Goal: Task Accomplishment & Management: Manage account settings

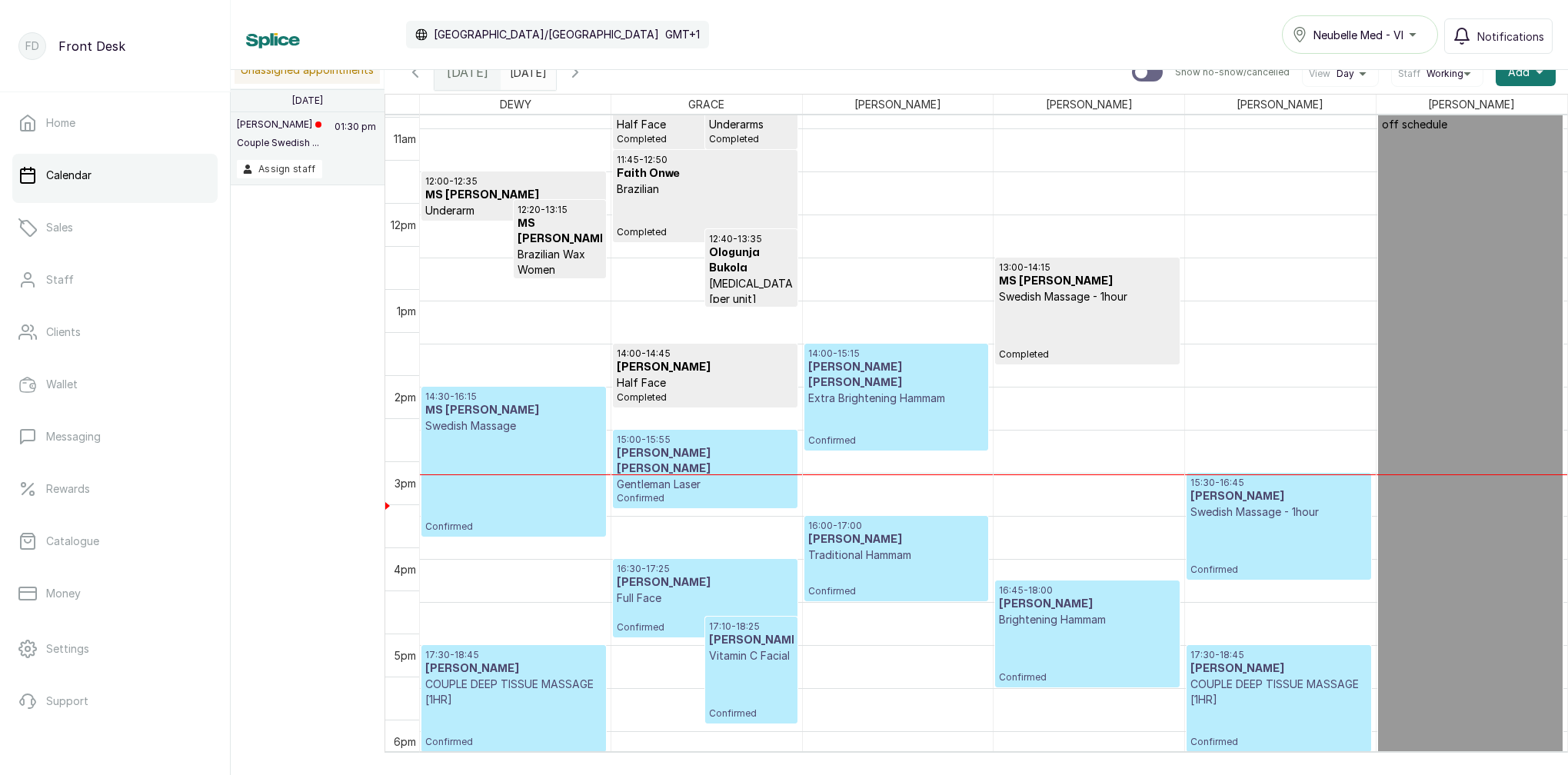
scroll to position [1002, 0]
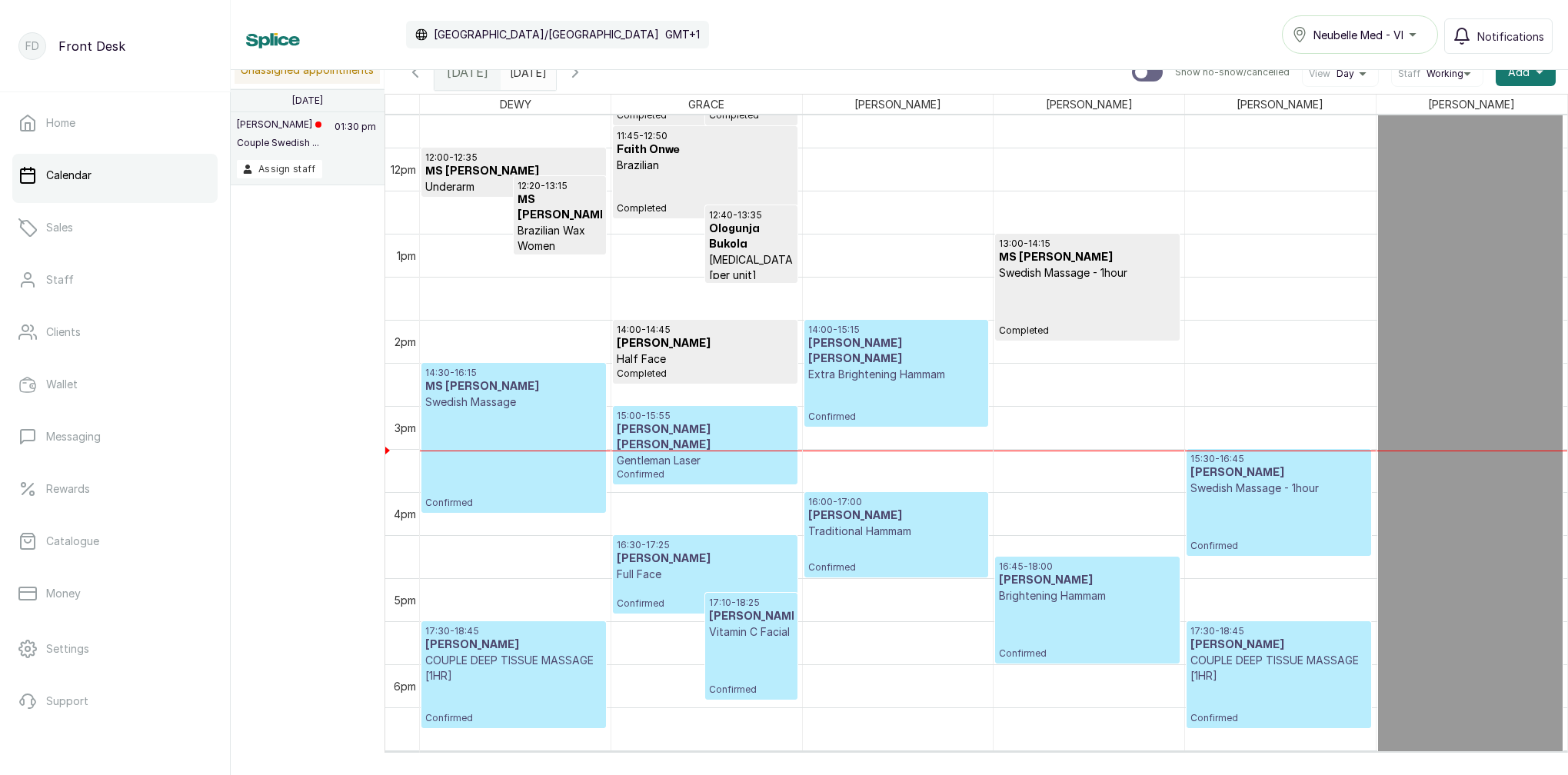
click at [729, 457] on div "15:00 - 15:55 MR BABALOLA TOMISIN Gentleman Laser Confirmed" at bounding box center [704, 446] width 176 height 71
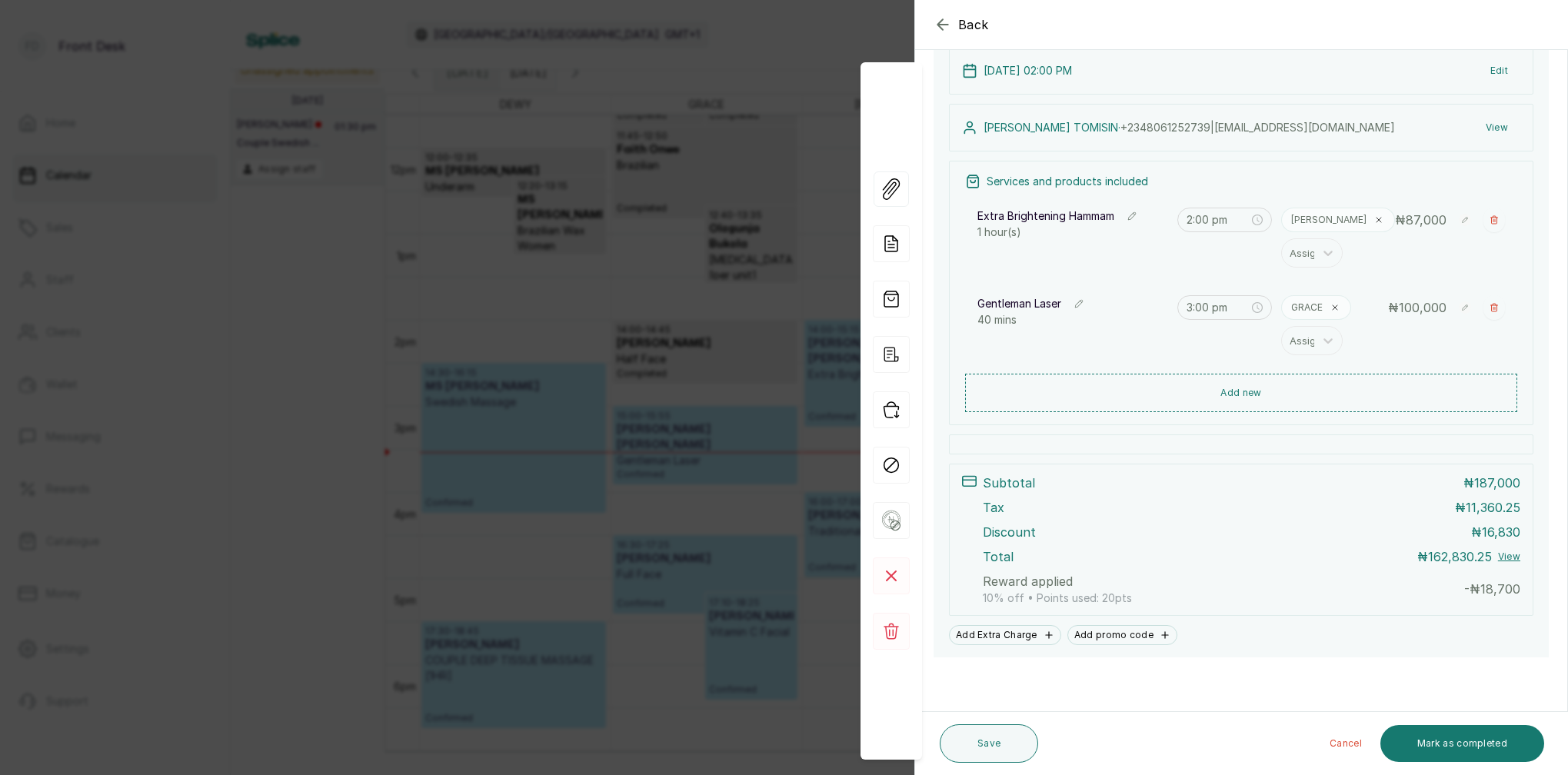
scroll to position [242, 0]
click at [1496, 592] on span "18,700" at bounding box center [1500, 589] width 40 height 15
click at [1425, 591] on div "Reward applied 10% off • Points used: 20 pts - ₦ 18,700" at bounding box center [1251, 589] width 537 height 34
click at [1068, 574] on p "Reward applied" at bounding box center [1027, 581] width 90 height 19
click at [1064, 580] on p "Reward applied" at bounding box center [1027, 581] width 90 height 19
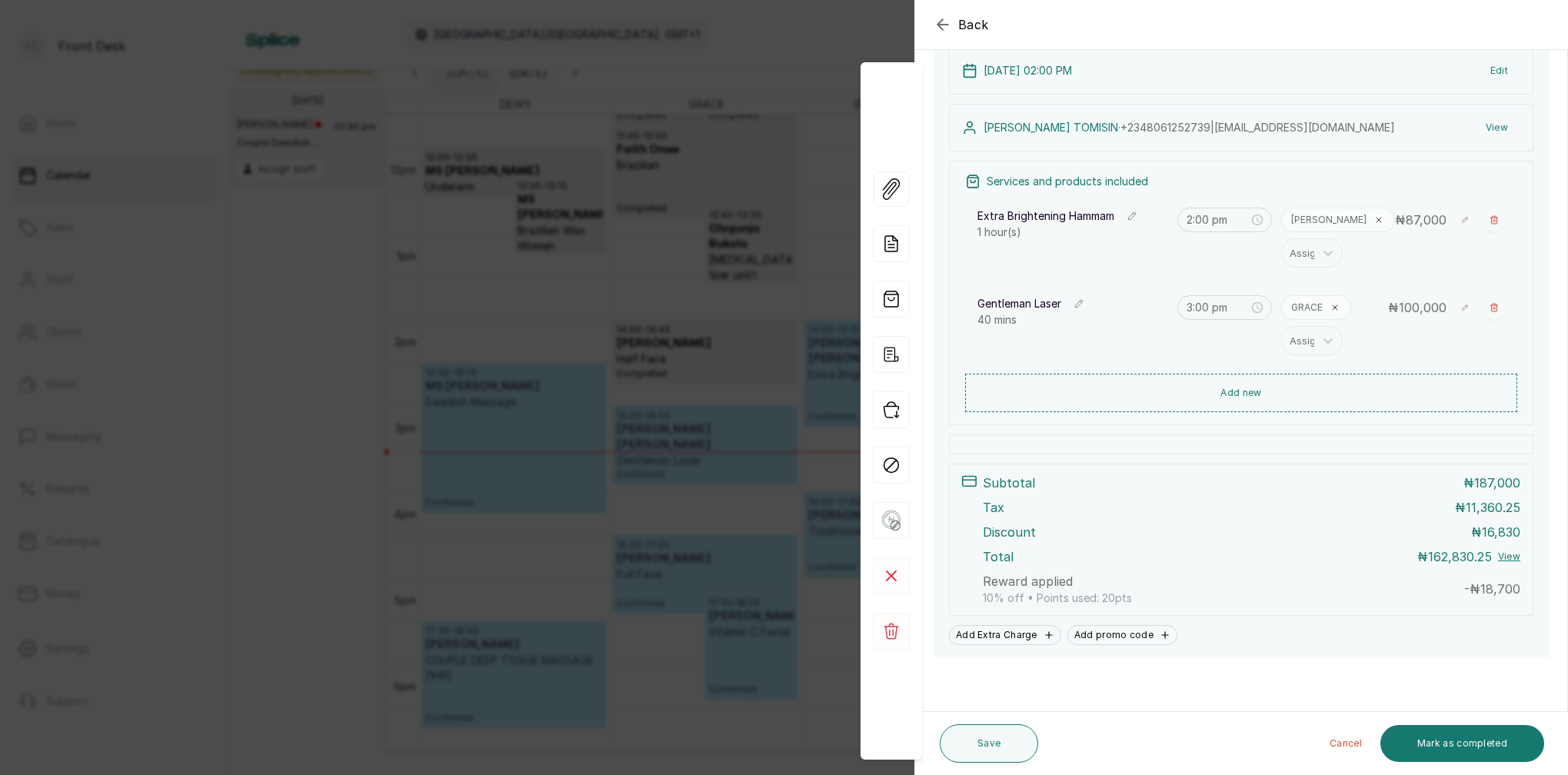
click at [1049, 633] on icon "button" at bounding box center [1048, 635] width 11 height 11
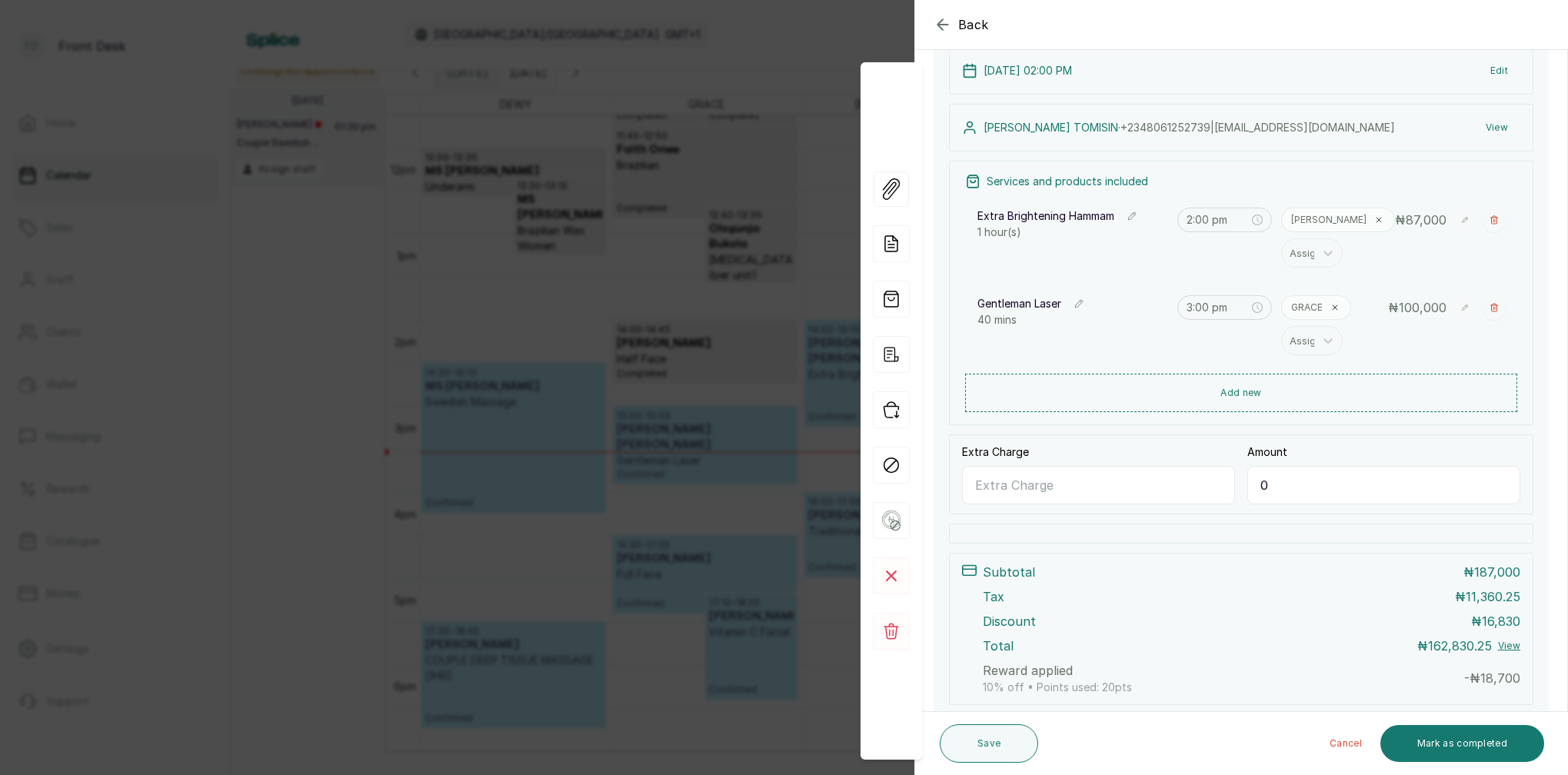
click at [951, 20] on icon "button" at bounding box center [943, 24] width 19 height 19
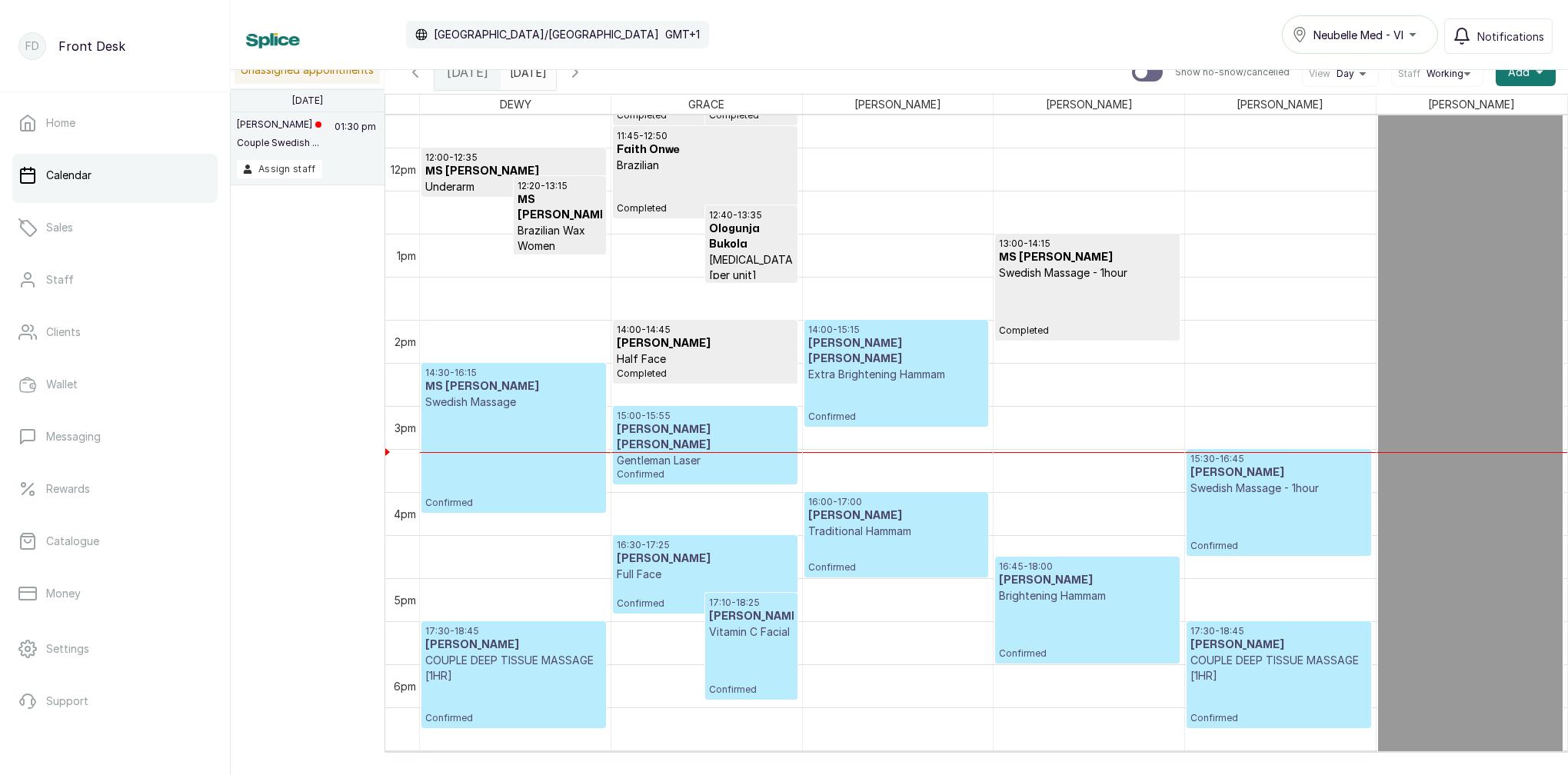
click at [726, 453] on p "Gentleman Laser" at bounding box center [704, 461] width 176 height 15
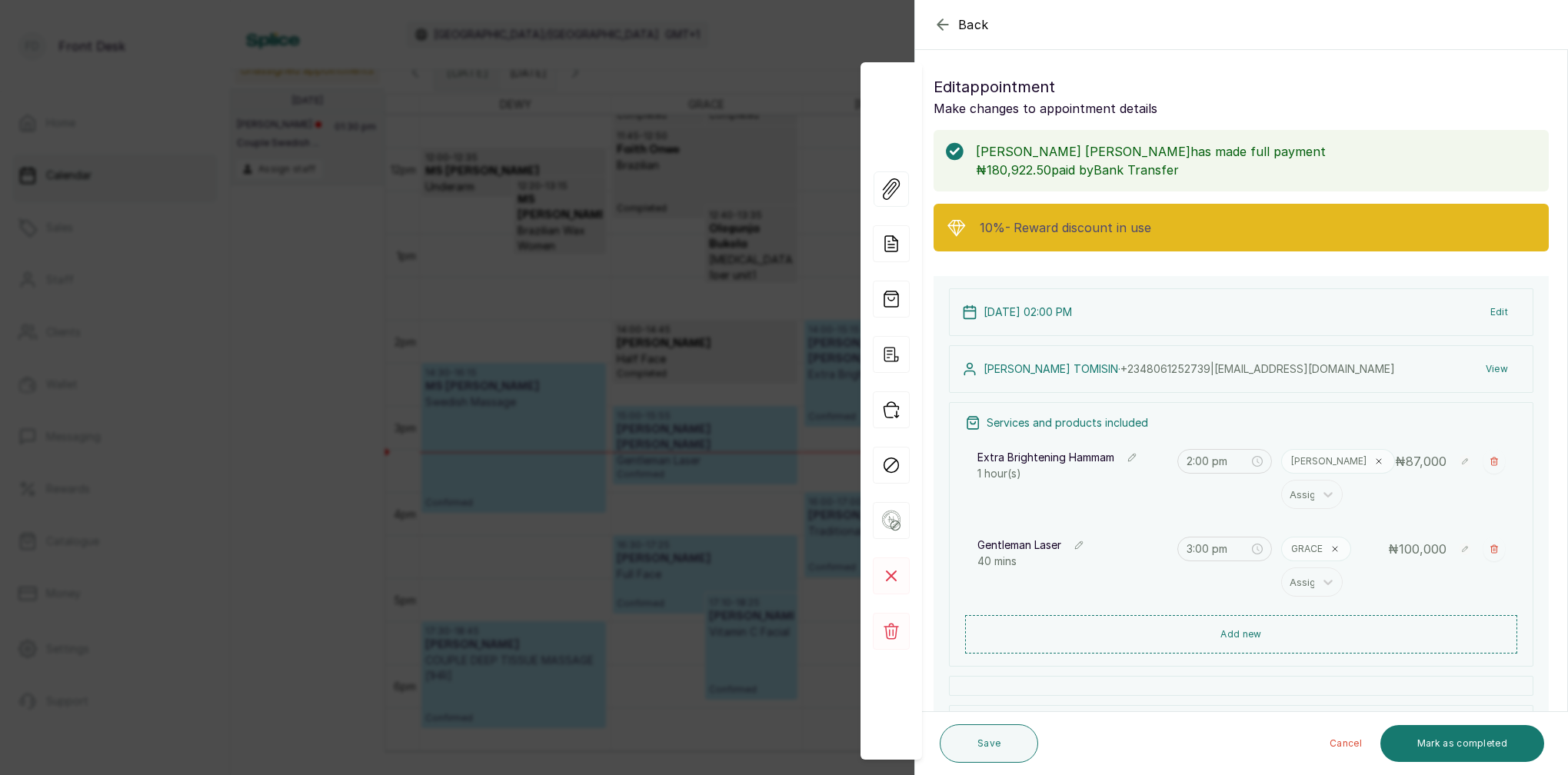
scroll to position [0, 0]
click at [1123, 211] on div "10% - Reward discount in use" at bounding box center [1241, 227] width 616 height 48
drag, startPoint x: 1126, startPoint y: 222, endPoint x: 1135, endPoint y: 228, distance: 10.8
click at [1126, 222] on span "Reward discount in use" at bounding box center [1082, 227] width 137 height 19
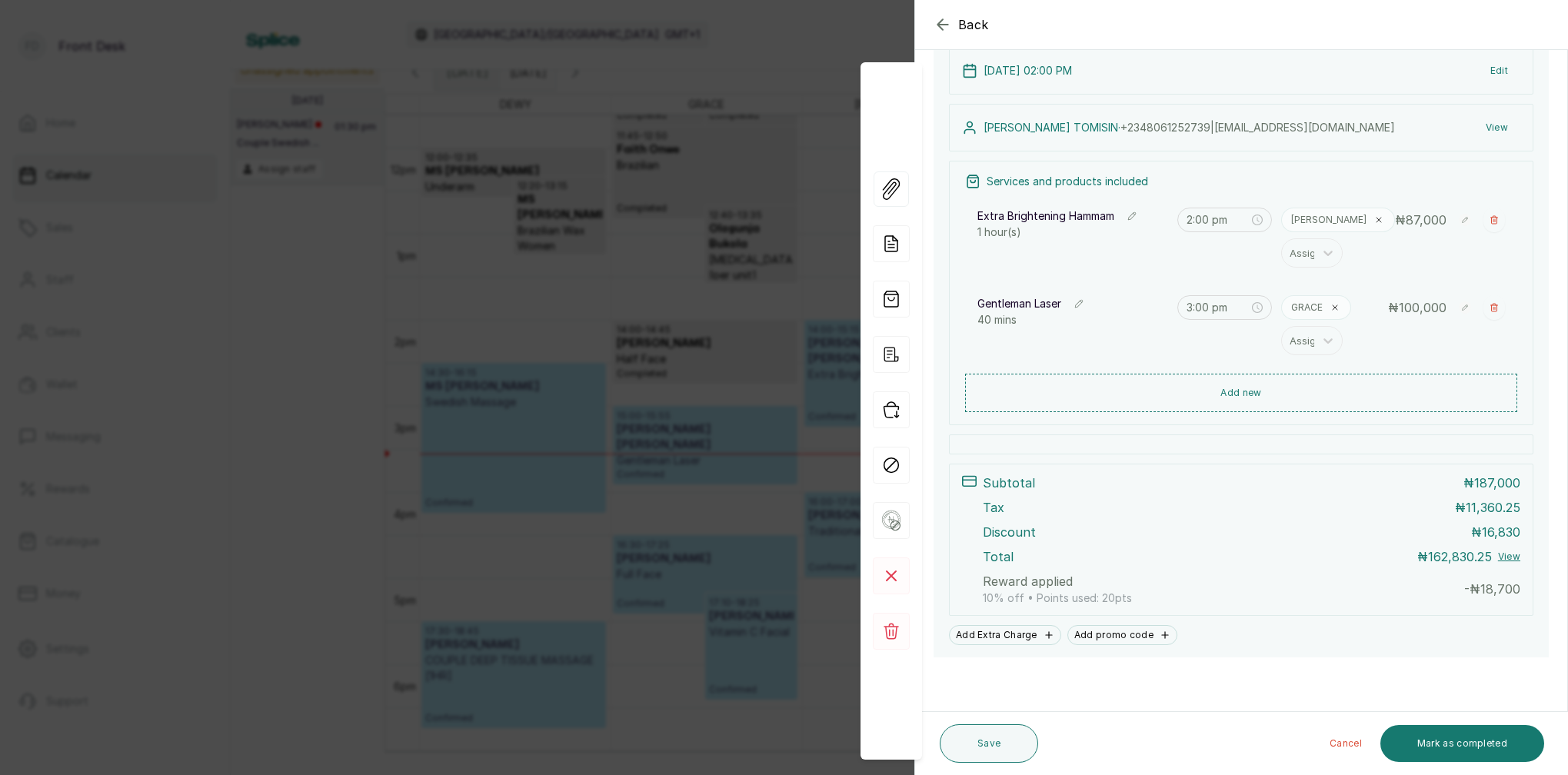
scroll to position [242, 0]
click at [1021, 525] on p "Discount" at bounding box center [1009, 532] width 53 height 19
click at [1491, 591] on span "18,700" at bounding box center [1500, 589] width 40 height 15
click at [1480, 592] on p "- ₦ 18,700" at bounding box center [1492, 590] width 56 height 19
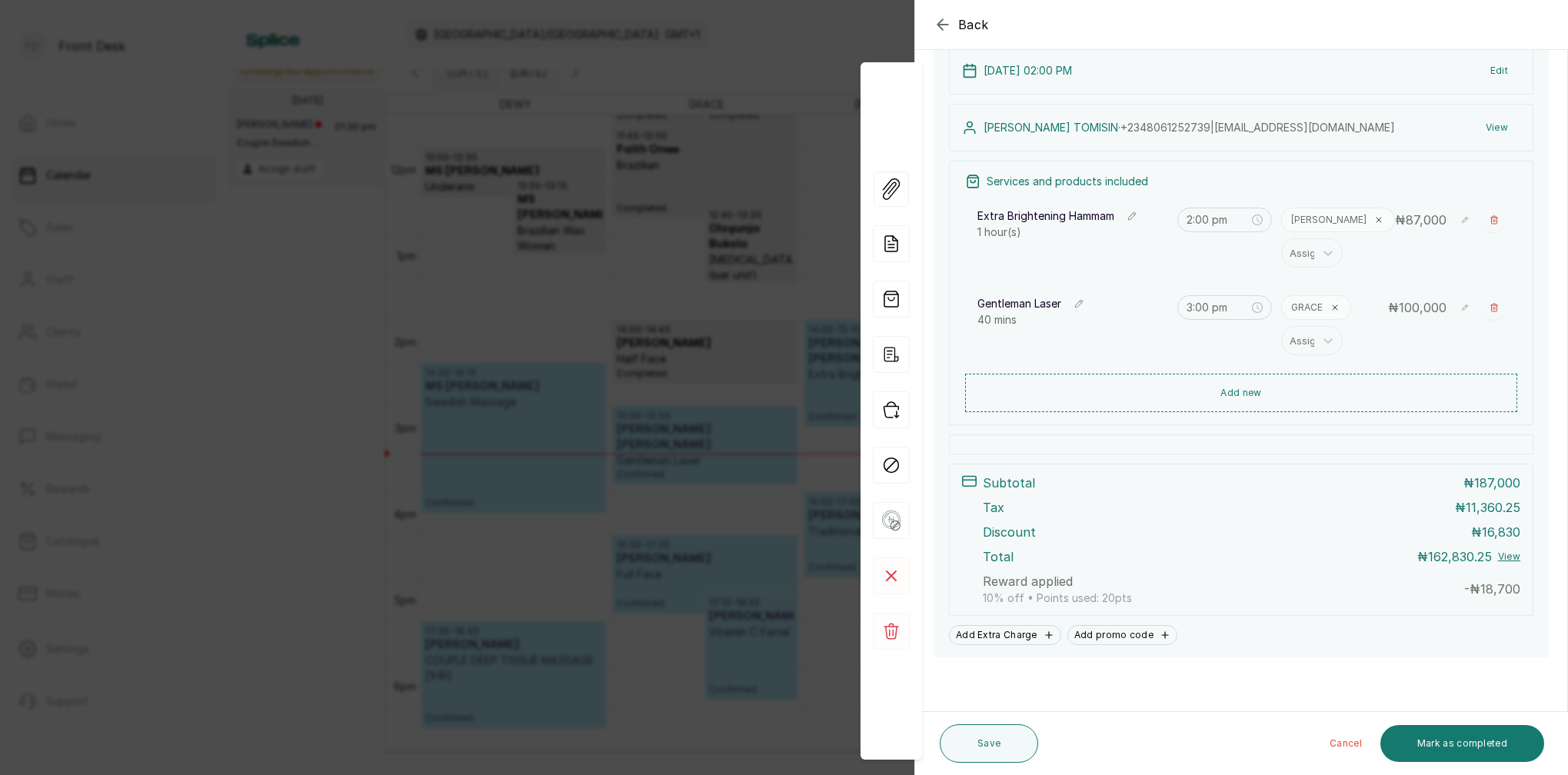
click at [1474, 592] on p "- ₦ 18,700" at bounding box center [1492, 590] width 56 height 19
drag, startPoint x: 1038, startPoint y: 589, endPoint x: 1046, endPoint y: 589, distance: 8.0
click at [1041, 589] on p "Reward applied" at bounding box center [1027, 581] width 90 height 19
drag, startPoint x: 992, startPoint y: 606, endPoint x: 1014, endPoint y: 601, distance: 22.6
click at [999, 604] on p "10% off • Points used: 20 pts" at bounding box center [1057, 598] width 149 height 15
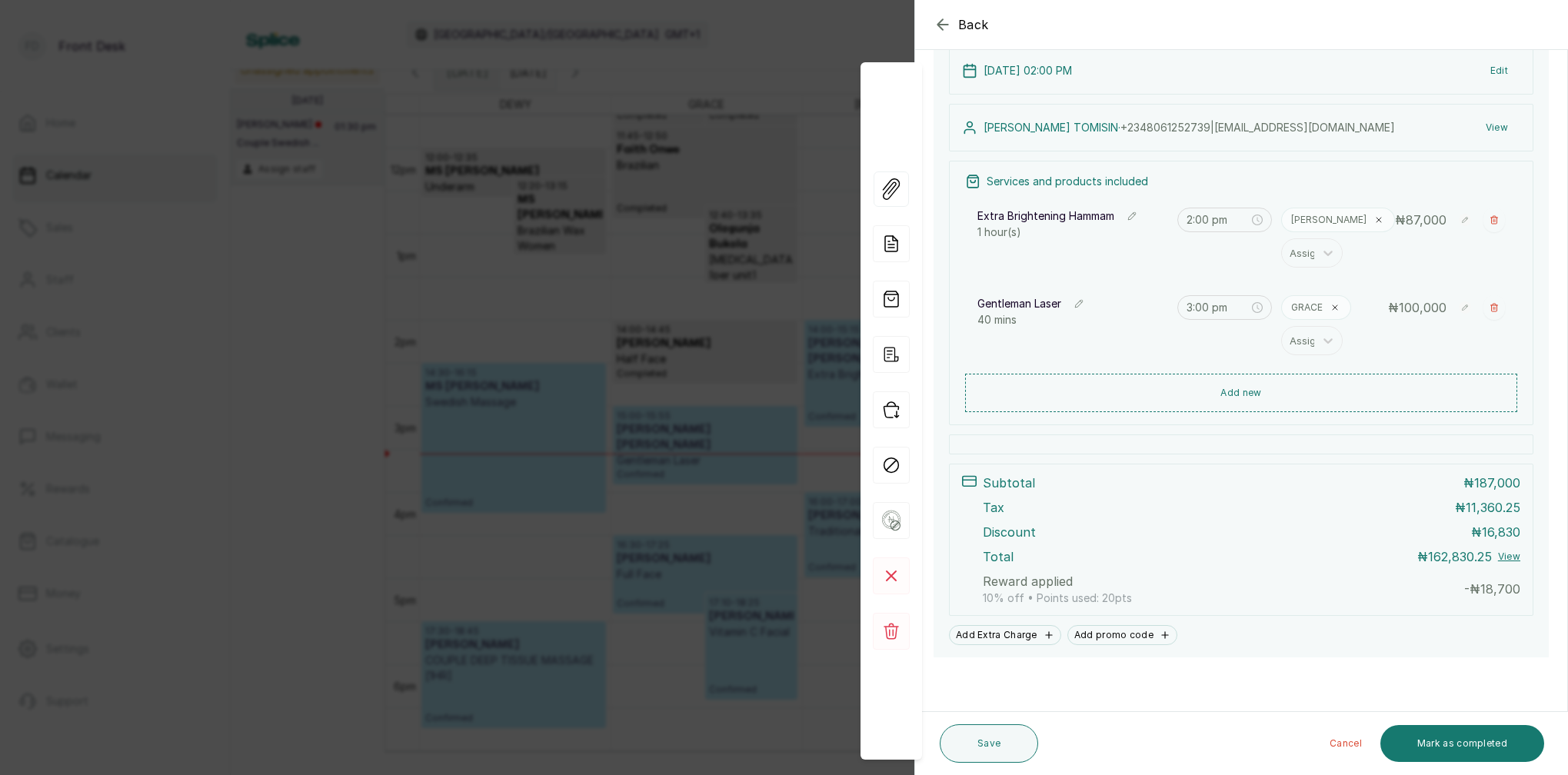
drag, startPoint x: 1021, startPoint y: 601, endPoint x: 1049, endPoint y: 600, distance: 28.0
click at [1027, 600] on p "10% off • Points used: 20 pts" at bounding box center [1057, 598] width 149 height 15
click at [1164, 596] on div "Reward applied 10% off • Points used: 20 pts - ₦ 18,700" at bounding box center [1251, 589] width 537 height 34
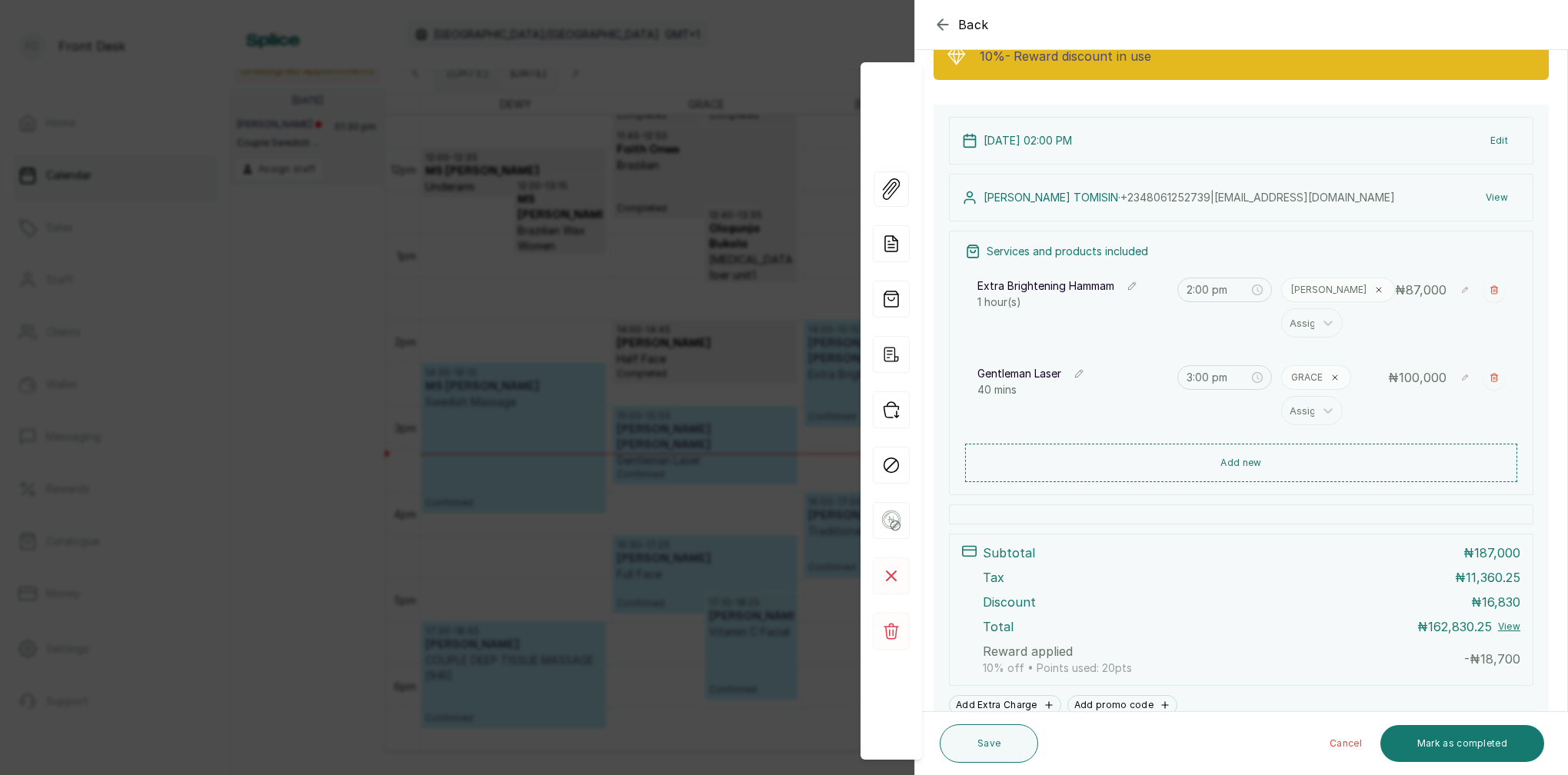
scroll to position [145, 0]
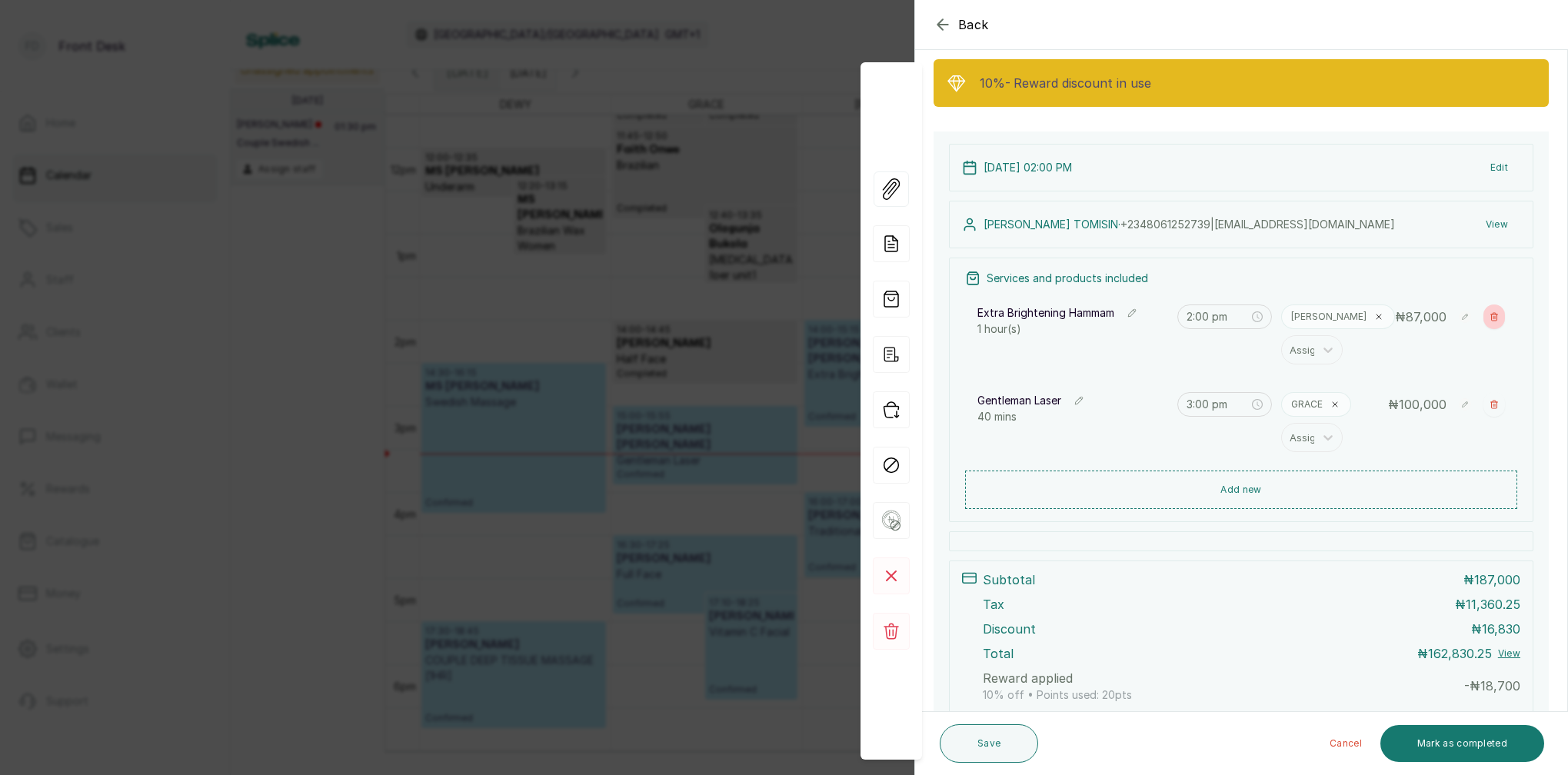
click at [1492, 323] on button "Show no-show/cancelled" at bounding box center [1494, 317] width 22 height 24
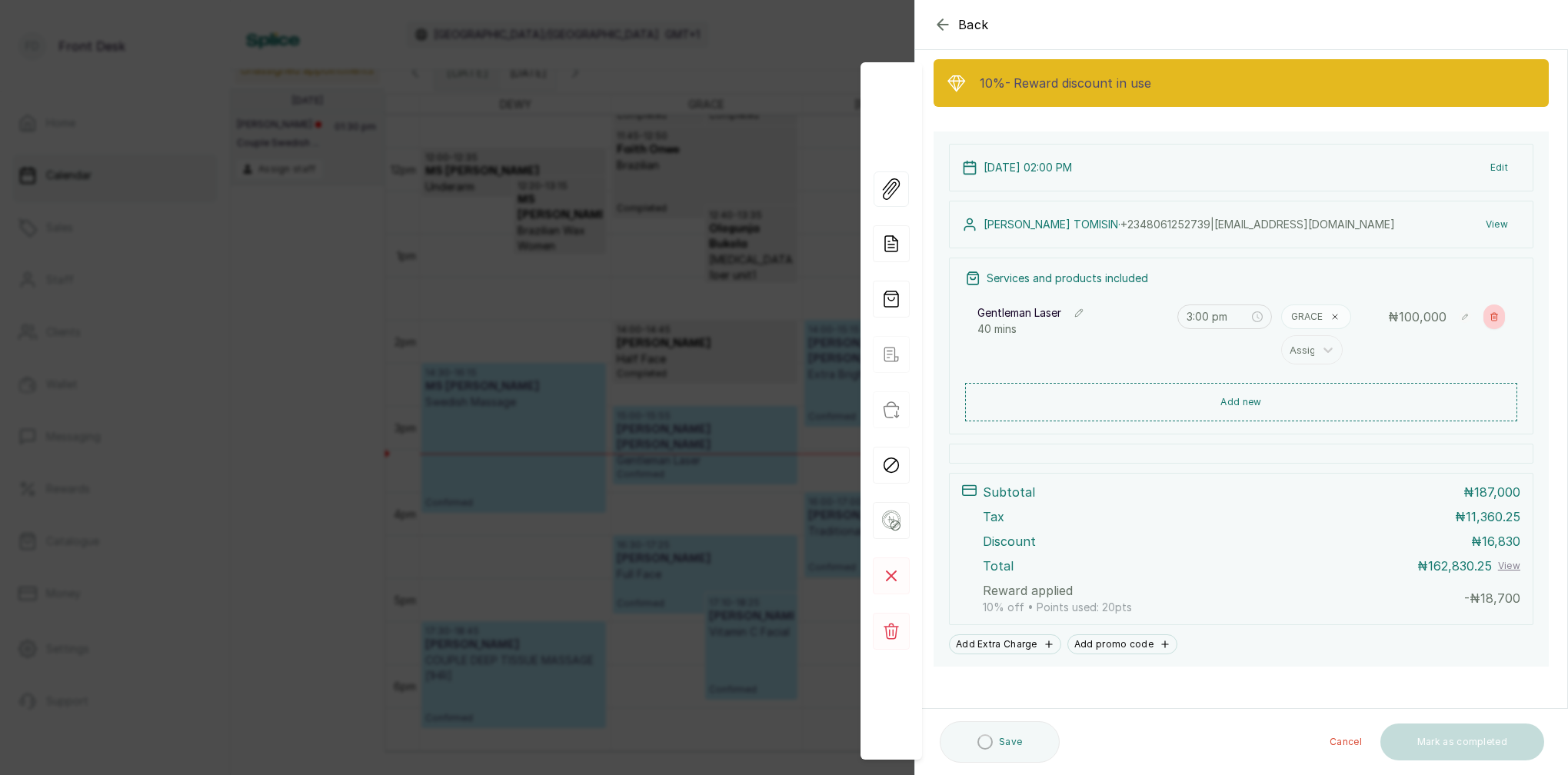
type input "3:00 pm"
click at [1486, 320] on button "Show no-show/cancelled" at bounding box center [1494, 317] width 22 height 24
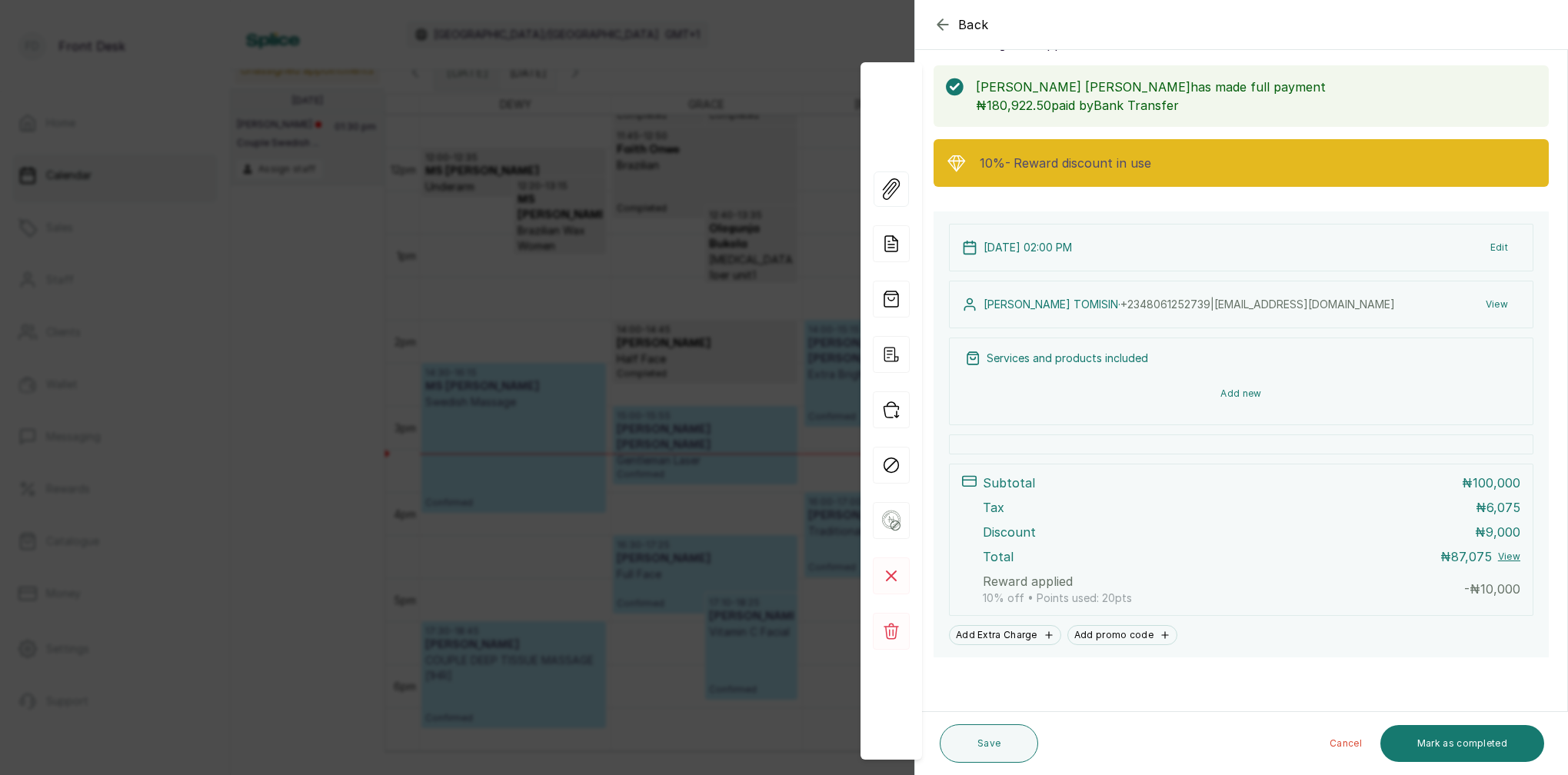
click at [1236, 393] on button "Add new" at bounding box center [1241, 394] width 552 height 37
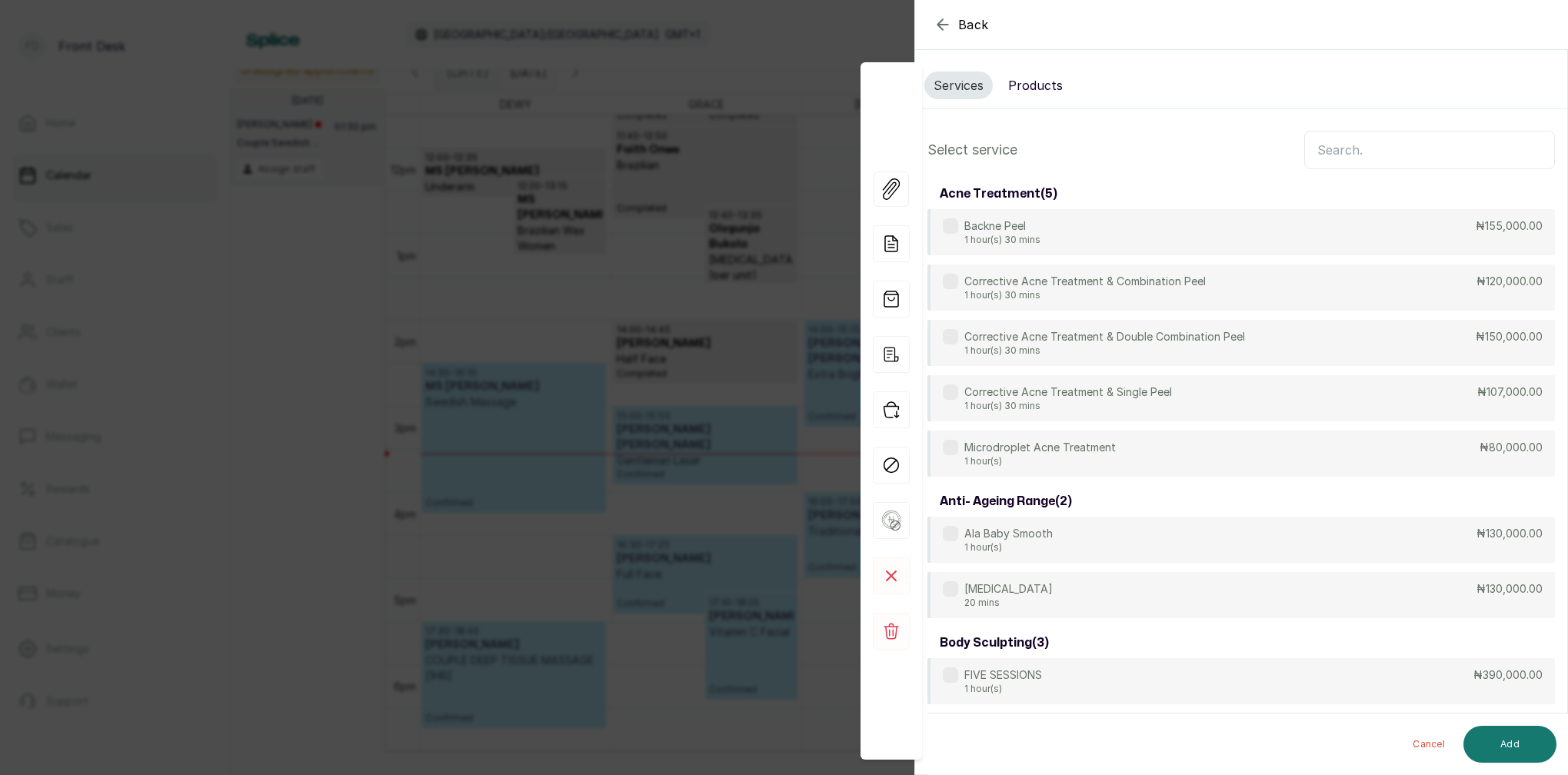
scroll to position [0, 0]
click at [1347, 155] on input "text" at bounding box center [1430, 150] width 251 height 39
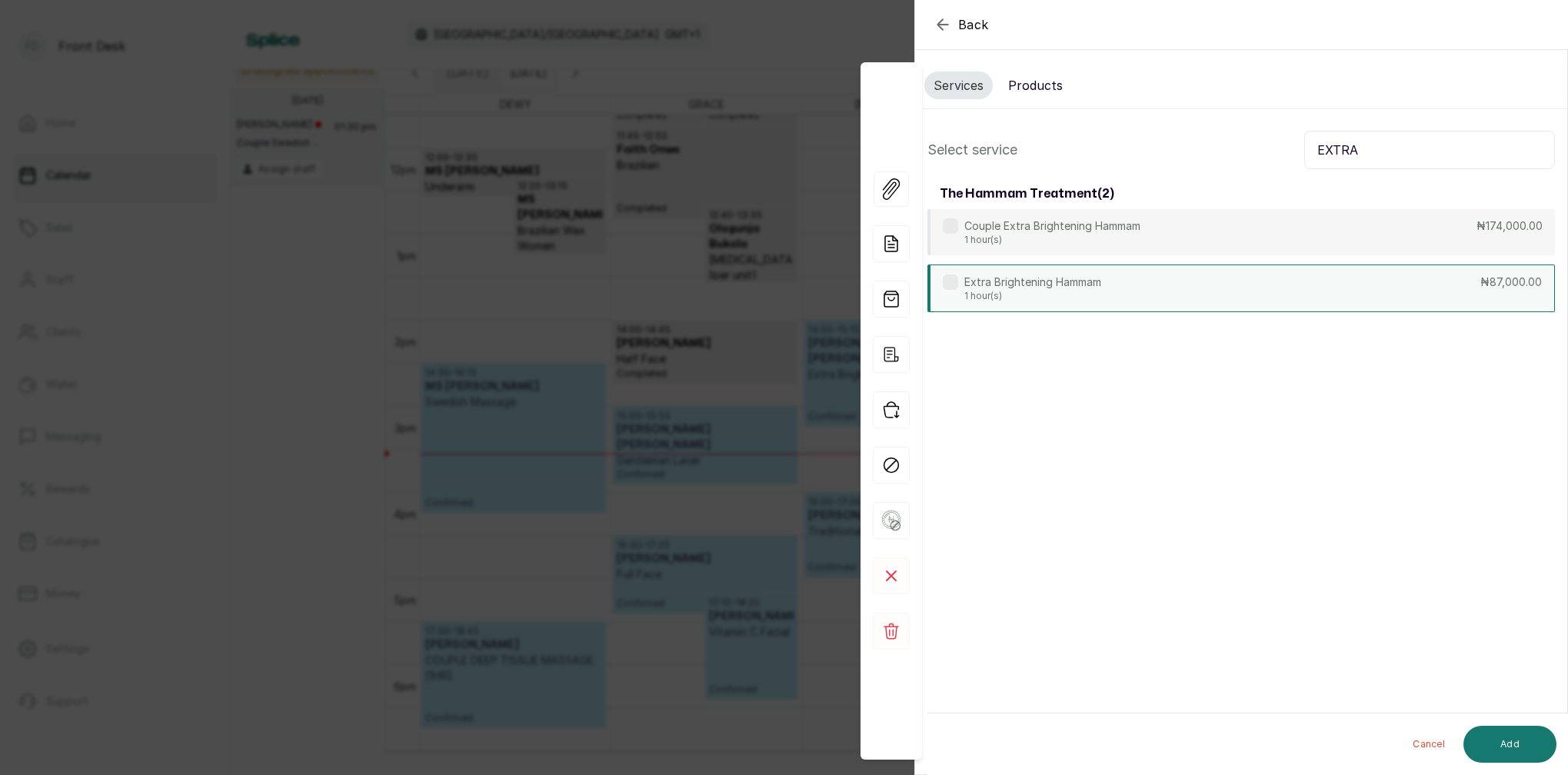
type input "EXTRA"
drag, startPoint x: 1062, startPoint y: 288, endPoint x: 1076, endPoint y: 296, distance: 16.1
click at [1062, 288] on p "Extra Brightening Hammam" at bounding box center [1032, 282] width 137 height 15
click at [1508, 736] on button "Add" at bounding box center [1510, 745] width 93 height 37
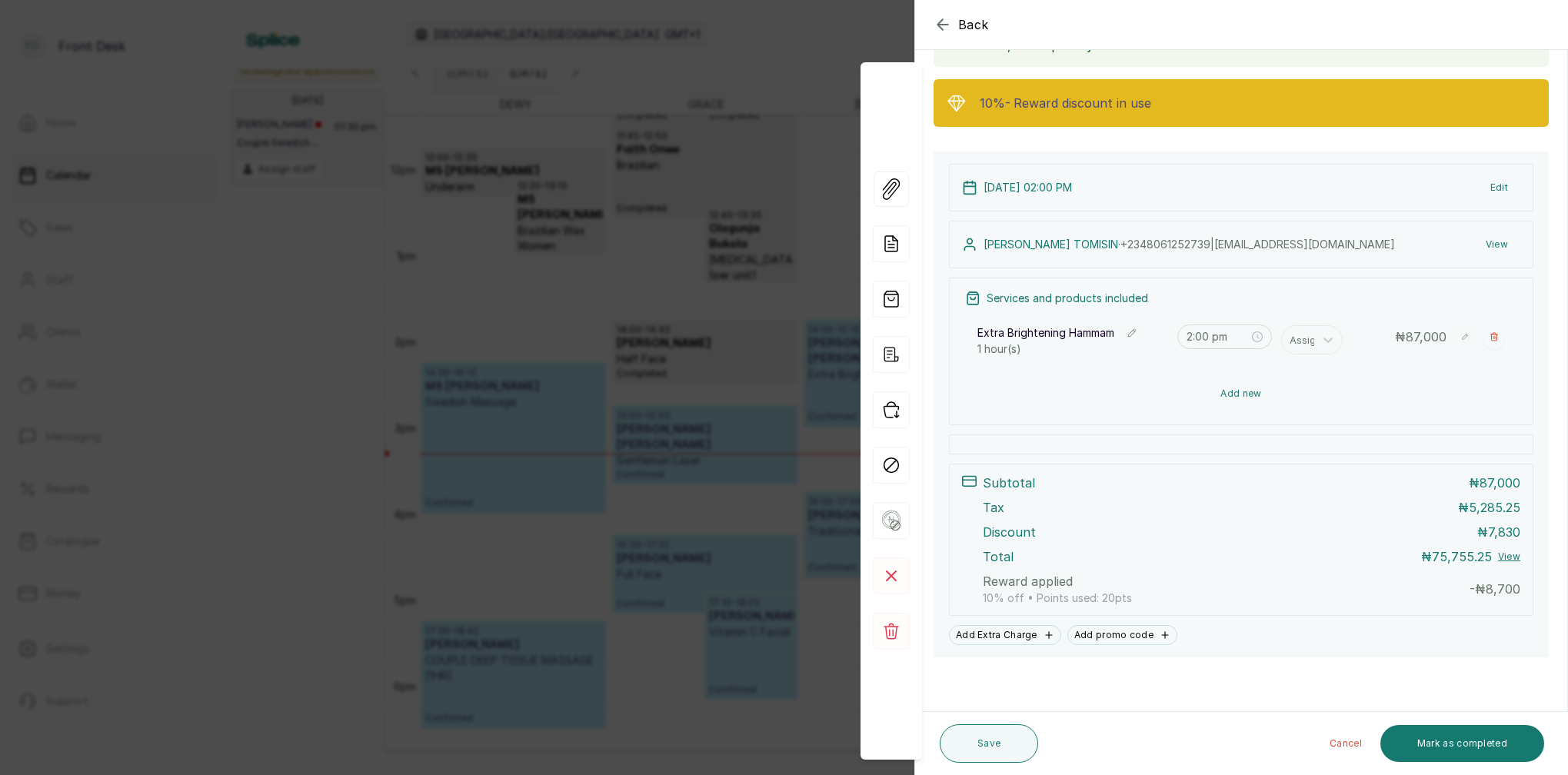
scroll to position [125, 0]
click at [1239, 396] on button "Add new" at bounding box center [1241, 395] width 552 height 39
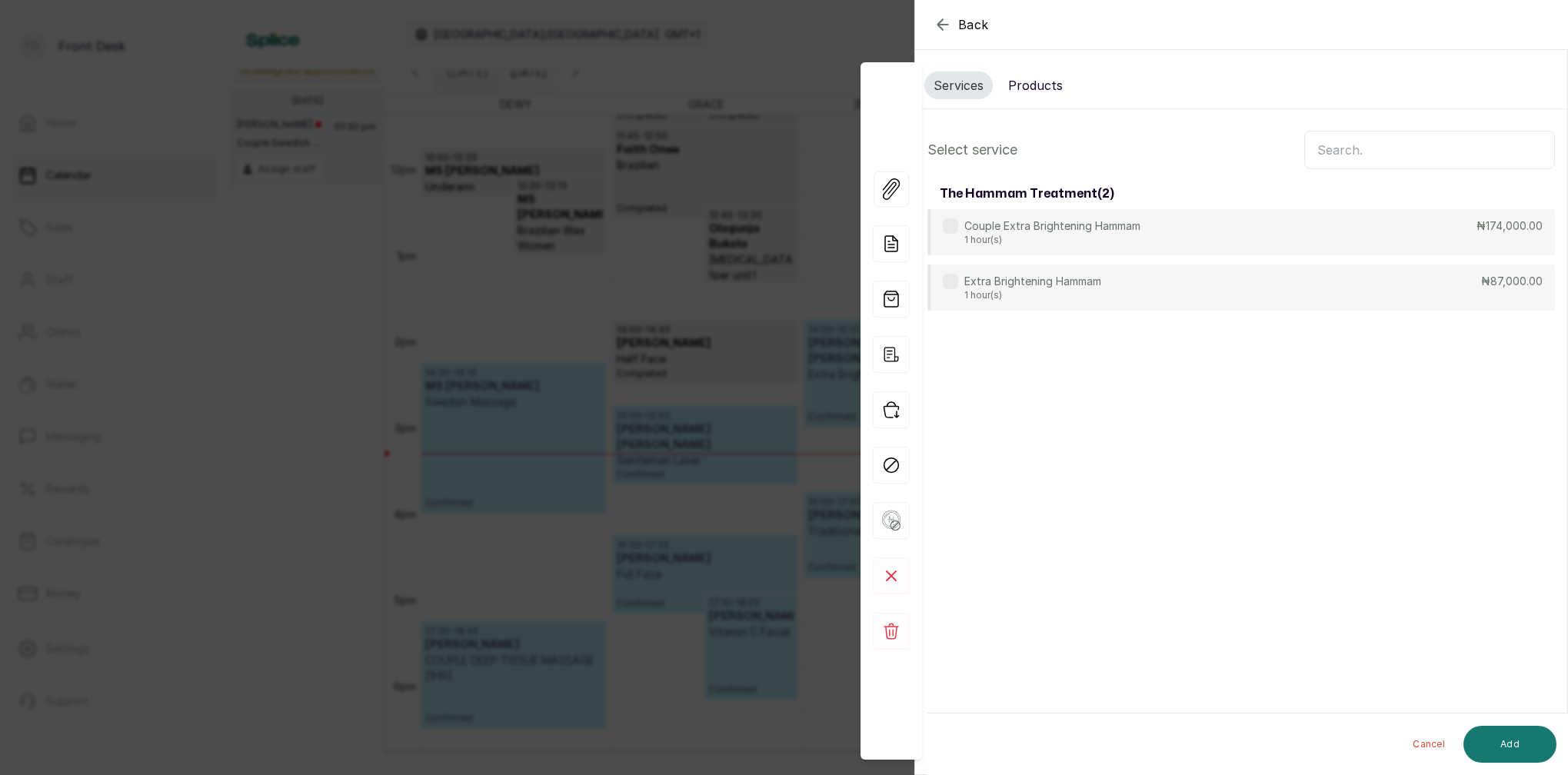
click at [1357, 152] on input "text" at bounding box center [1430, 150] width 251 height 39
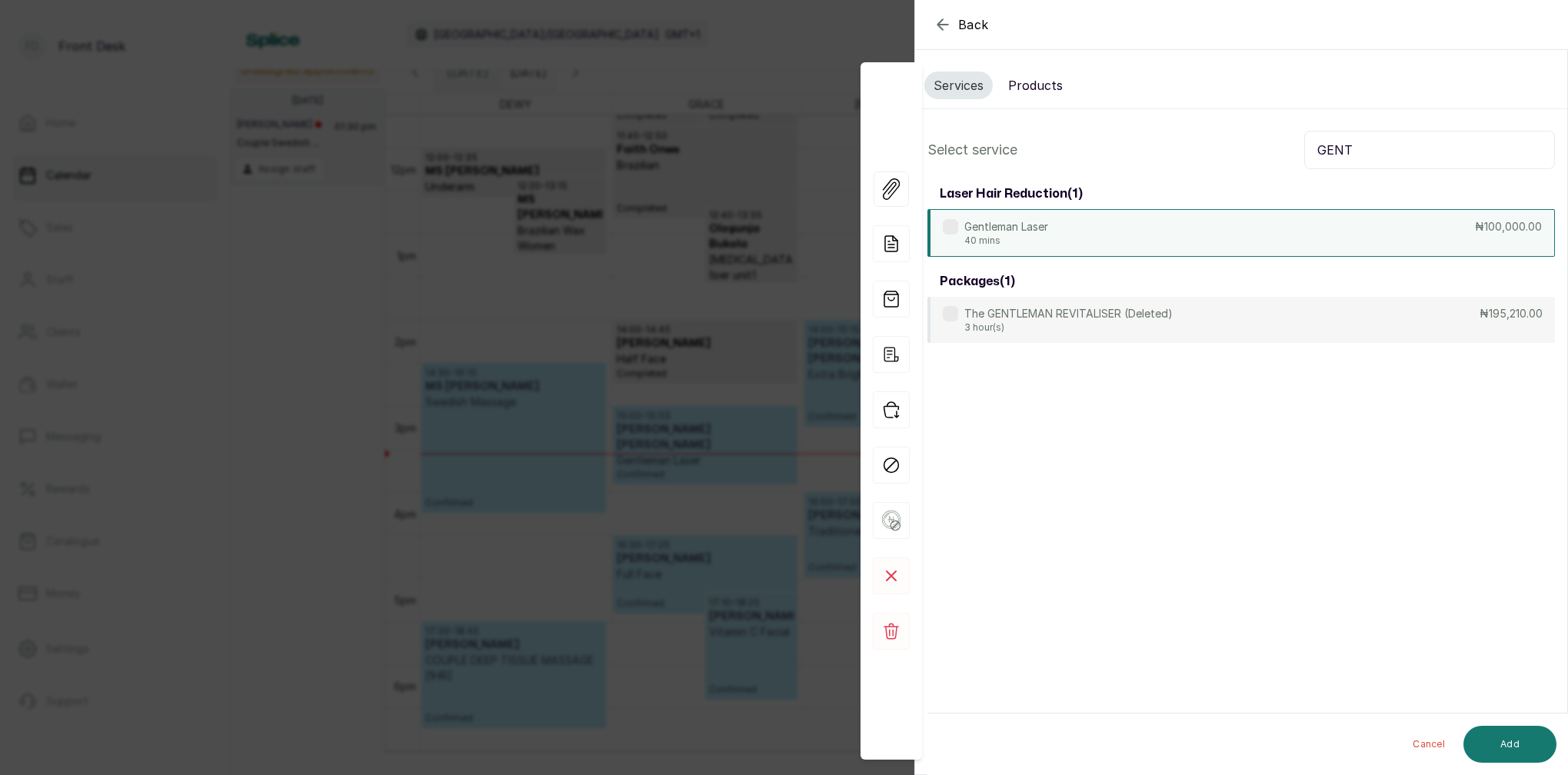
type input "GENT"
click at [1052, 238] on div "Gentleman Laser 40 mins ₦100,000.00" at bounding box center [1240, 232] width 627 height 48
click at [1530, 734] on button "Add" at bounding box center [1510, 745] width 93 height 37
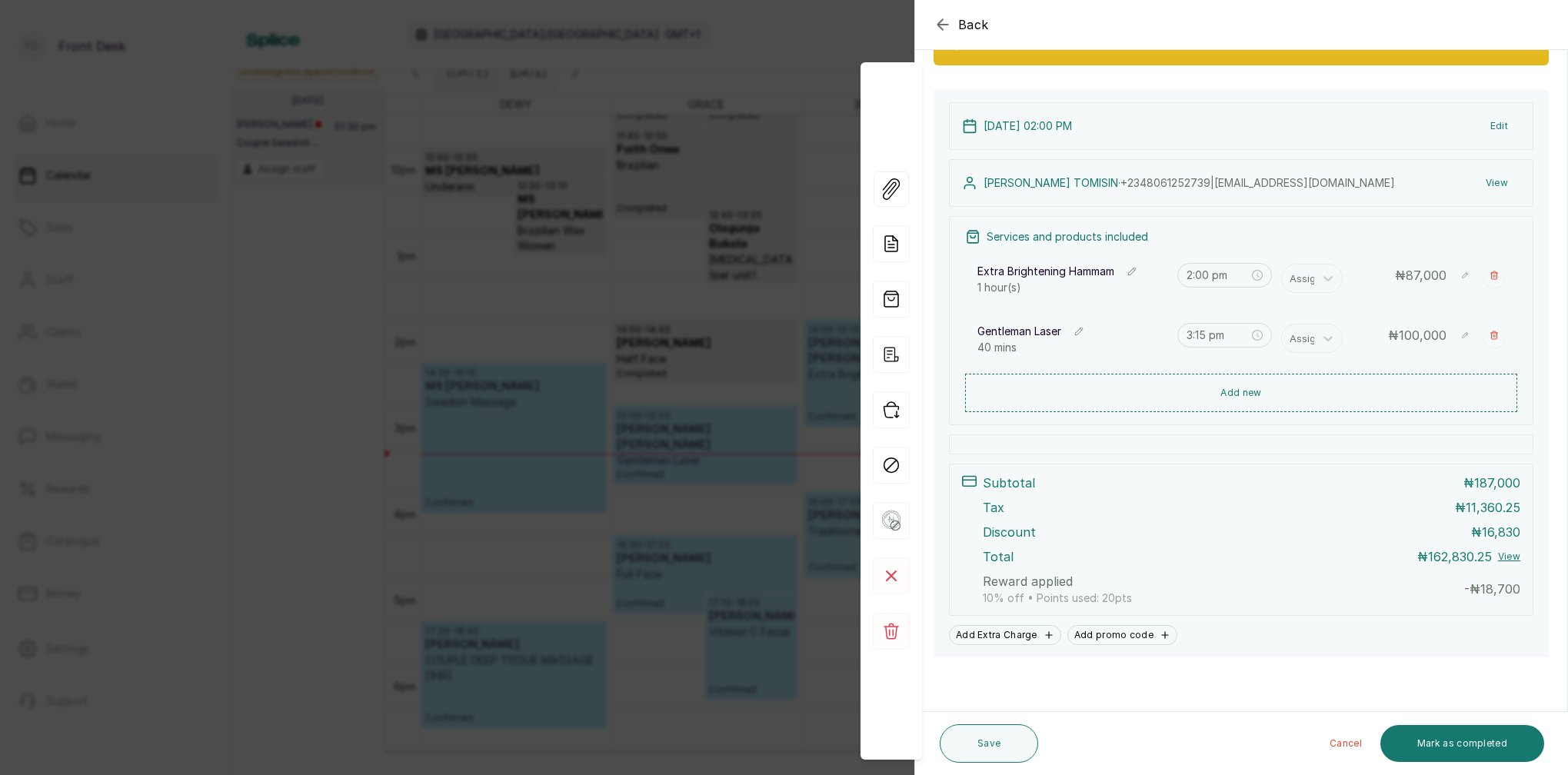
scroll to position [184, 0]
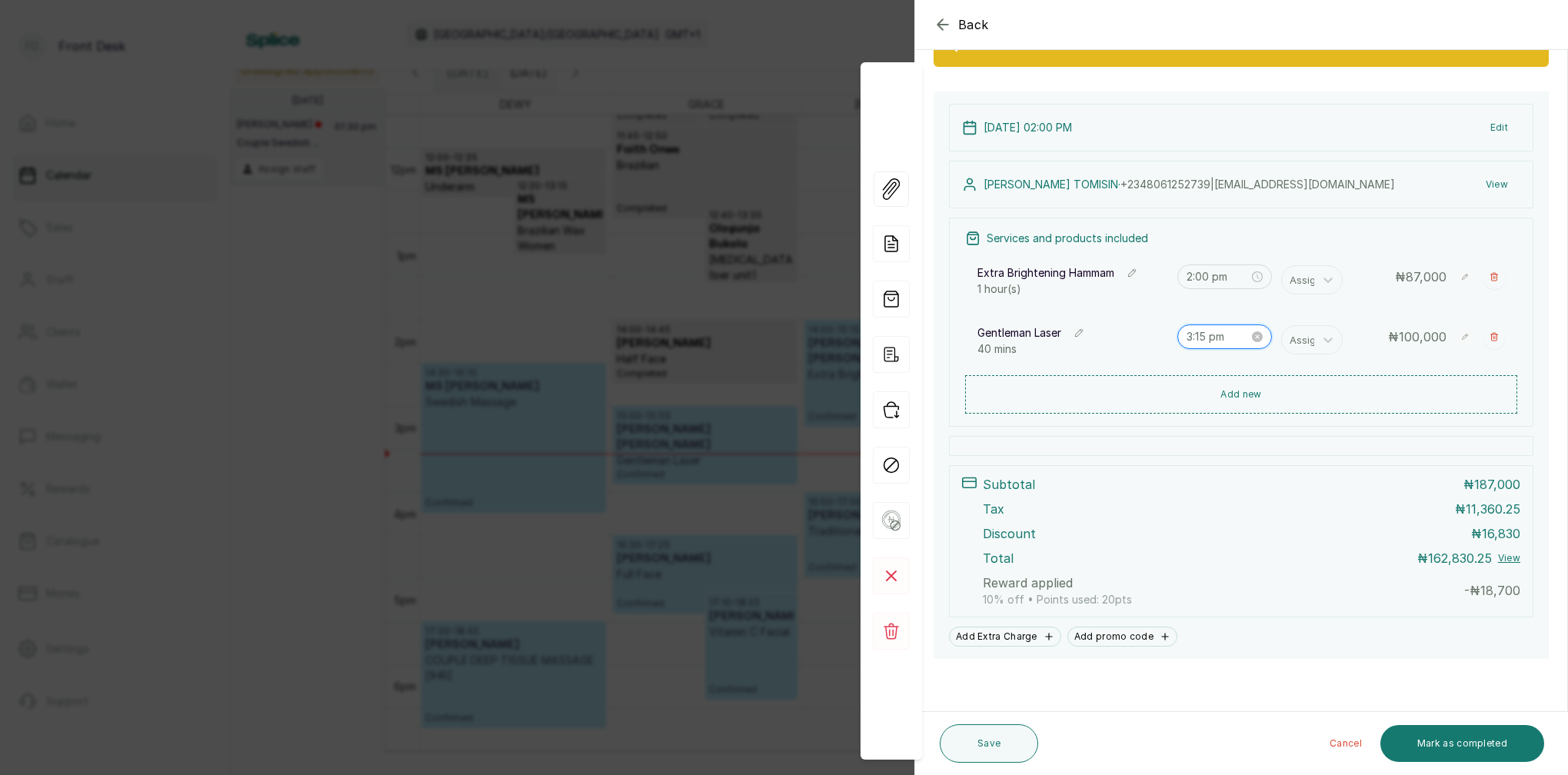
click at [1201, 339] on input "3:15 pm" at bounding box center [1218, 337] width 63 height 17
type input "3:00 pm"
click at [1240, 366] on div "00" at bounding box center [1243, 370] width 37 height 22
drag, startPoint x: 1276, startPoint y: 366, endPoint x: 1277, endPoint y: 377, distance: 11.0
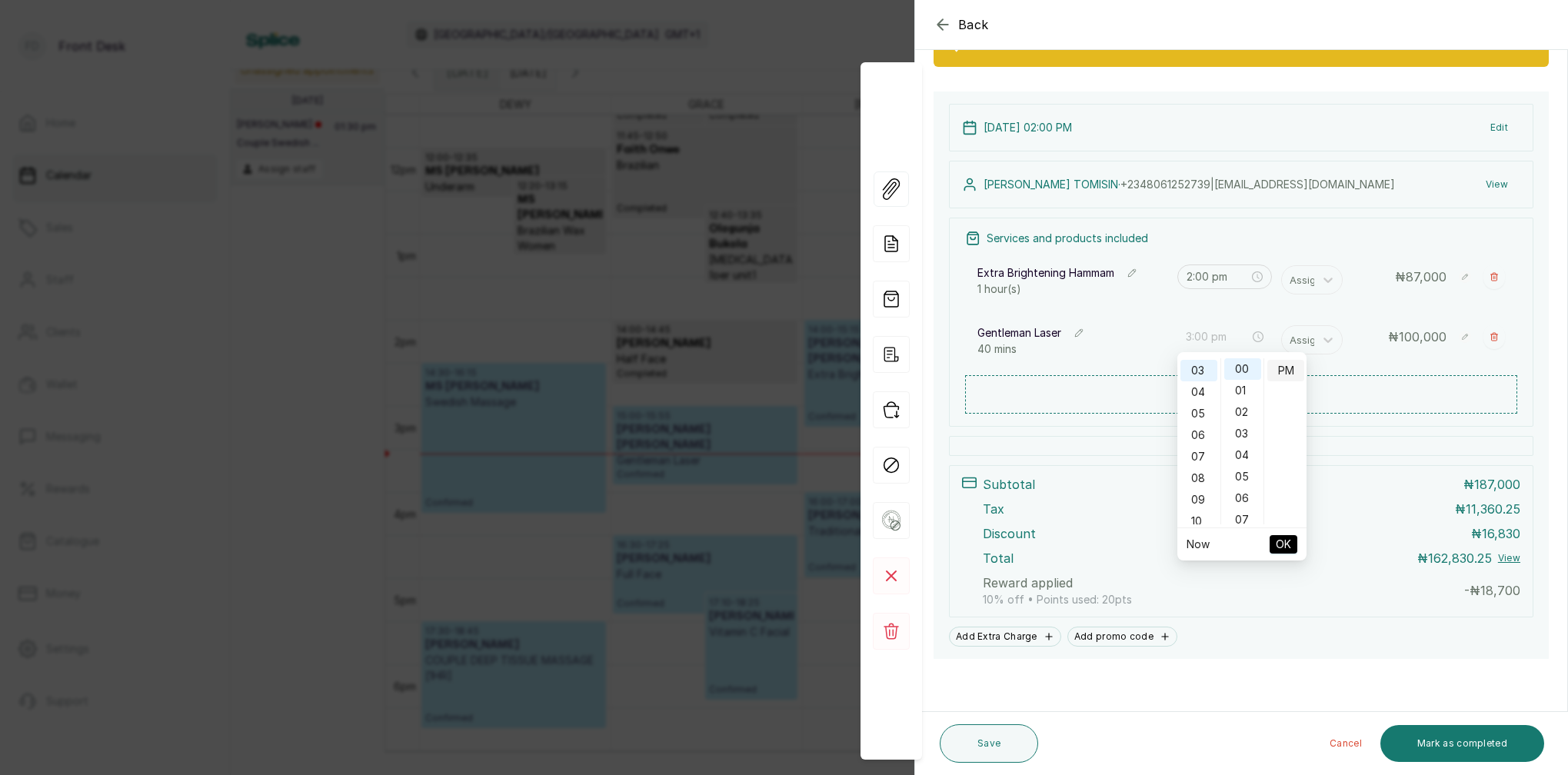
click at [1276, 366] on div "PM" at bounding box center [1286, 371] width 37 height 22
click at [1293, 542] on button "OK" at bounding box center [1283, 545] width 28 height 19
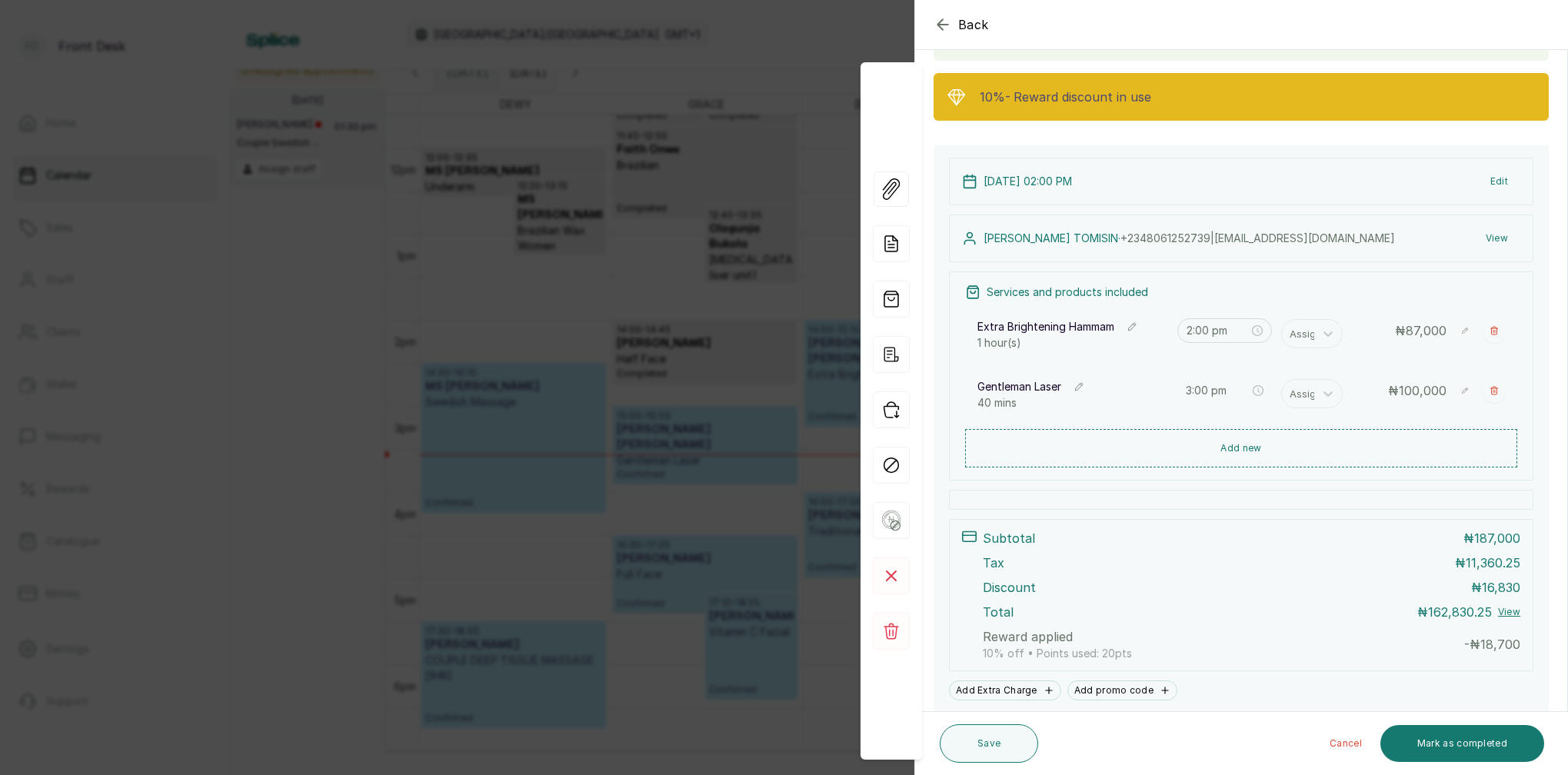
scroll to position [129, 0]
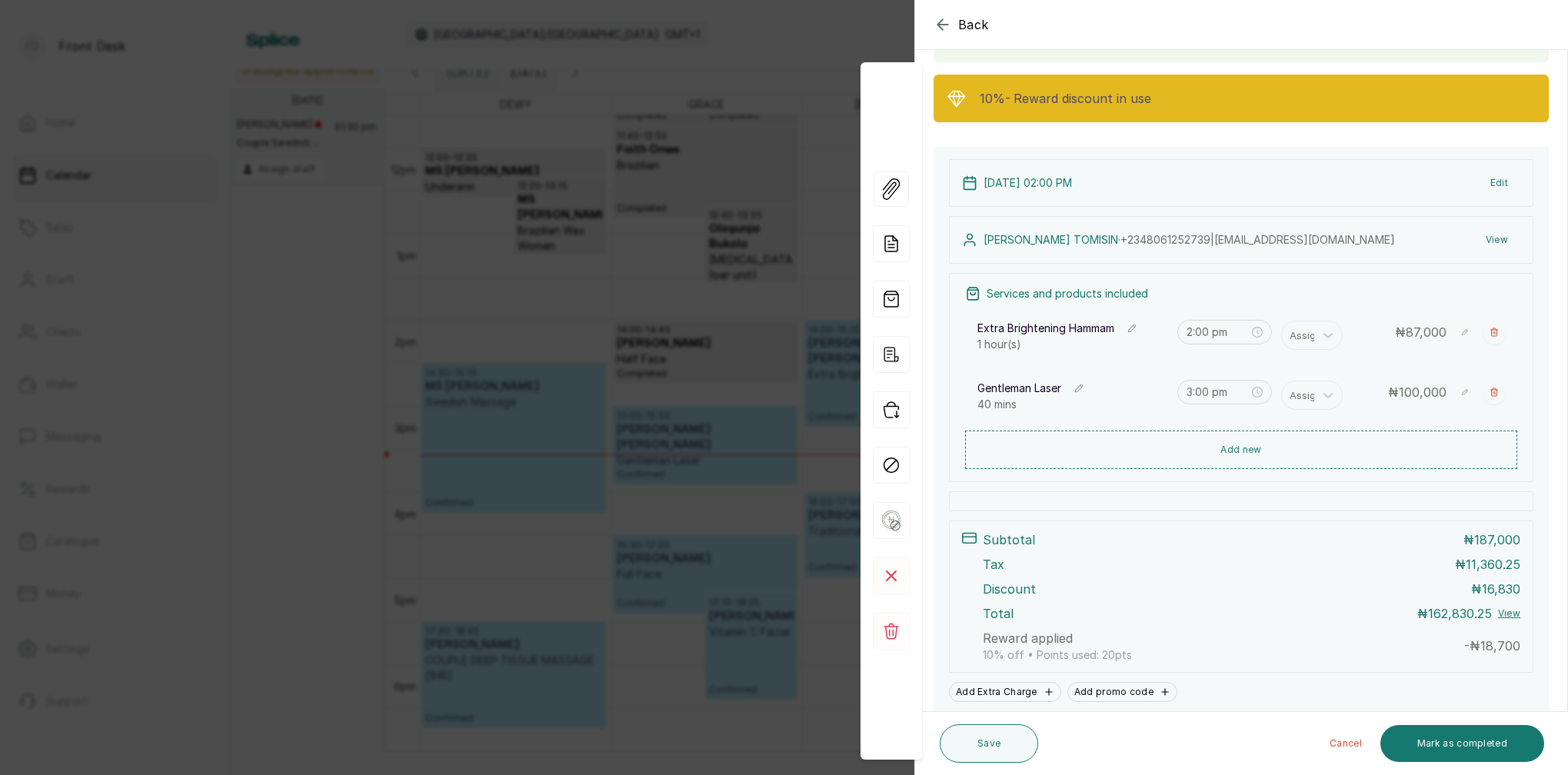
click at [1245, 455] on button "Add new" at bounding box center [1241, 450] width 552 height 39
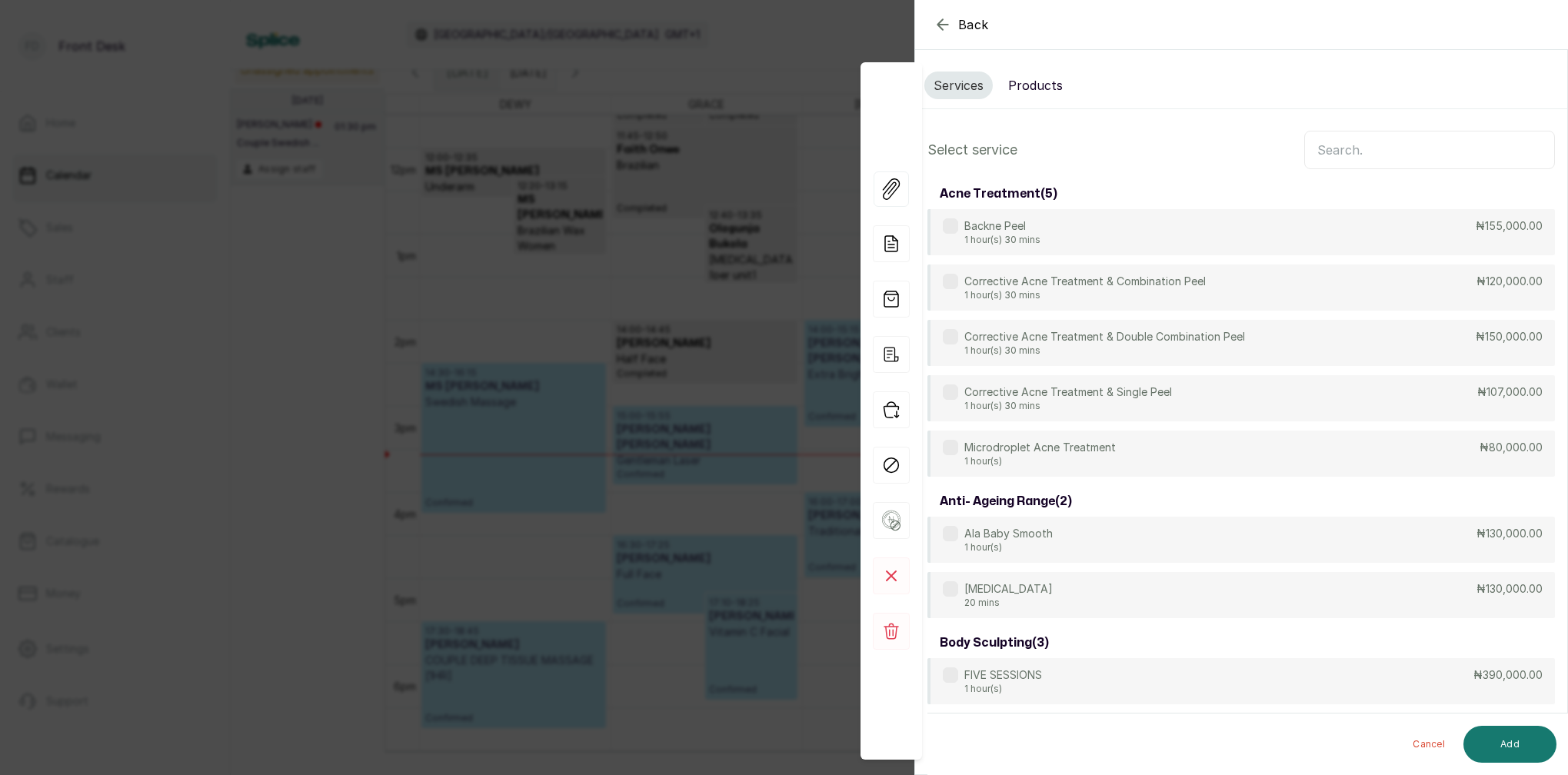
click at [1341, 162] on input "text" at bounding box center [1430, 150] width 251 height 39
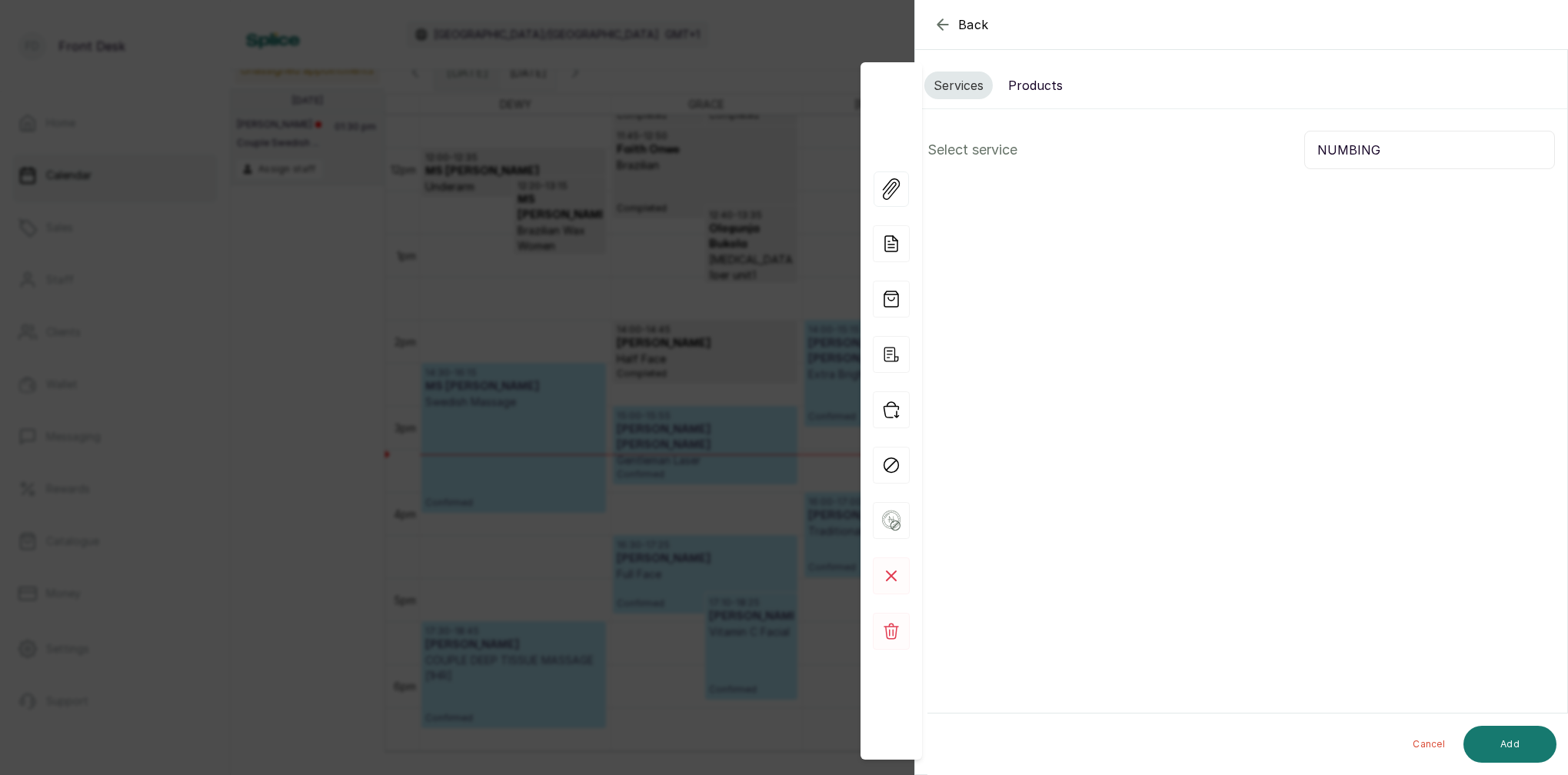
type input "NUMBING"
click at [1037, 81] on button "Products" at bounding box center [1035, 85] width 73 height 28
click at [1341, 150] on input "text" at bounding box center [1430, 150] width 251 height 39
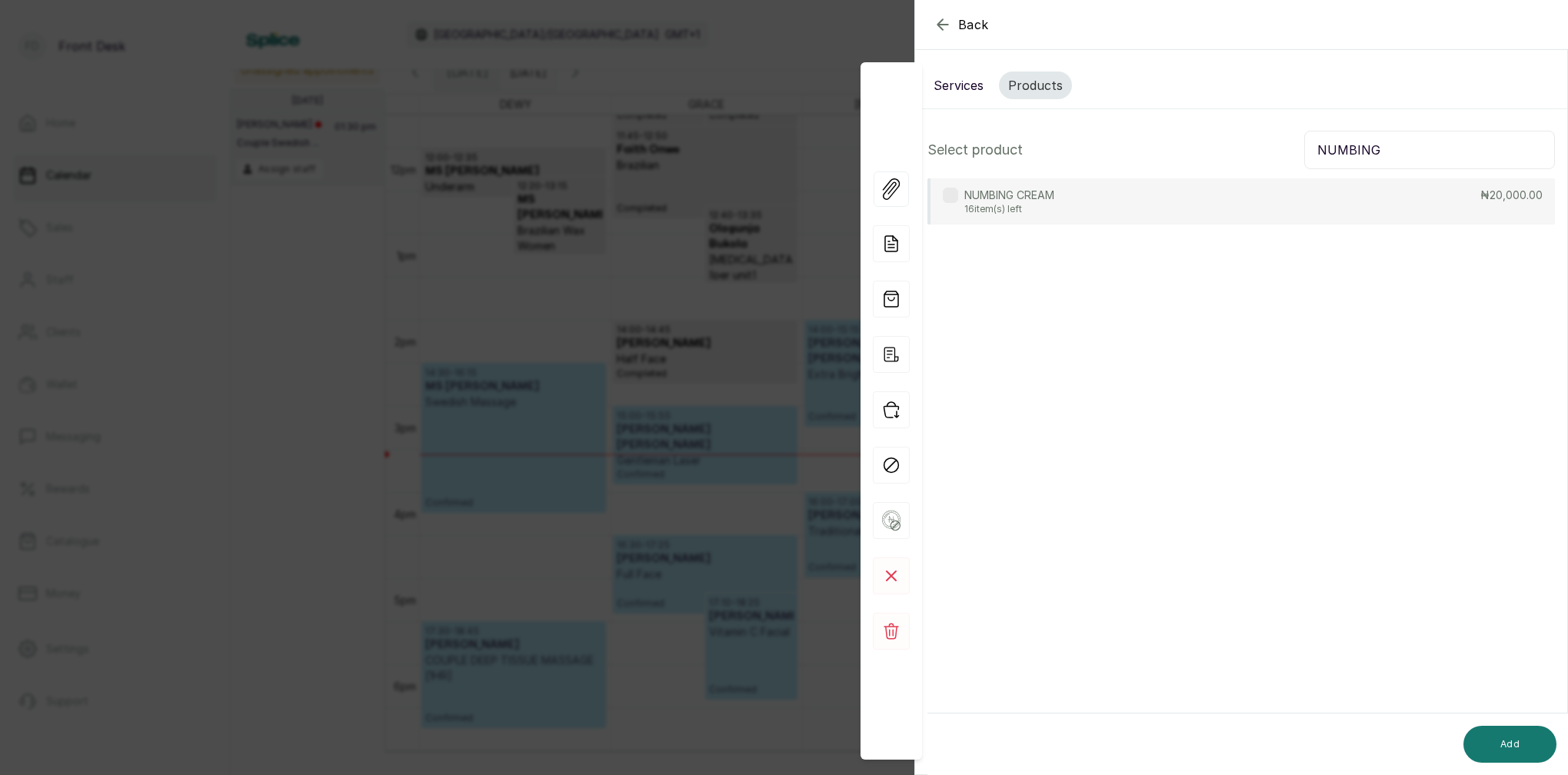
type input "NUMBING"
click at [1030, 206] on p "16 item(s) left" at bounding box center [1009, 209] width 90 height 13
click at [1512, 739] on button "Add" at bounding box center [1510, 745] width 93 height 37
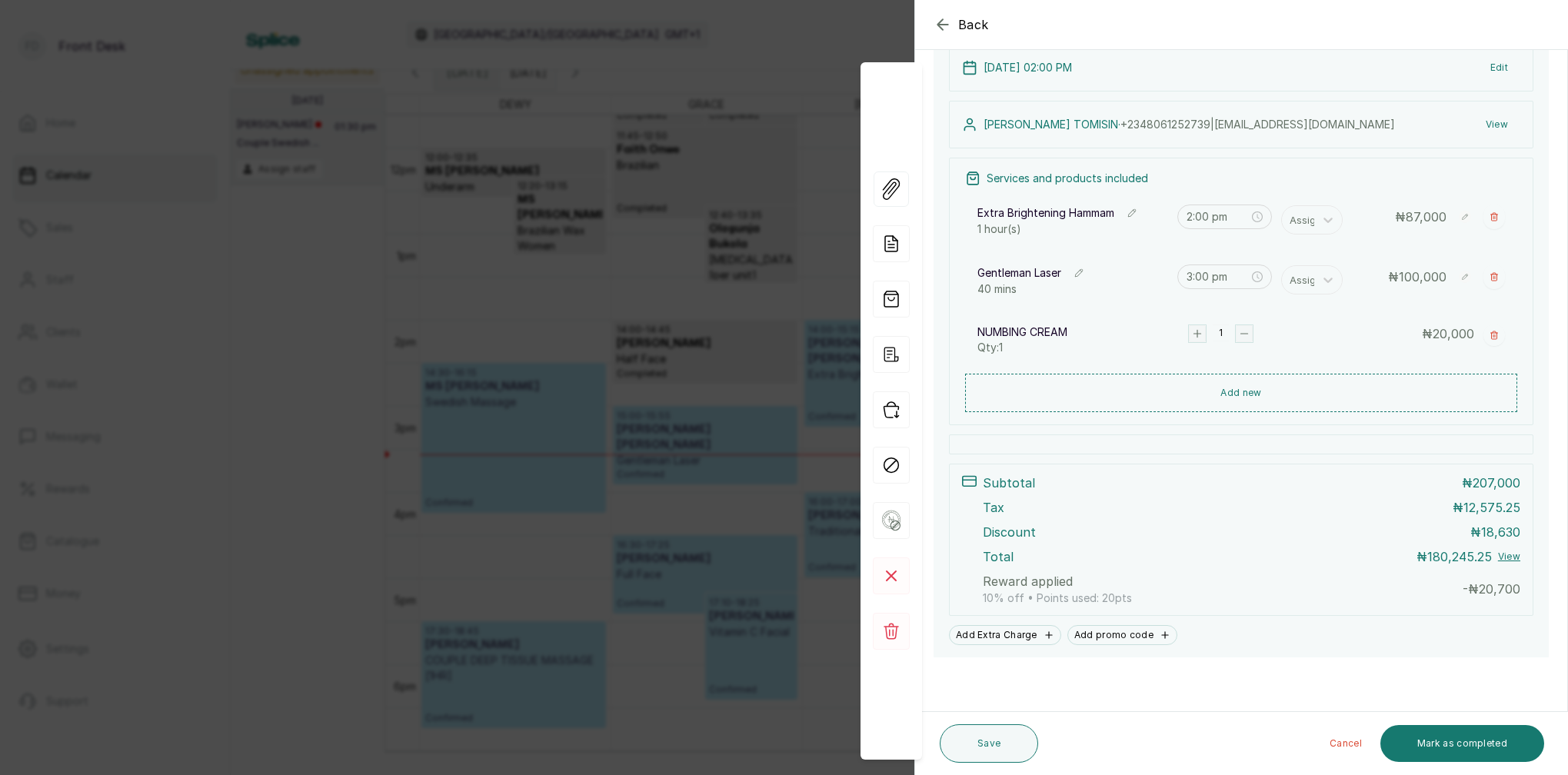
scroll to position [244, 0]
click at [1491, 340] on icon "button" at bounding box center [1495, 336] width 7 height 8
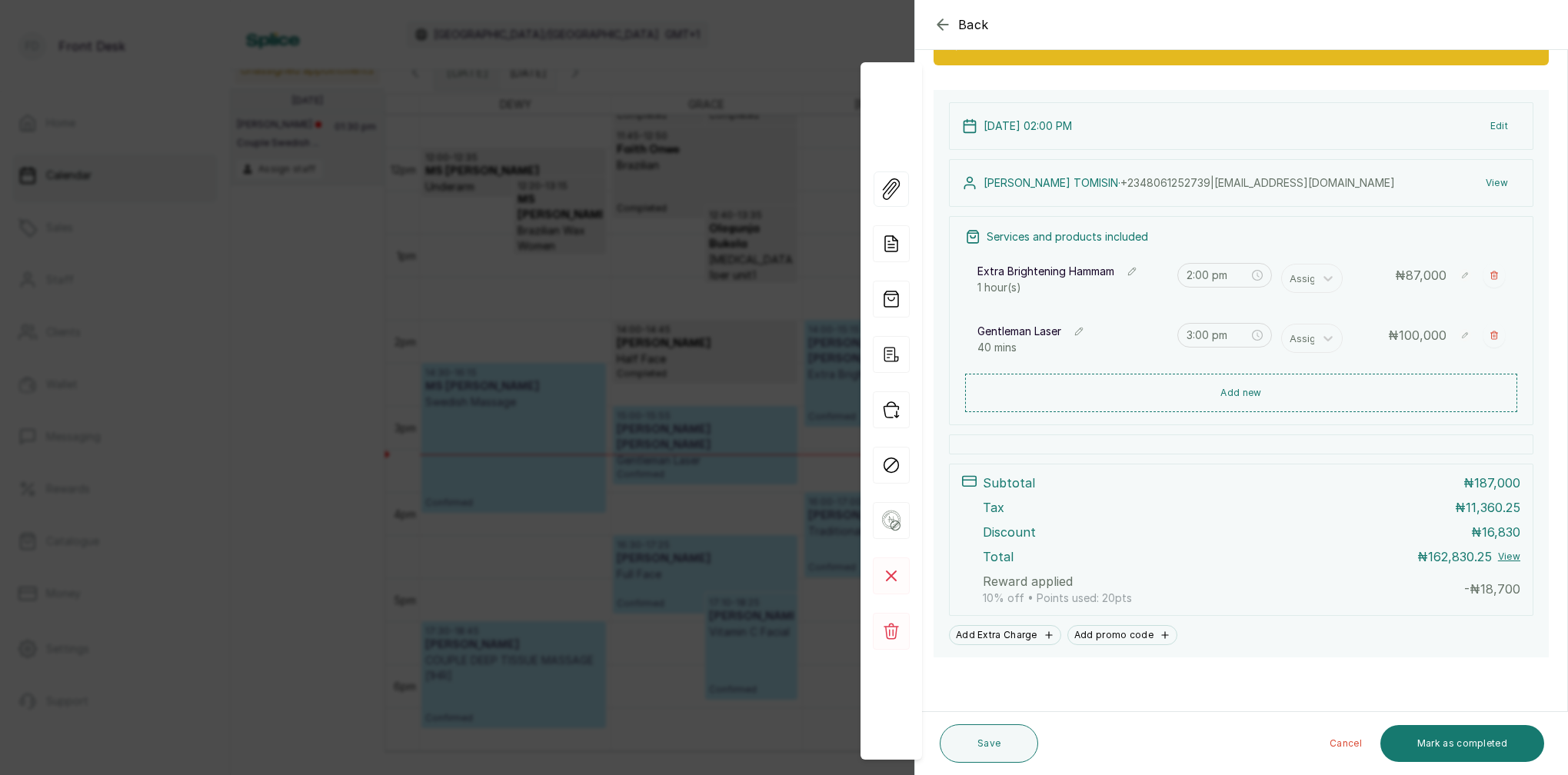
scroll to position [184, 0]
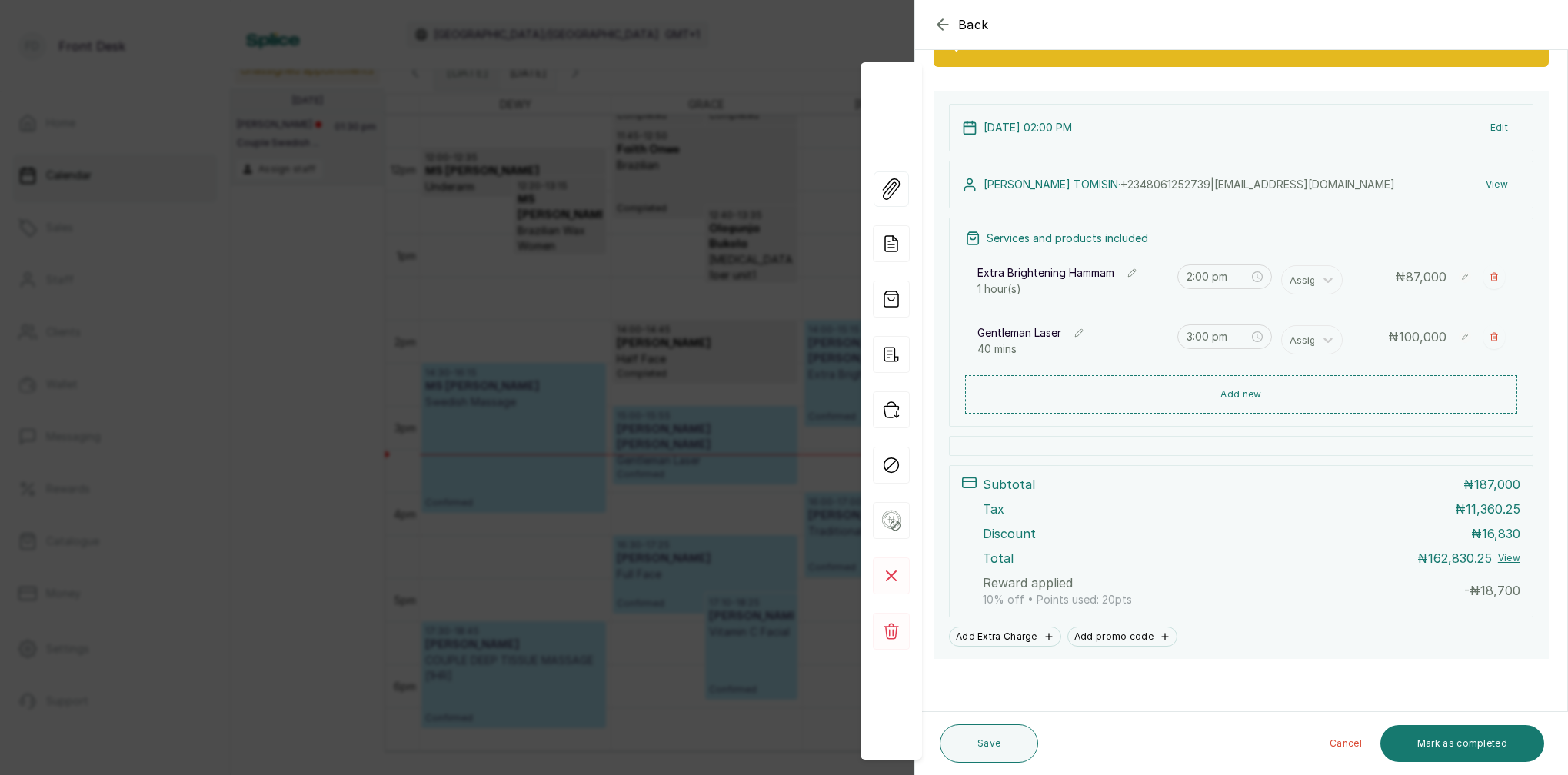
click at [1508, 563] on button "View" at bounding box center [1509, 559] width 22 height 13
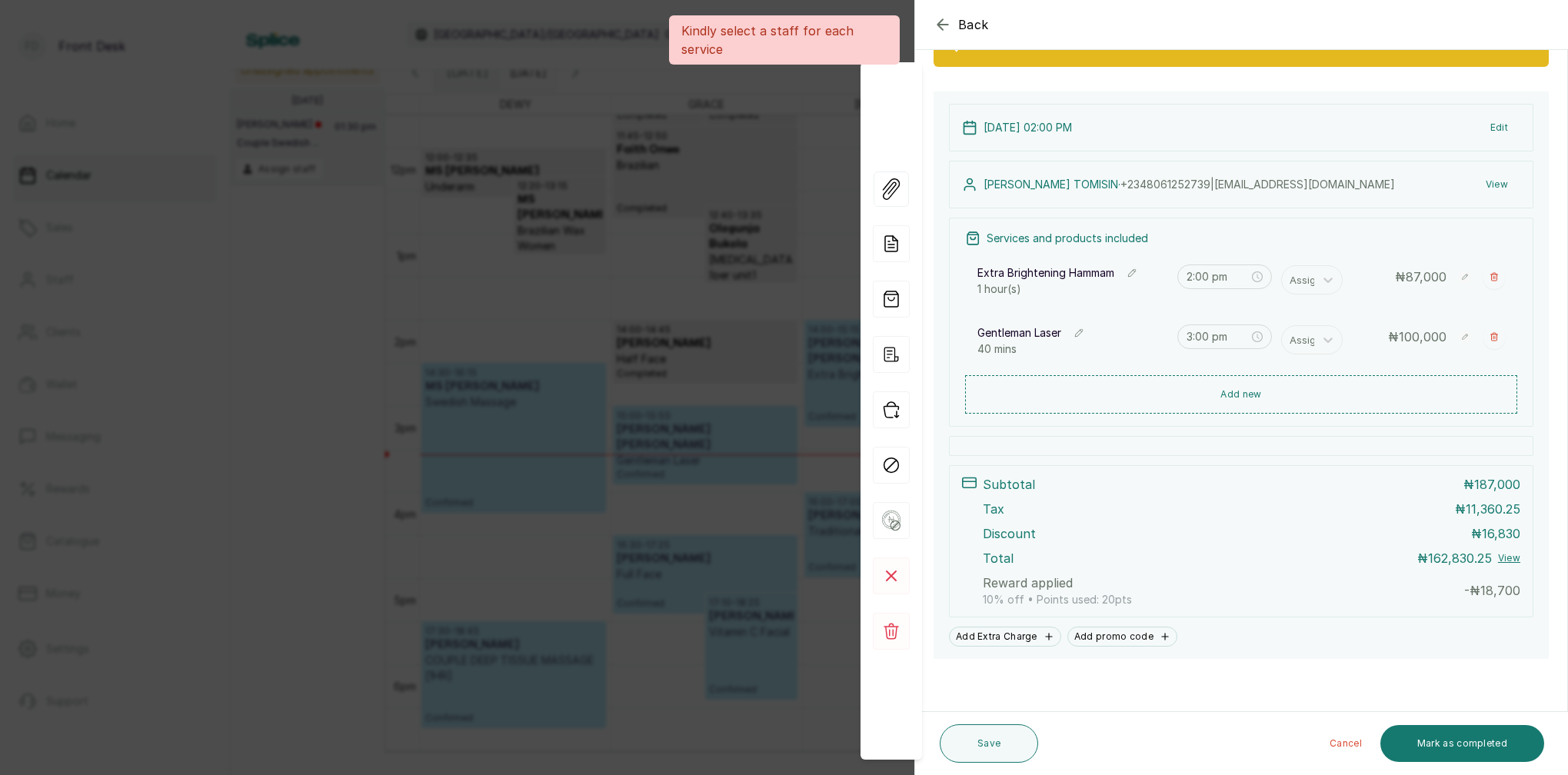
drag, startPoint x: 1320, startPoint y: 532, endPoint x: 1304, endPoint y: 483, distance: 51.5
click at [1318, 530] on div "Discount ₦ 16,830" at bounding box center [1251, 534] width 537 height 19
click at [1298, 284] on div "Assign" at bounding box center [1305, 280] width 32 height 17
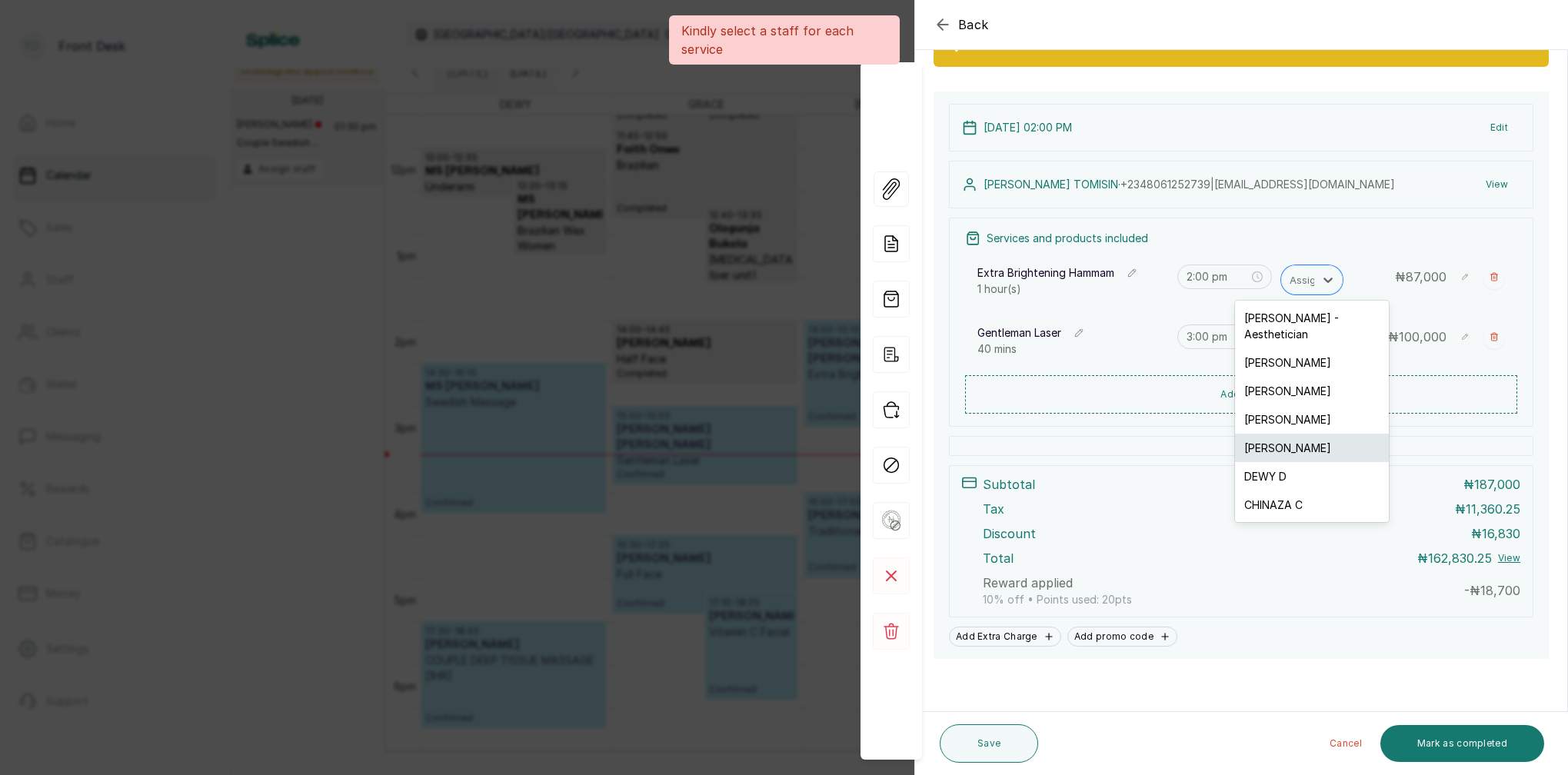
click at [1281, 434] on div "GRACE G" at bounding box center [1312, 448] width 154 height 29
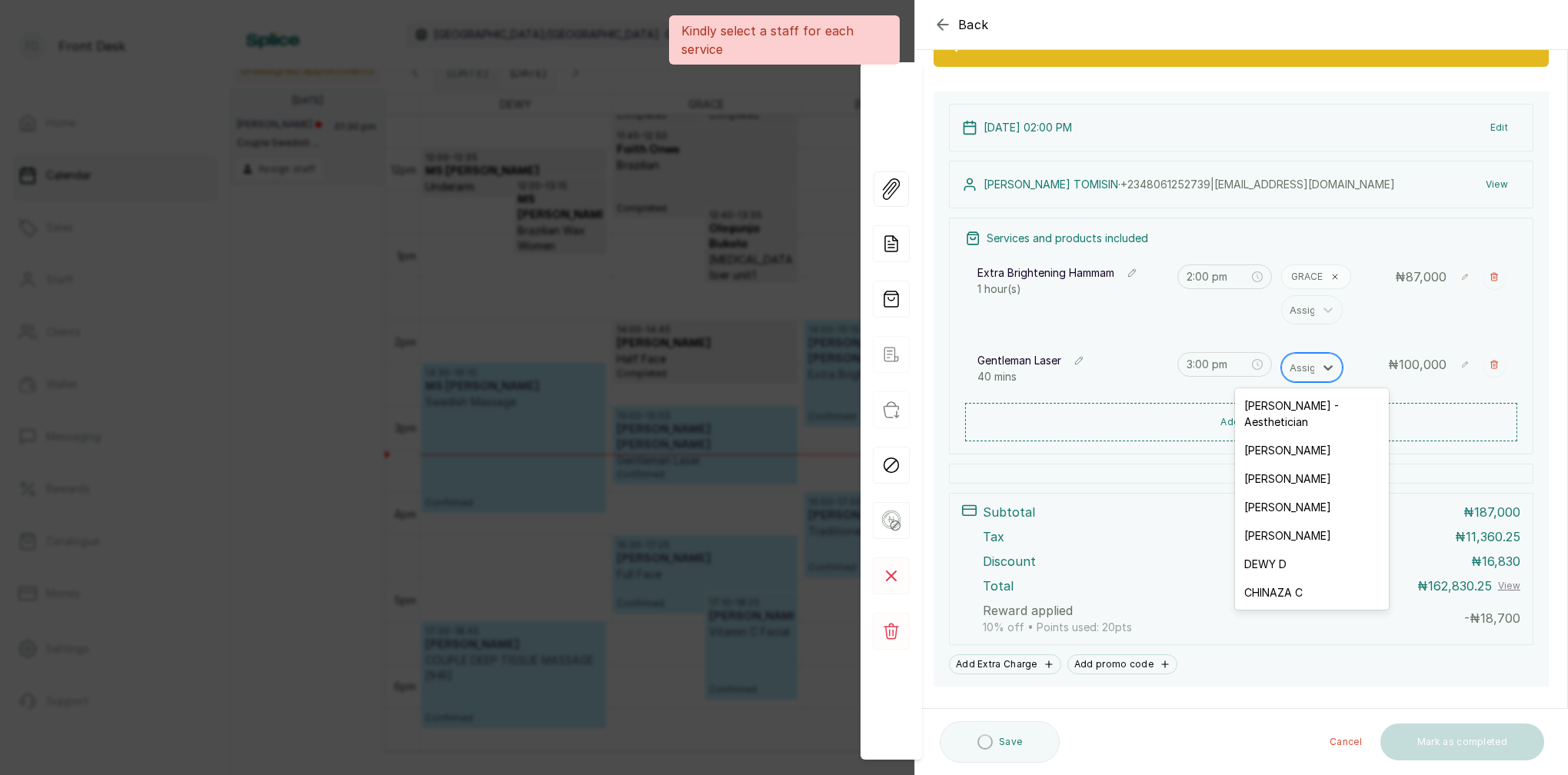
click at [1302, 364] on div "Assign" at bounding box center [1305, 367] width 32 height 17
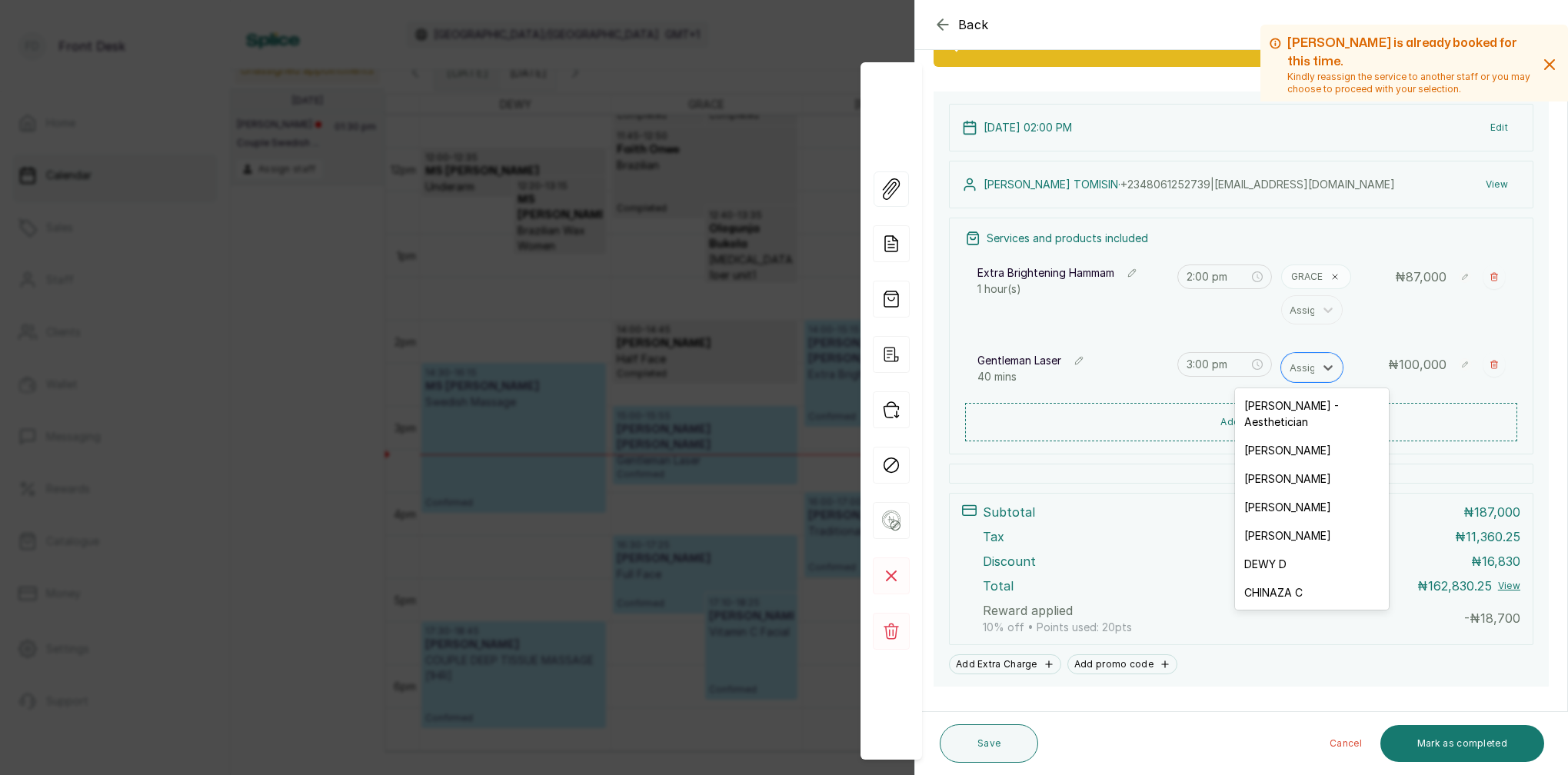
click at [1292, 521] on div "GRACE G" at bounding box center [1312, 536] width 154 height 29
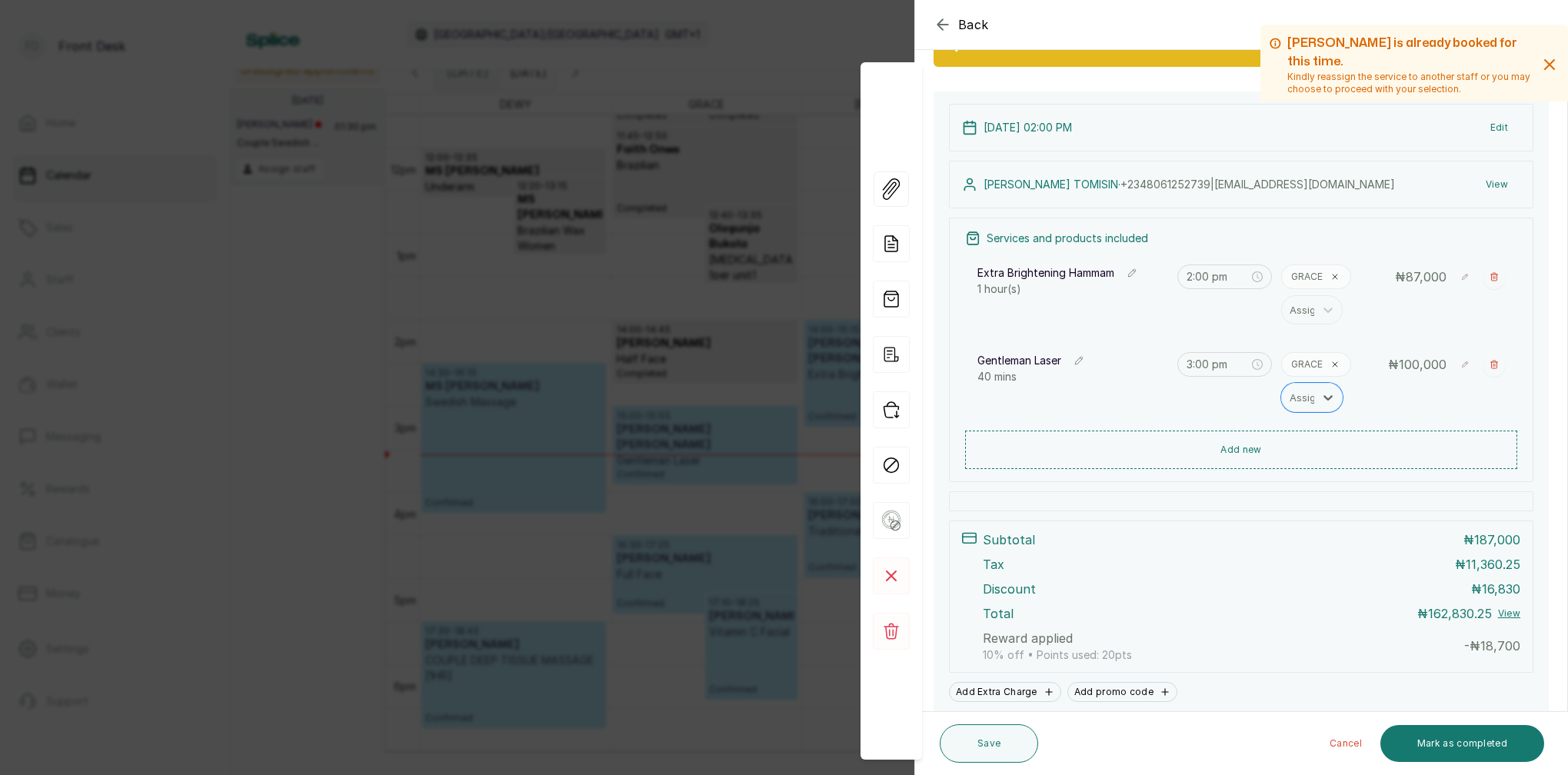
click at [1327, 273] on div "GRACE" at bounding box center [1315, 276] width 70 height 24
click at [1314, 278] on p "GRACE" at bounding box center [1306, 276] width 31 height 13
click at [1334, 279] on icon at bounding box center [1335, 276] width 9 height 9
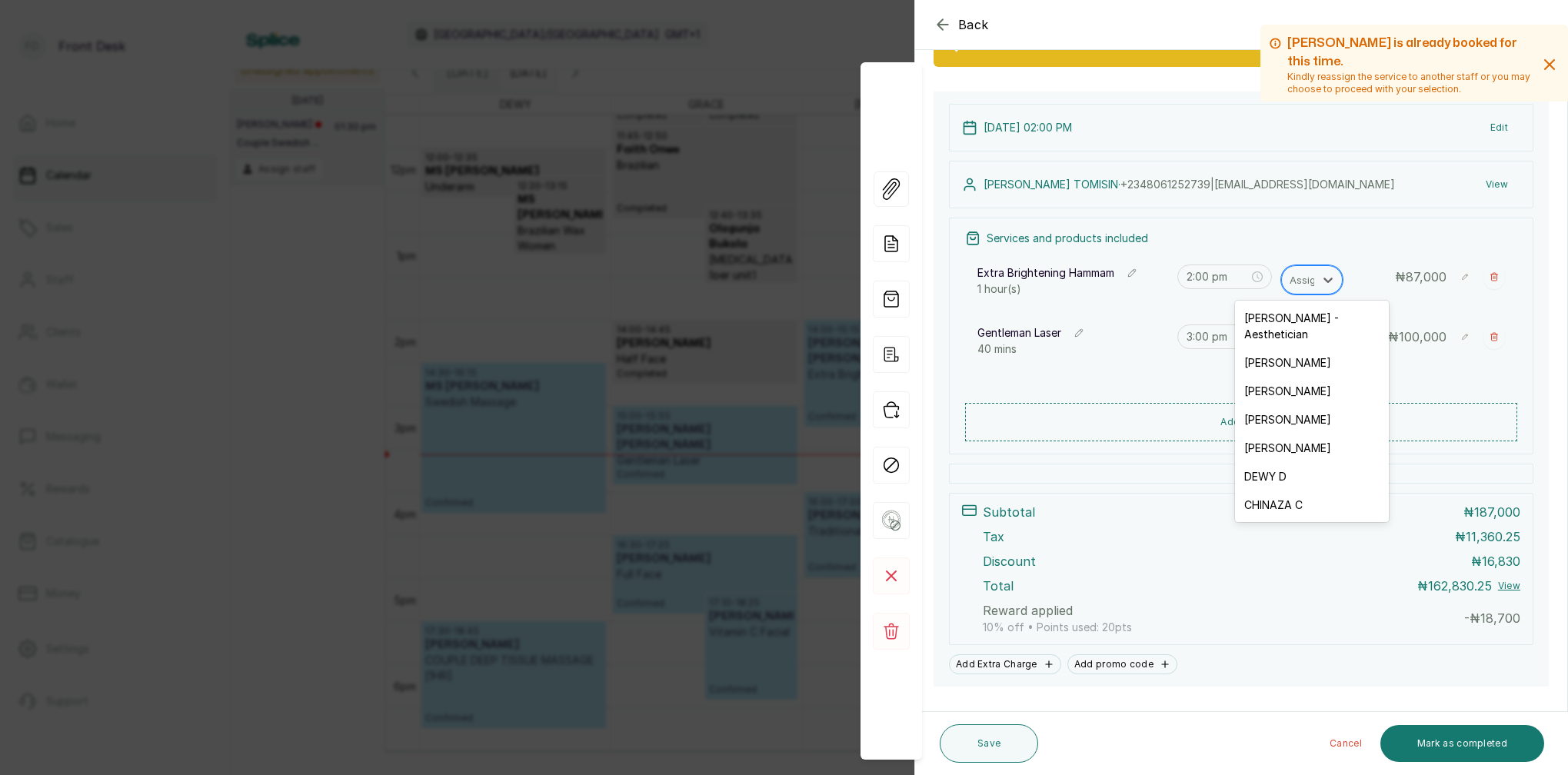
click at [1313, 279] on div "Assign" at bounding box center [1305, 280] width 32 height 17
click at [1292, 407] on div "LINA L" at bounding box center [1312, 420] width 154 height 29
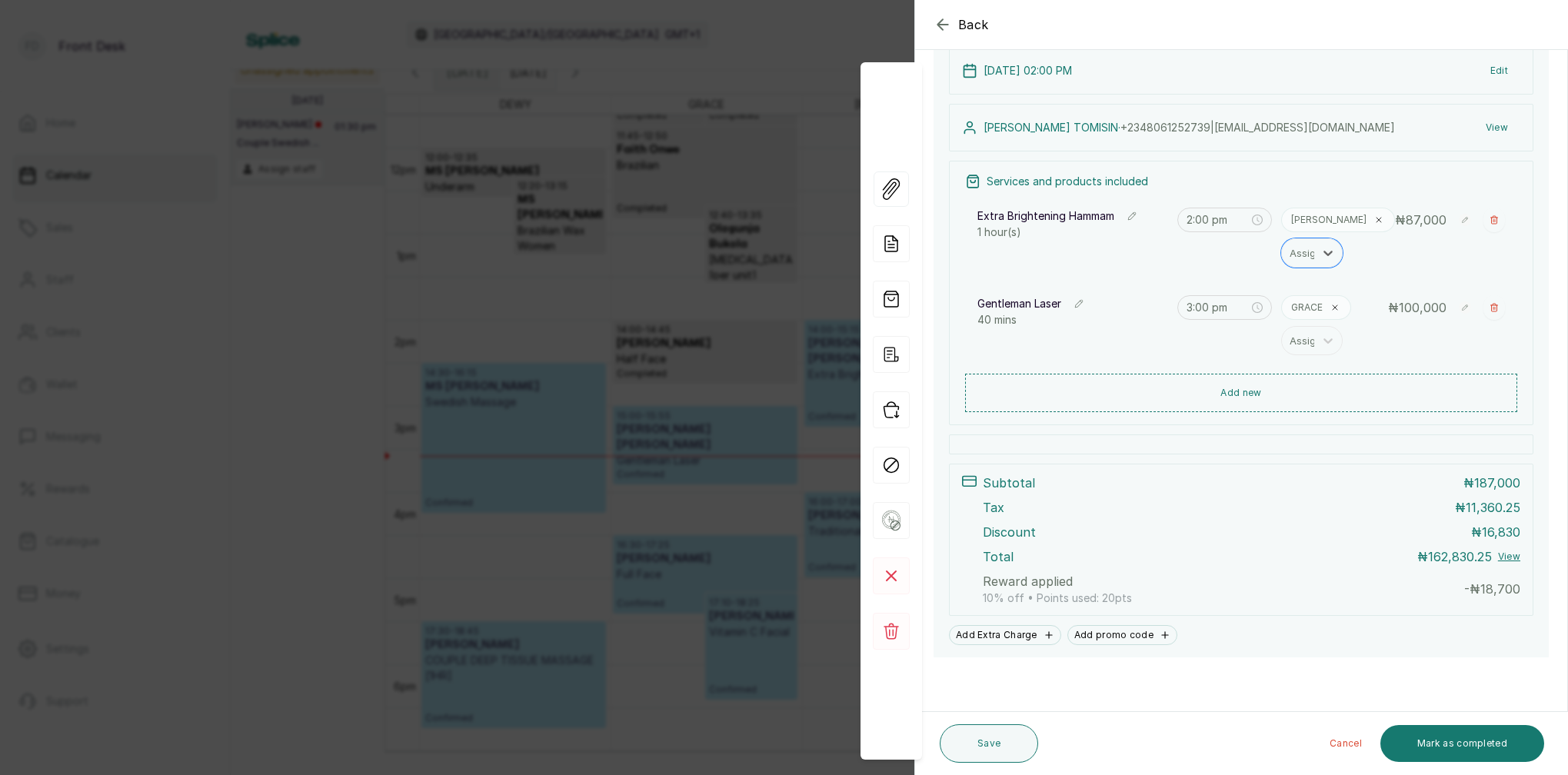
scroll to position [240, 0]
click at [1045, 639] on icon "button" at bounding box center [1048, 637] width 11 height 11
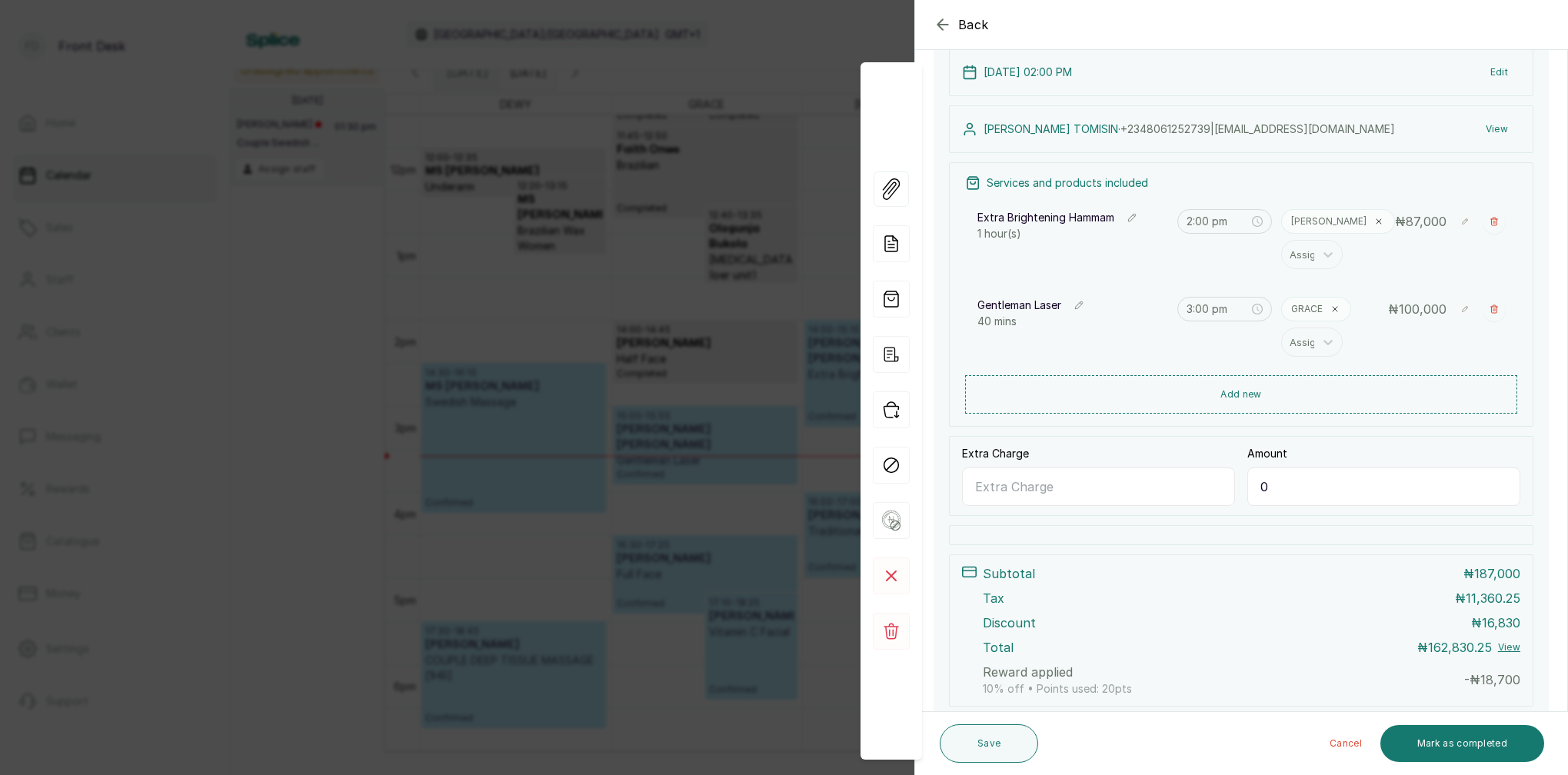
click at [1065, 496] on input "Extra Charge" at bounding box center [1098, 487] width 273 height 39
click at [1291, 489] on input "0" at bounding box center [1384, 487] width 273 height 39
type input "1"
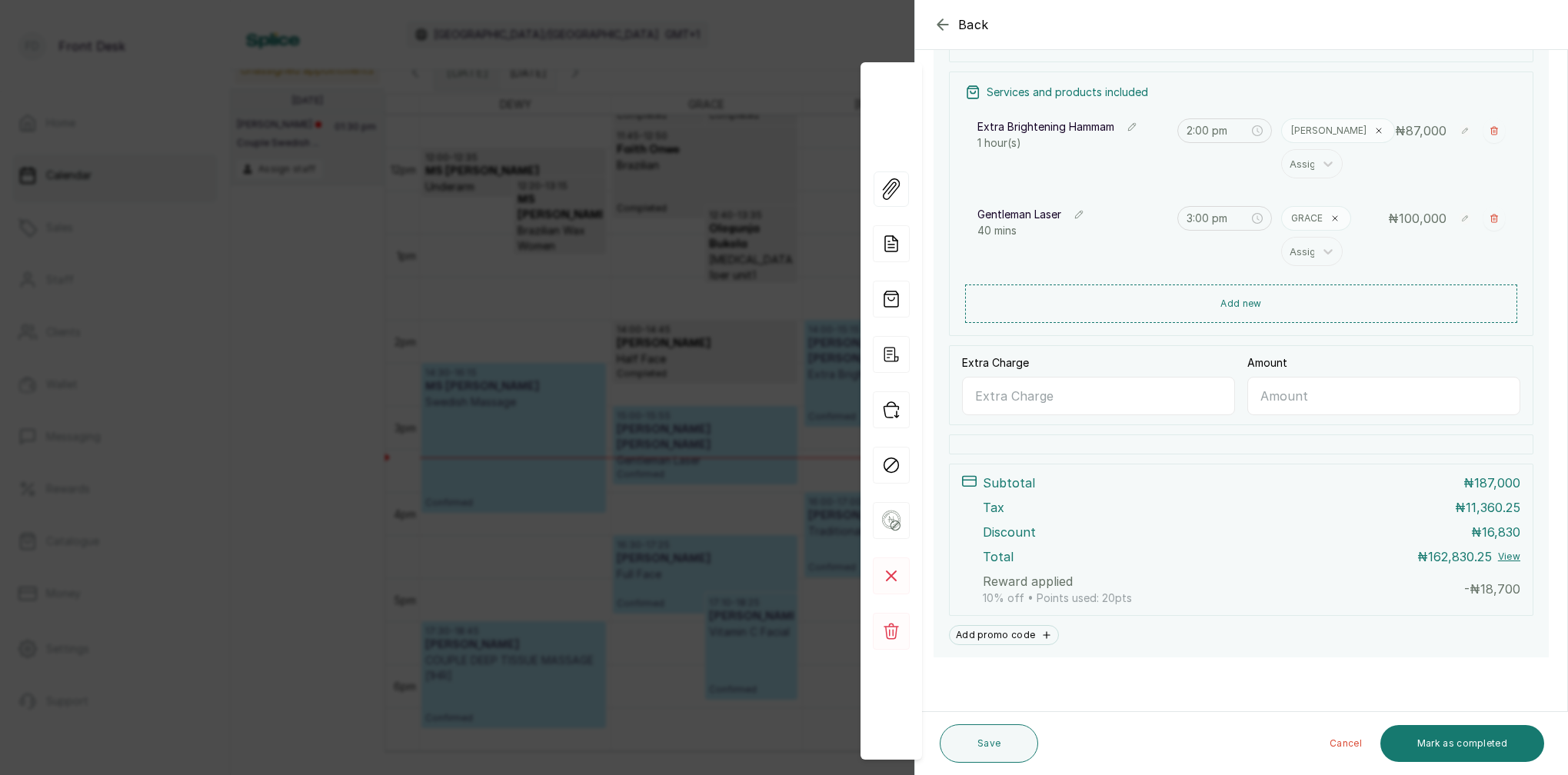
scroll to position [331, 0]
click at [1148, 643] on div "Add promo code" at bounding box center [1241, 635] width 584 height 20
drag, startPoint x: 430, startPoint y: 237, endPoint x: 444, endPoint y: 243, distance: 15.2
click at [444, 243] on div "Back Appointment Details Edit appointment Make changes to appointment details M…" at bounding box center [784, 388] width 1568 height 775
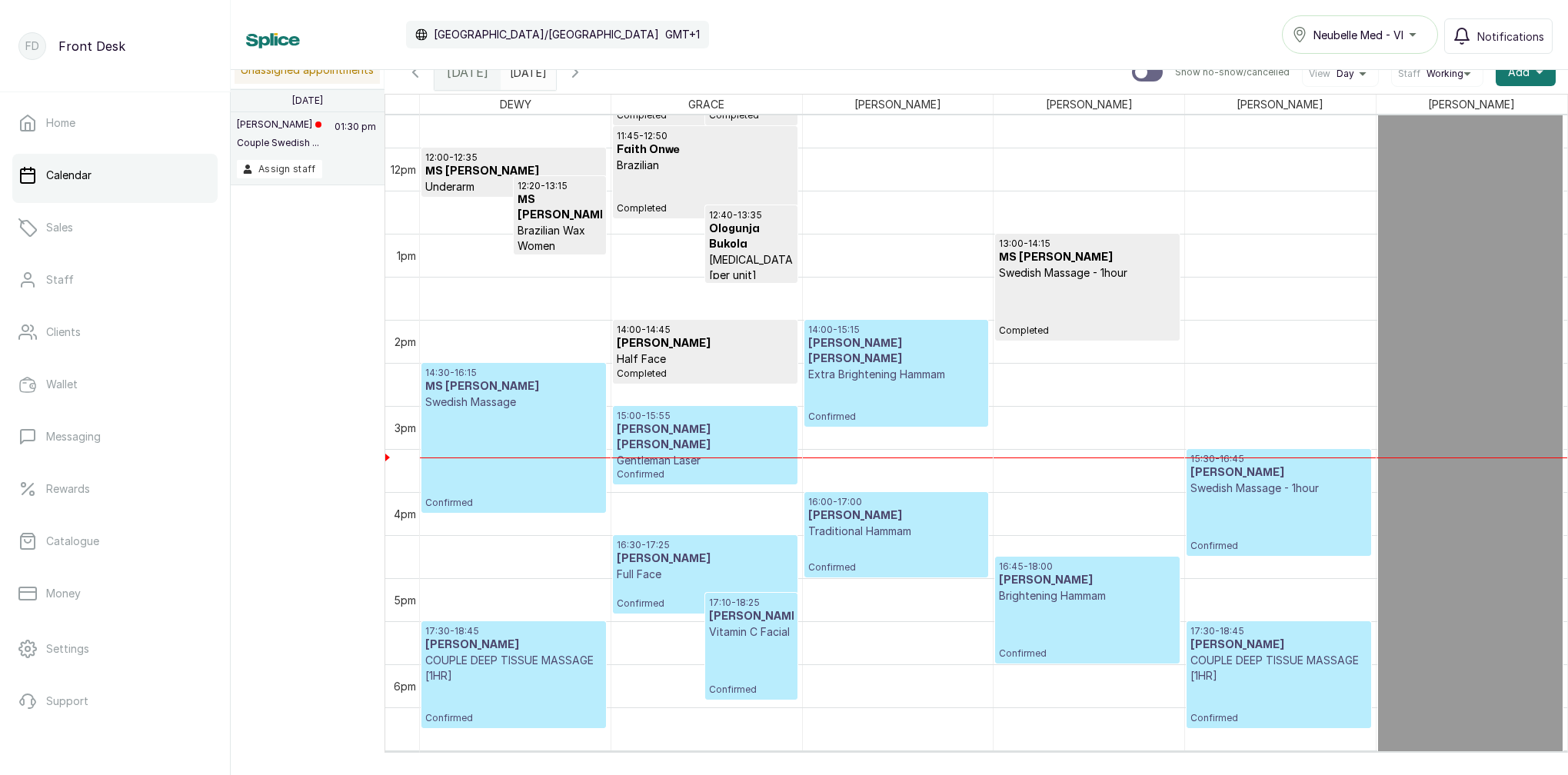
click at [739, 430] on h3 "MR BABALOLA TOMISIN" at bounding box center [704, 437] width 176 height 31
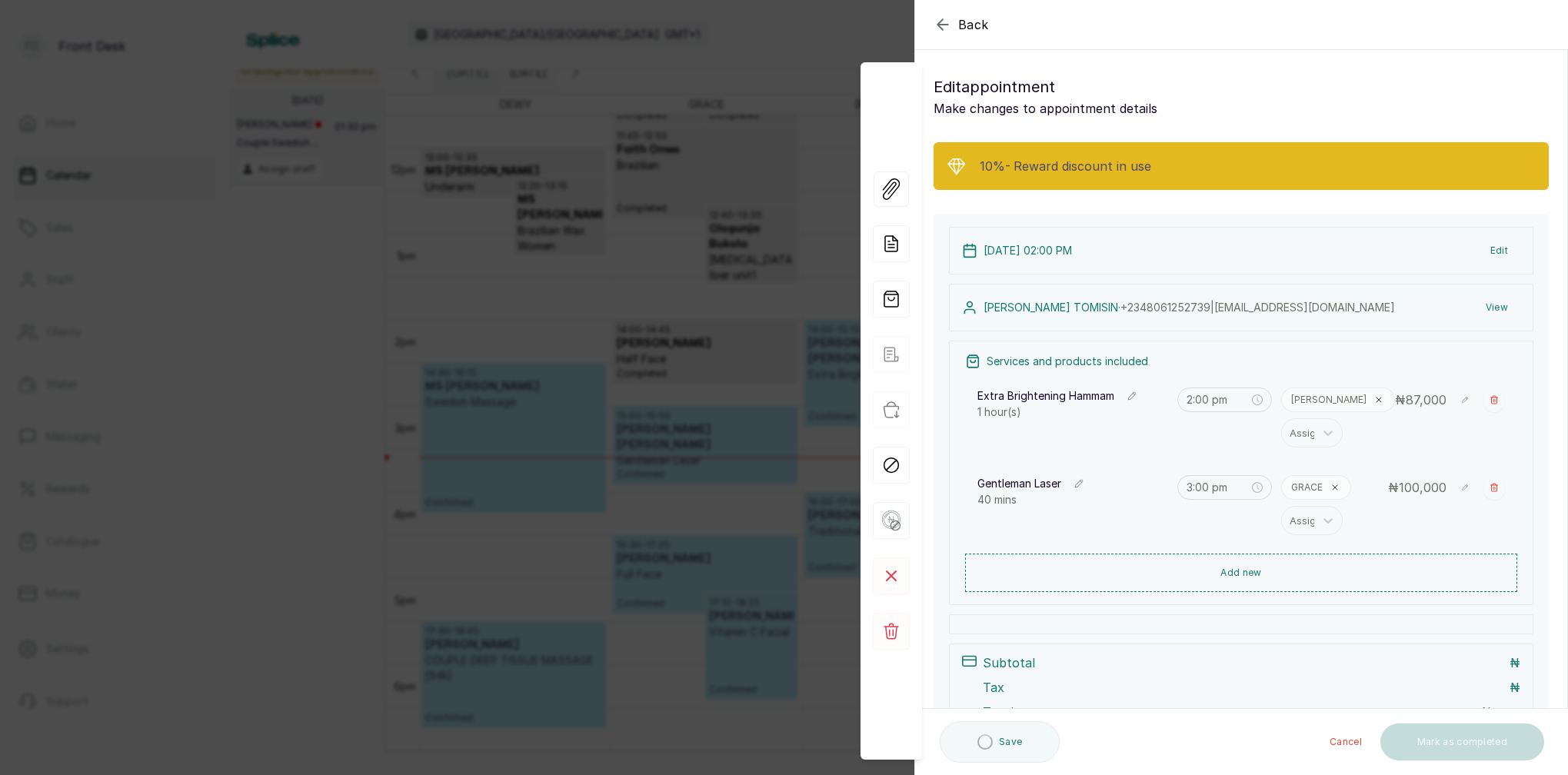
scroll to position [0, 0]
click at [684, 296] on div "Back Appointment Details Edit appointment Make changes to appointment details 1…" at bounding box center [784, 388] width 1568 height 775
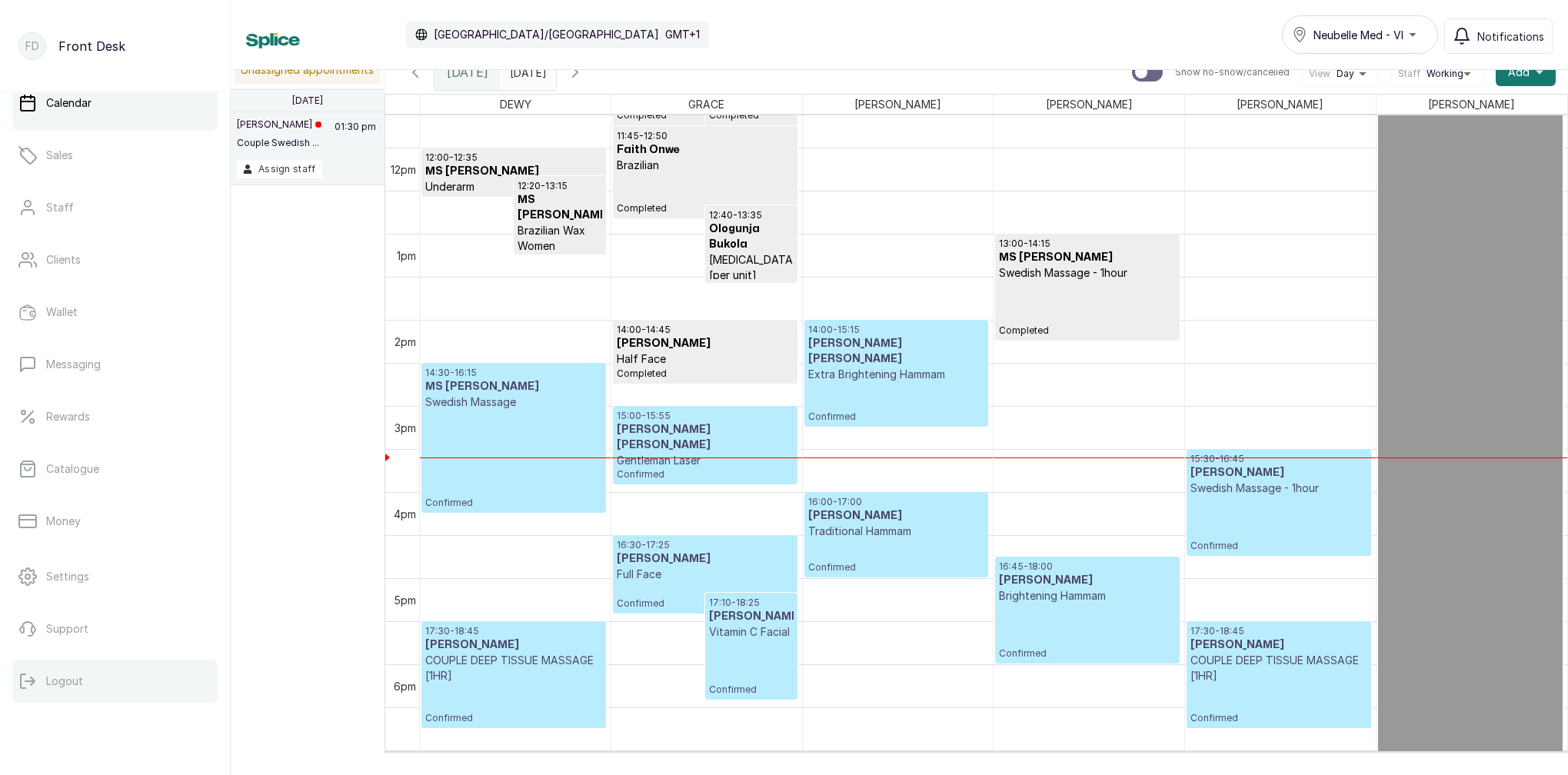
scroll to position [1, 0]
click at [93, 684] on button "Logout" at bounding box center [115, 681] width 205 height 43
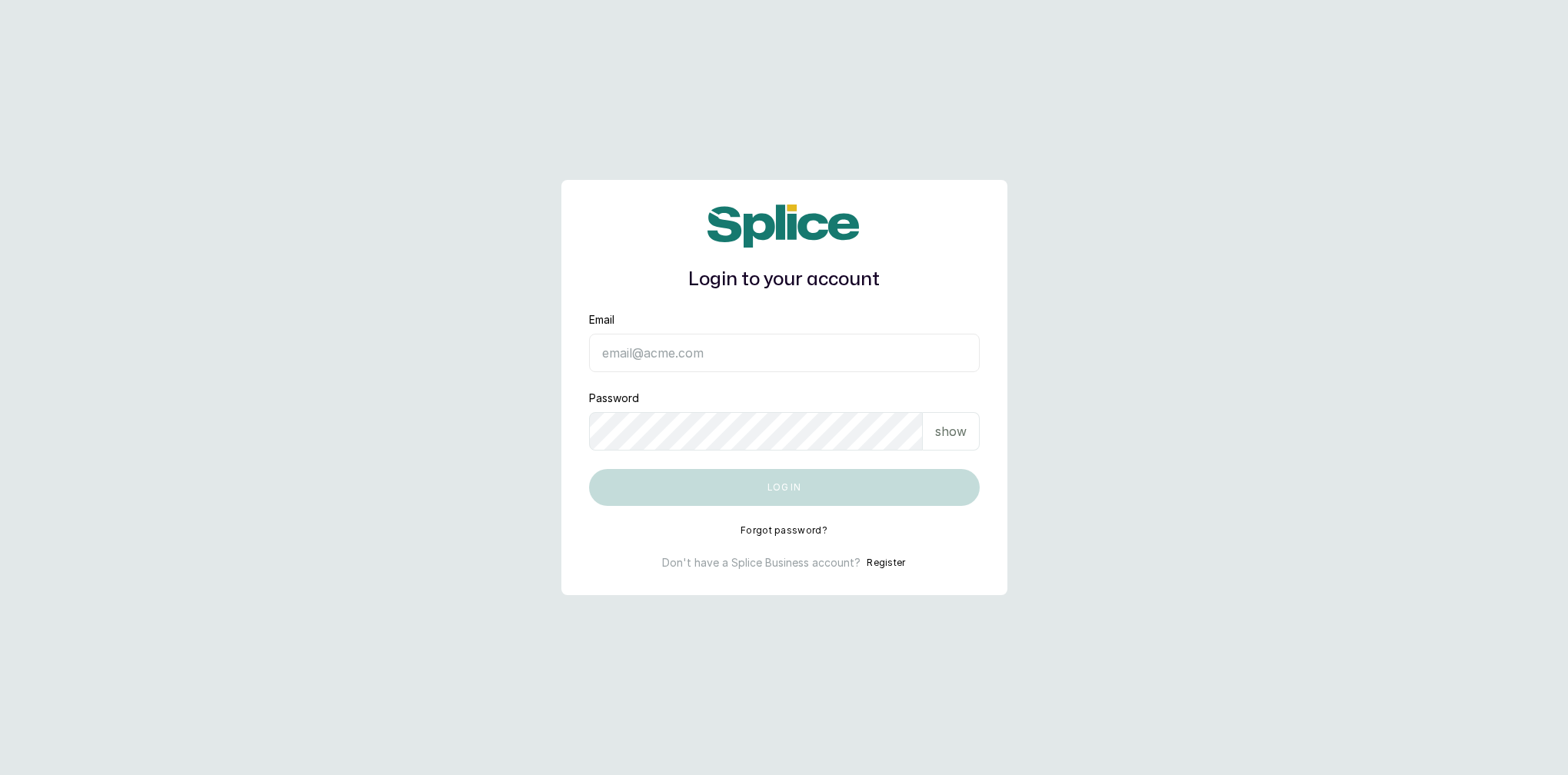
type input "neubellemedspa@gmail.com"
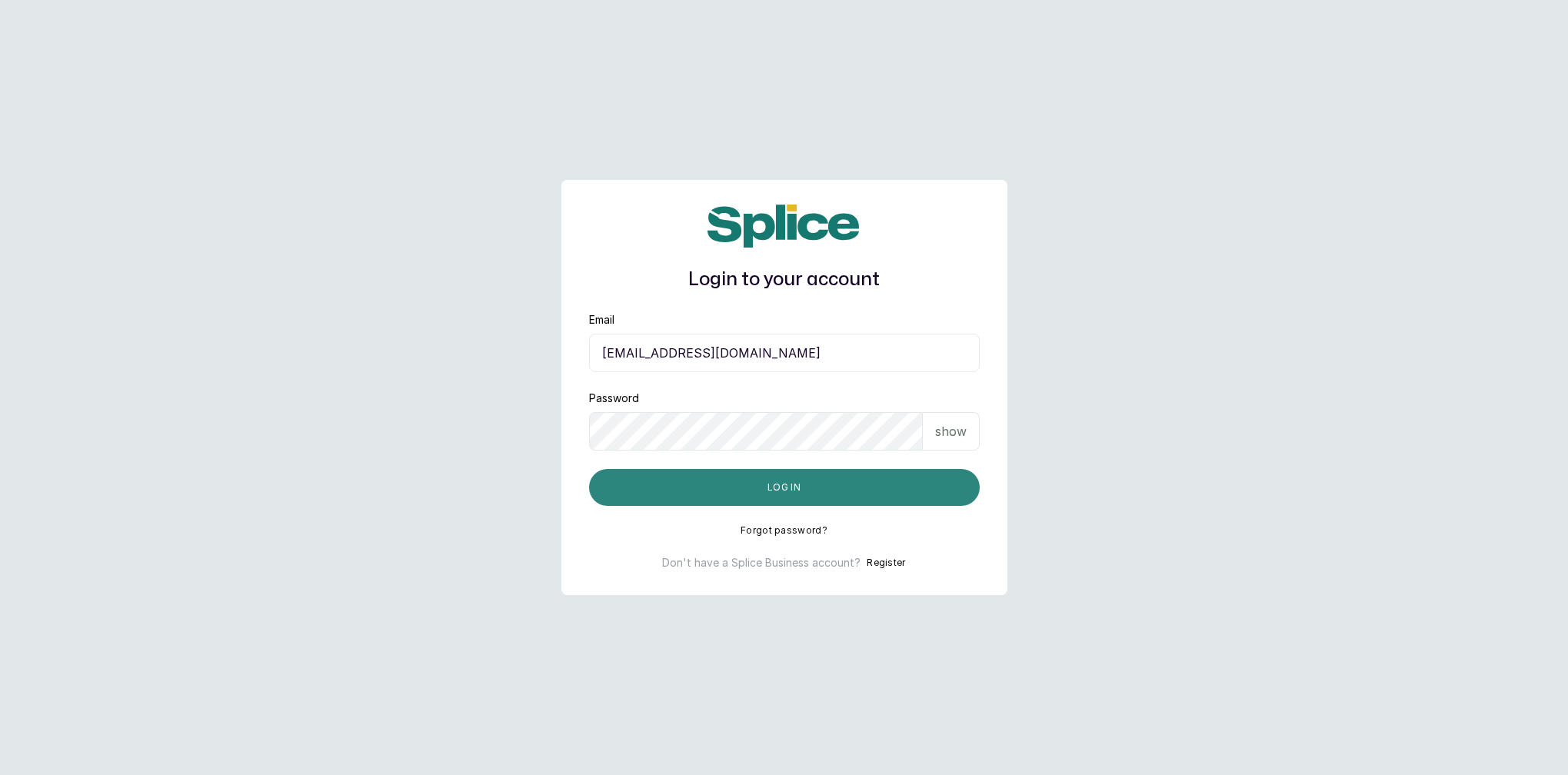
click at [744, 484] on button "Log in" at bounding box center [784, 488] width 391 height 37
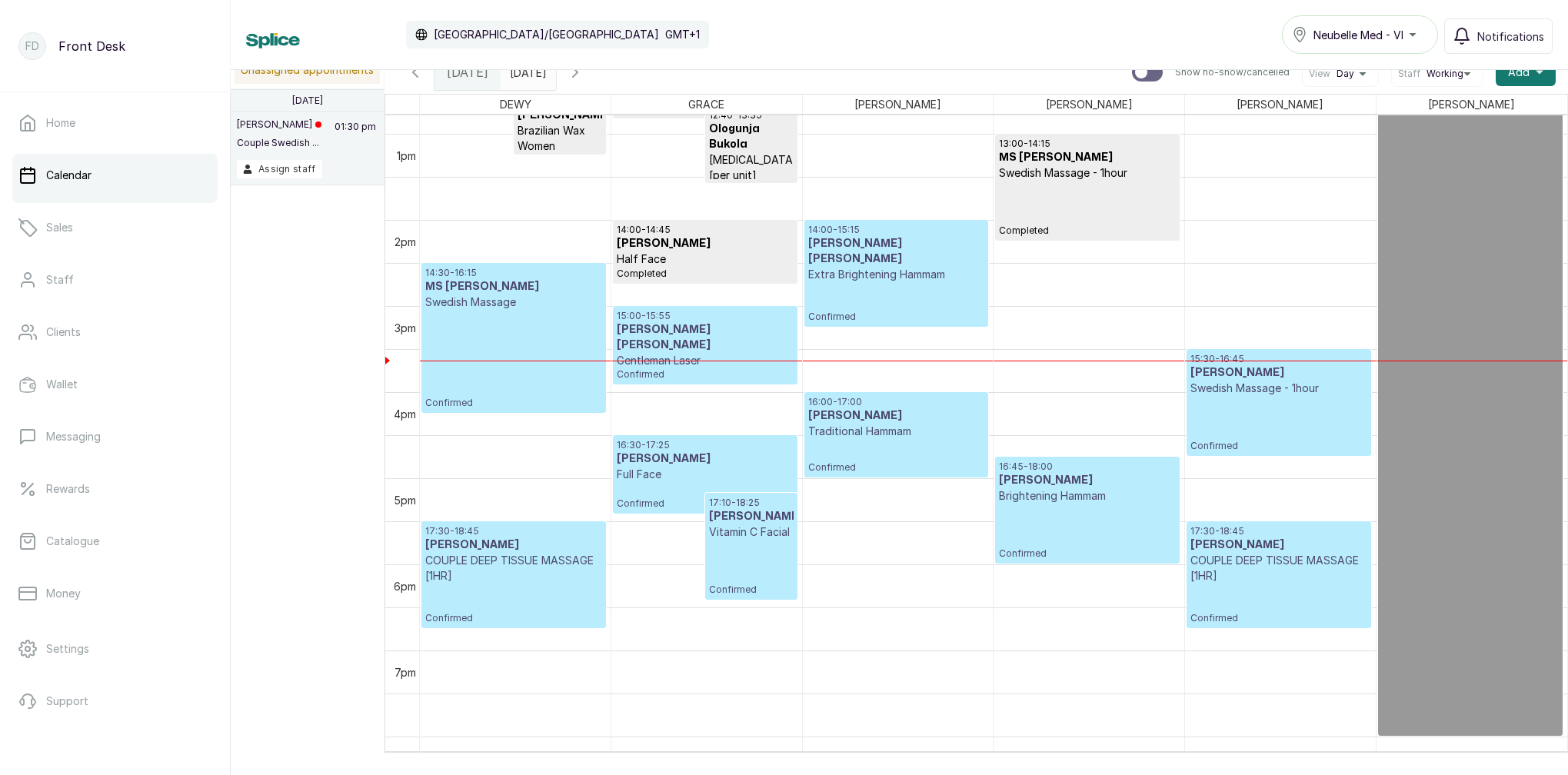
scroll to position [1104, 0]
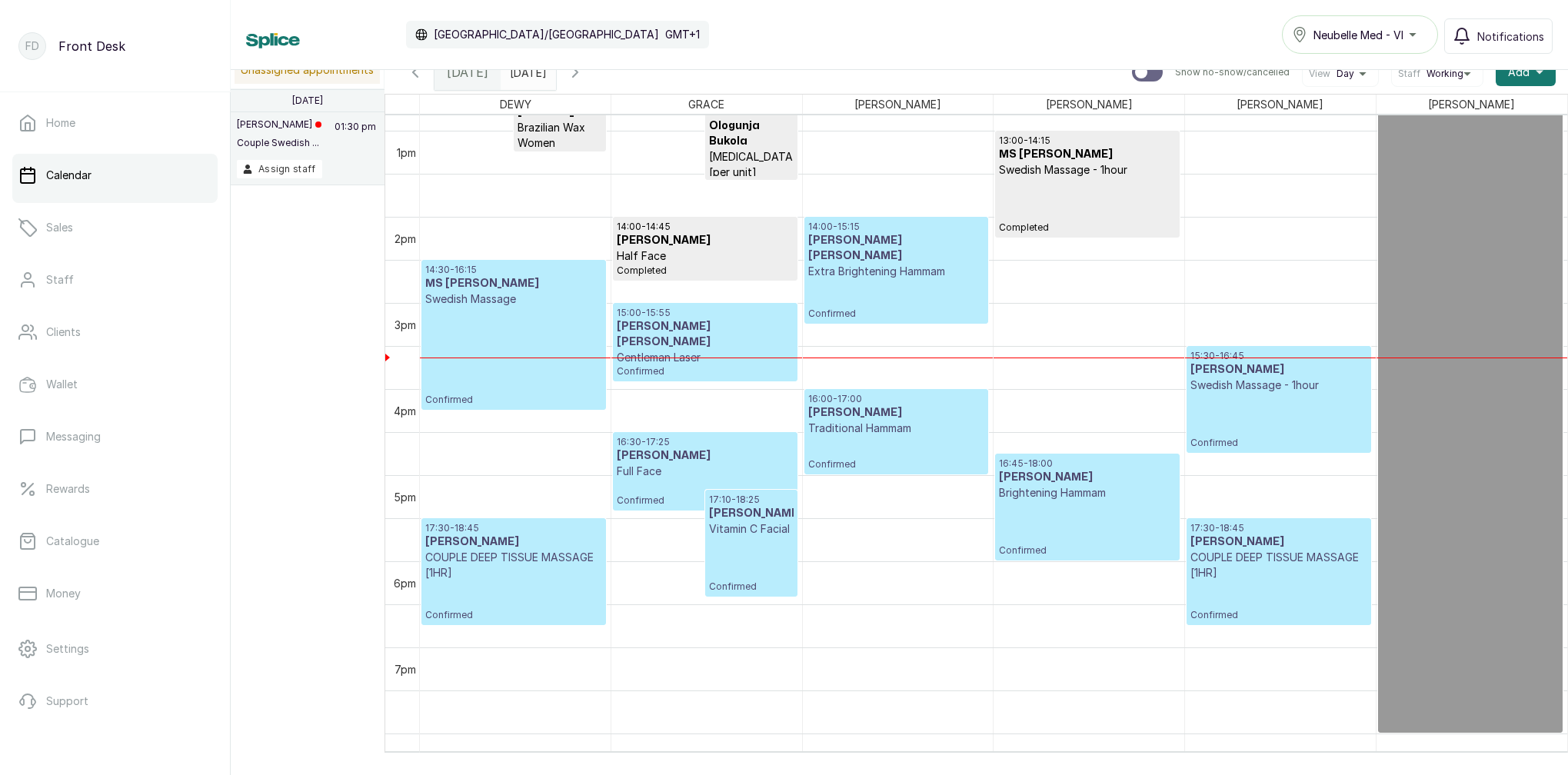
click at [739, 325] on h3 "MR BABALOLA TOMISIN" at bounding box center [704, 334] width 176 height 31
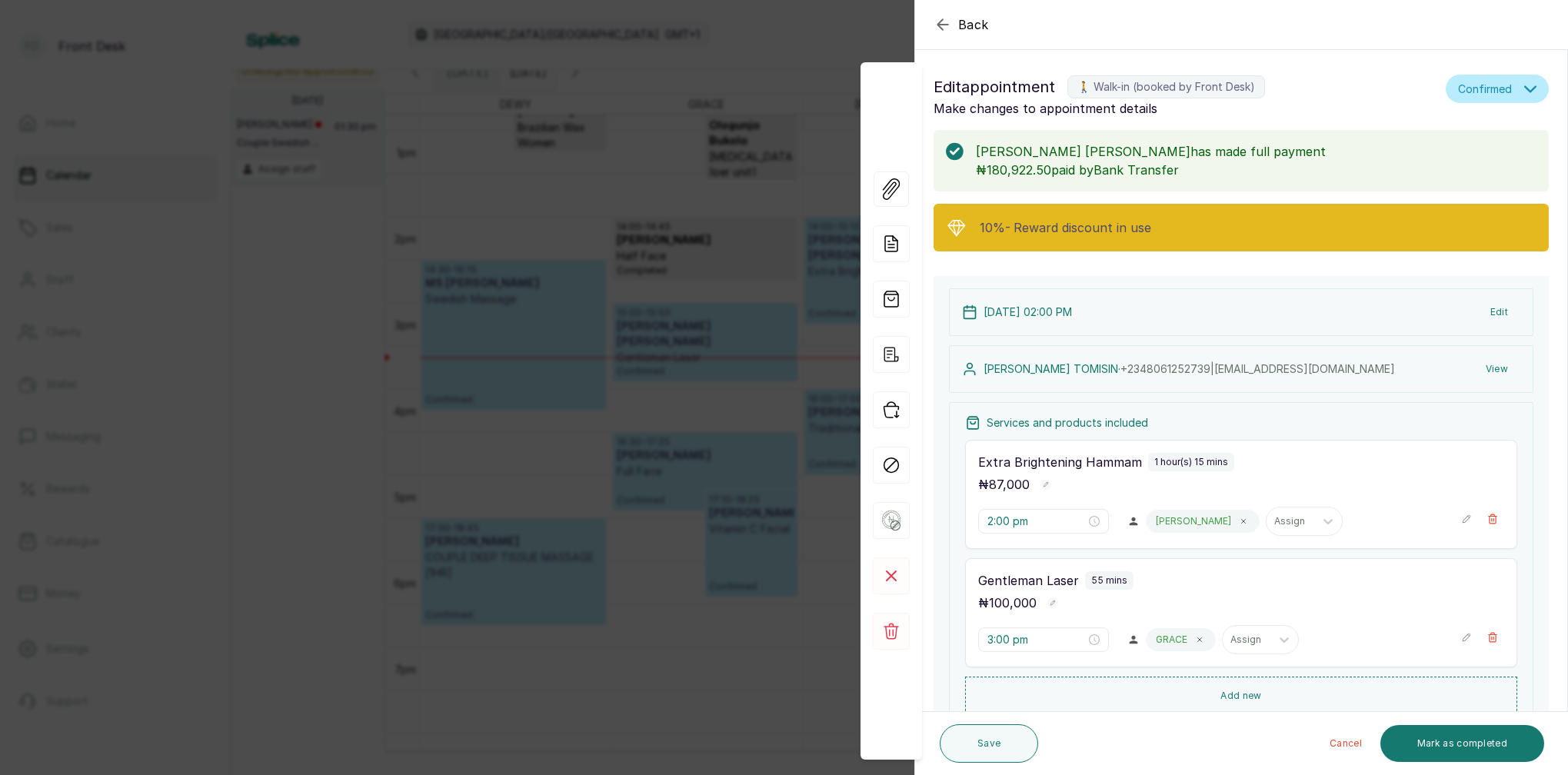
scroll to position [-1, 0]
click at [562, 263] on div "Back Appointment Details Edit appointment 🚶 Walk-in (booked by Front Desk) Make…" at bounding box center [784, 388] width 1568 height 775
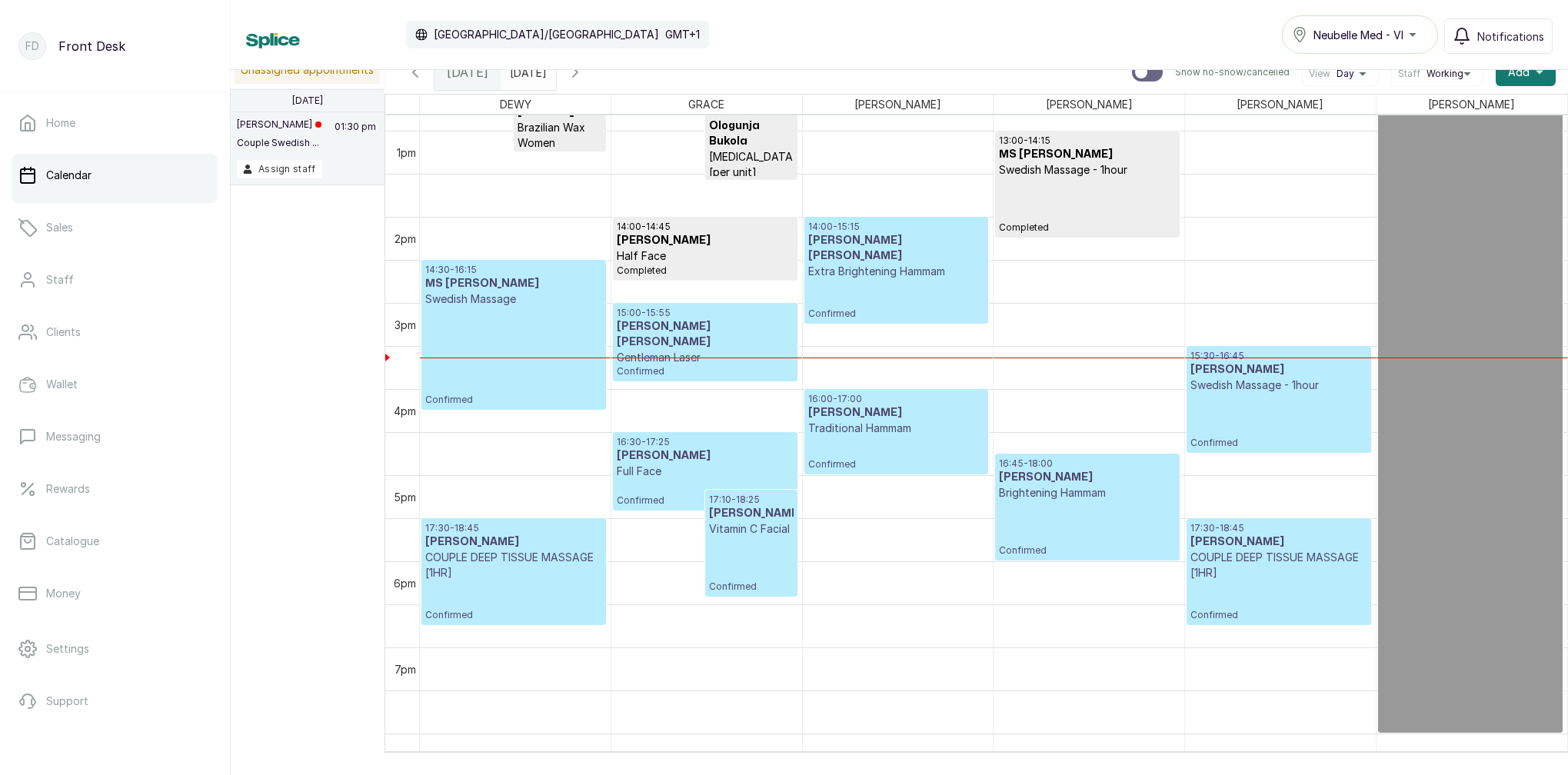
click at [913, 405] on h3 "MS CECE" at bounding box center [896, 413] width 176 height 15
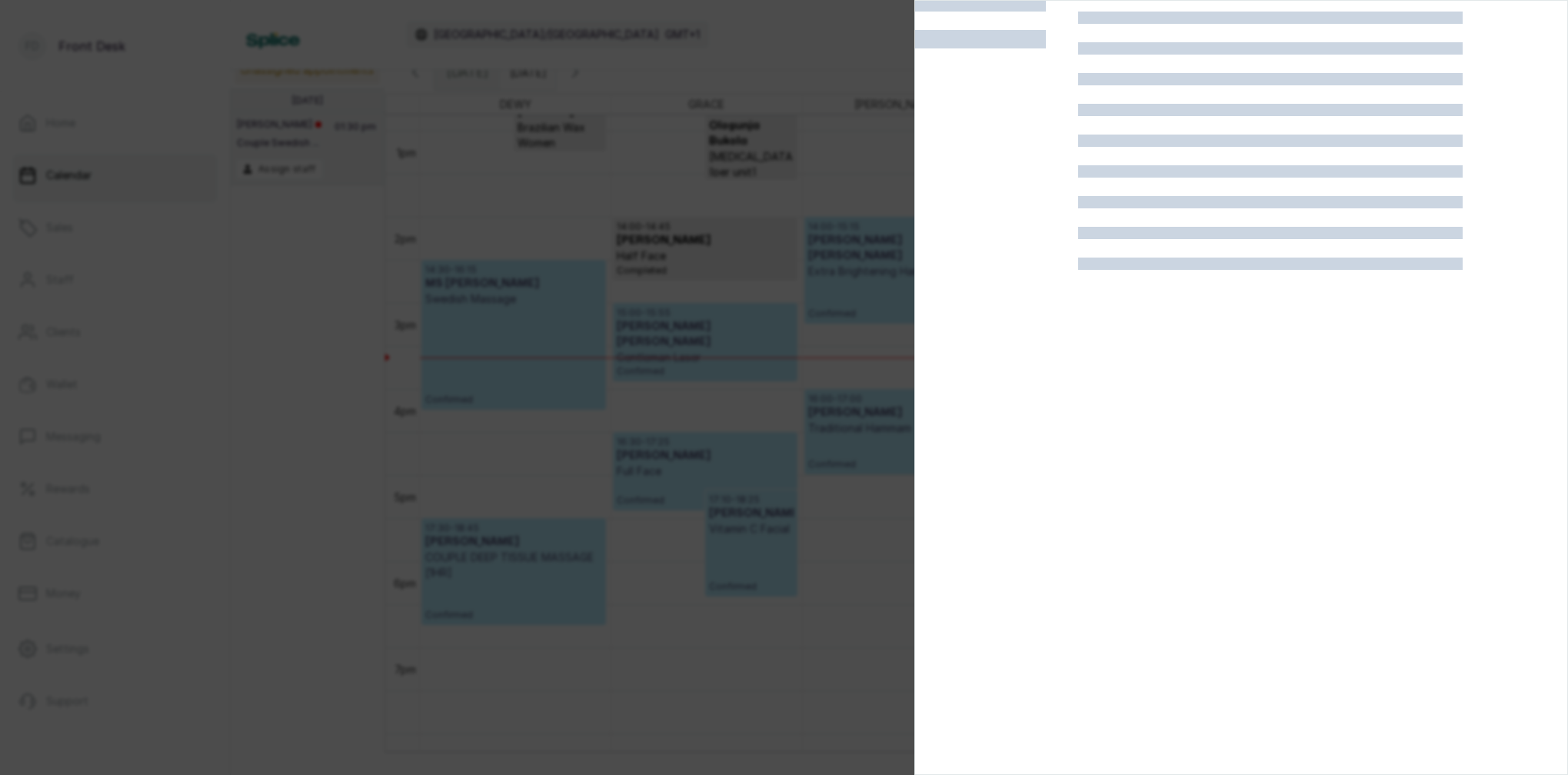
scroll to position [40, 0]
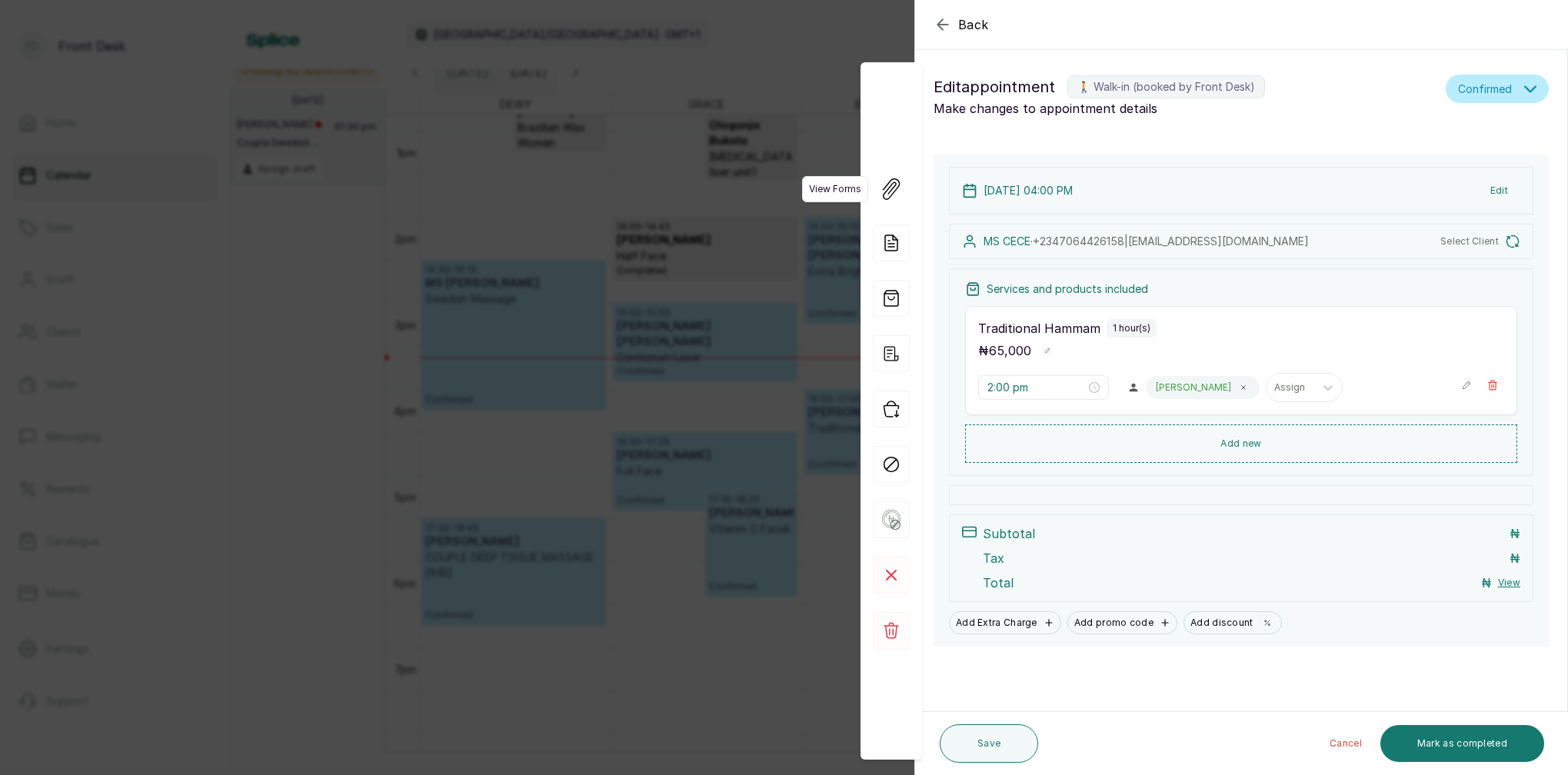
click at [847, 202] on span "View Forms" at bounding box center [835, 189] width 67 height 26
type input "4:00 pm"
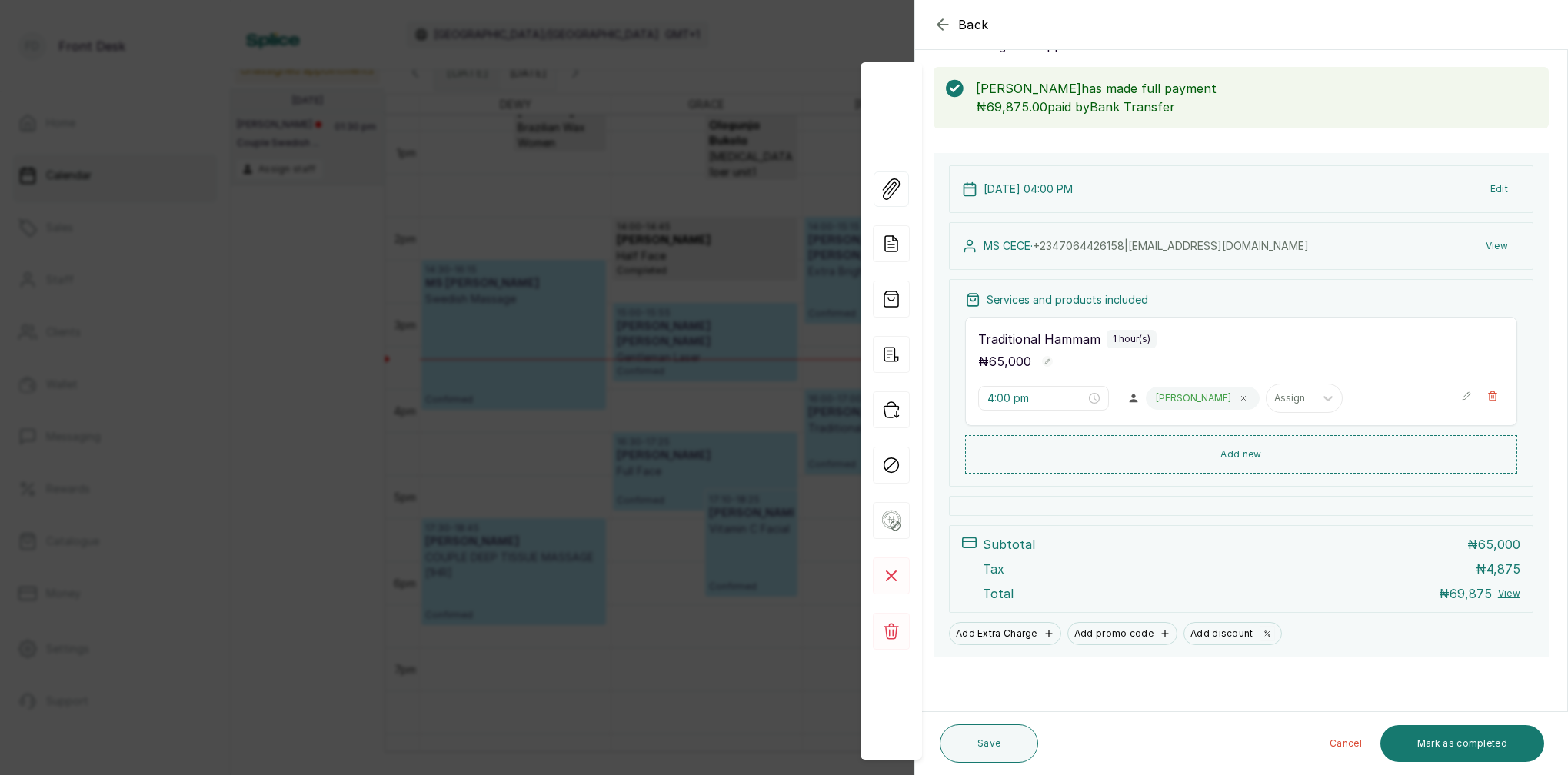
scroll to position [0, 0]
click at [732, 155] on div "Back Appointment Details Edit appointment 🚶 Walk-in (booked by Front Desk) Make…" at bounding box center [784, 388] width 1568 height 775
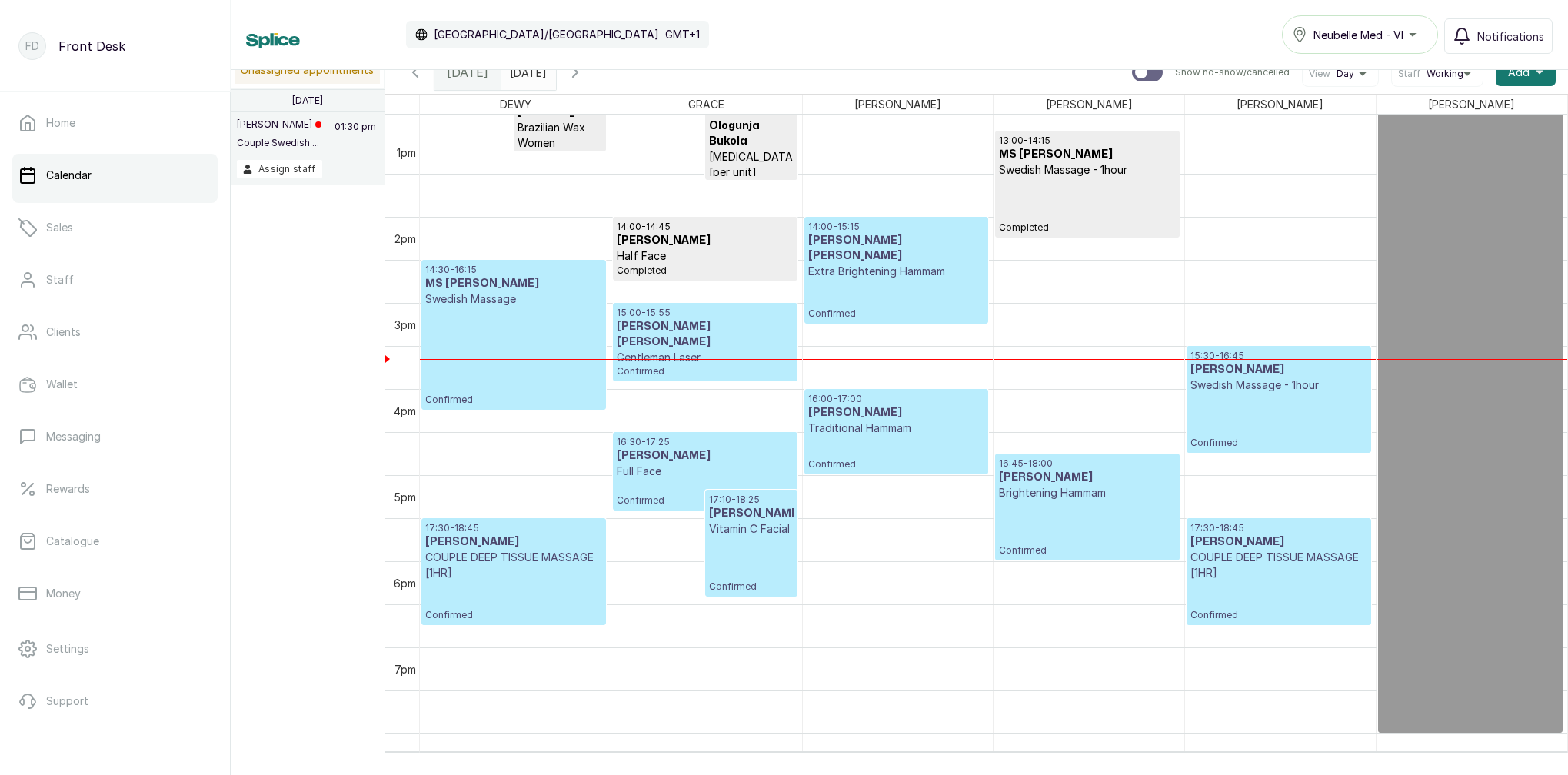
click at [724, 233] on span "14:00 - 14:45 MS JACQUELINE EJIDIKE Half Face" at bounding box center [704, 242] width 176 height 43
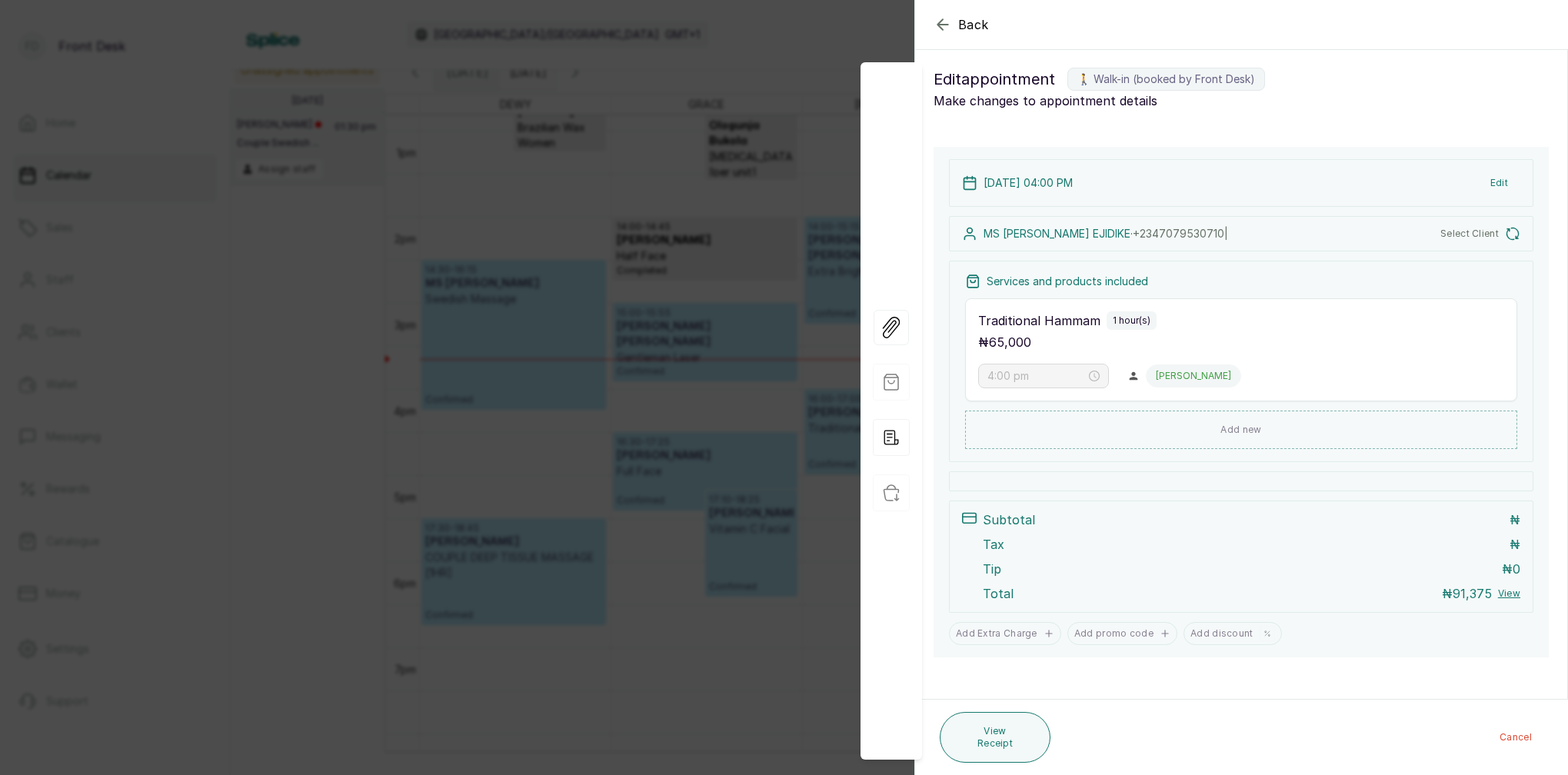
scroll to position [8, 0]
type input "2:00 pm"
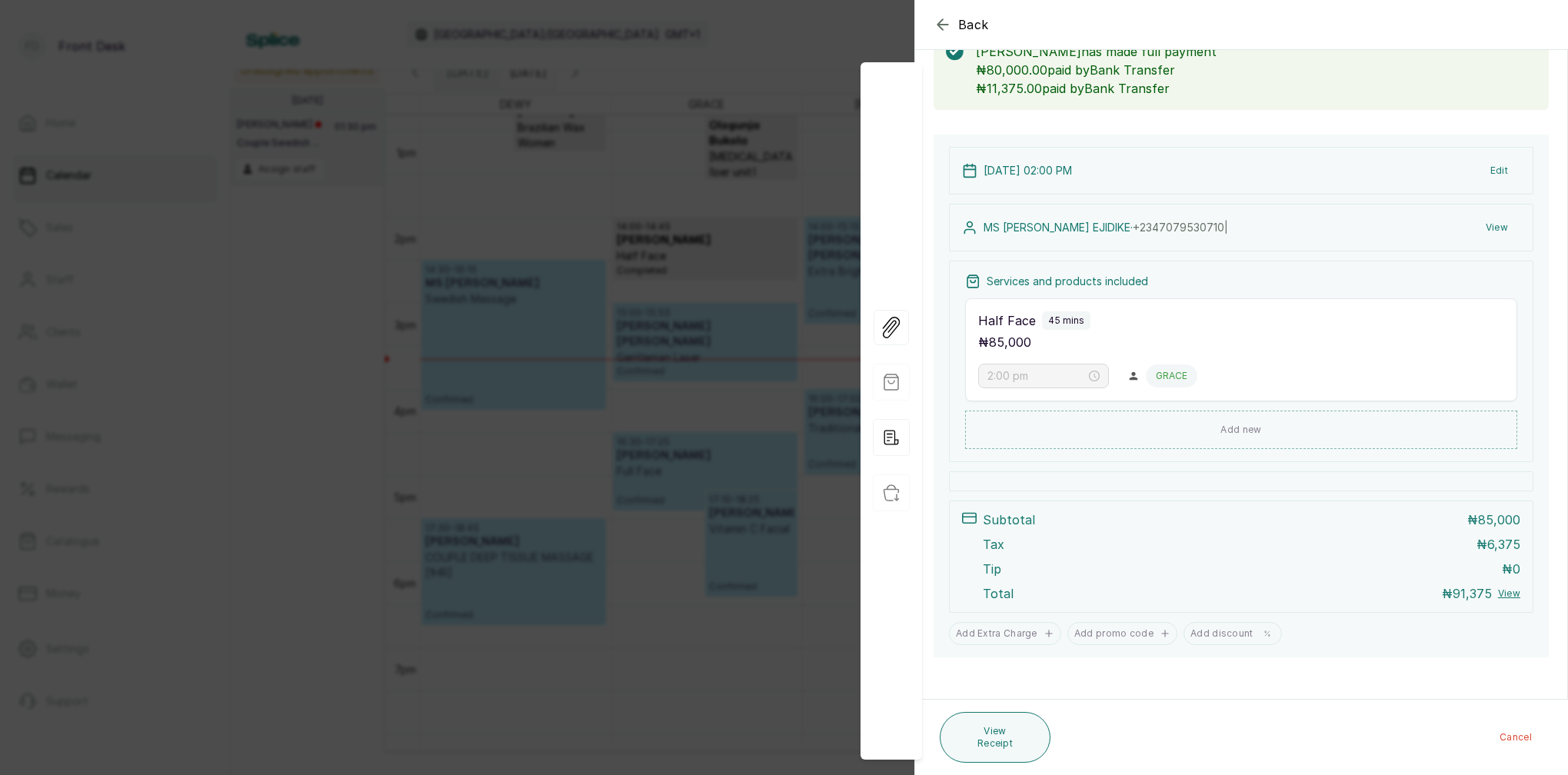
scroll to position [100, 0]
click at [614, 141] on div "Back Appointment Details Edit appointment 🚶 Walk-in (booked by Front Desk) Make…" at bounding box center [784, 388] width 1568 height 775
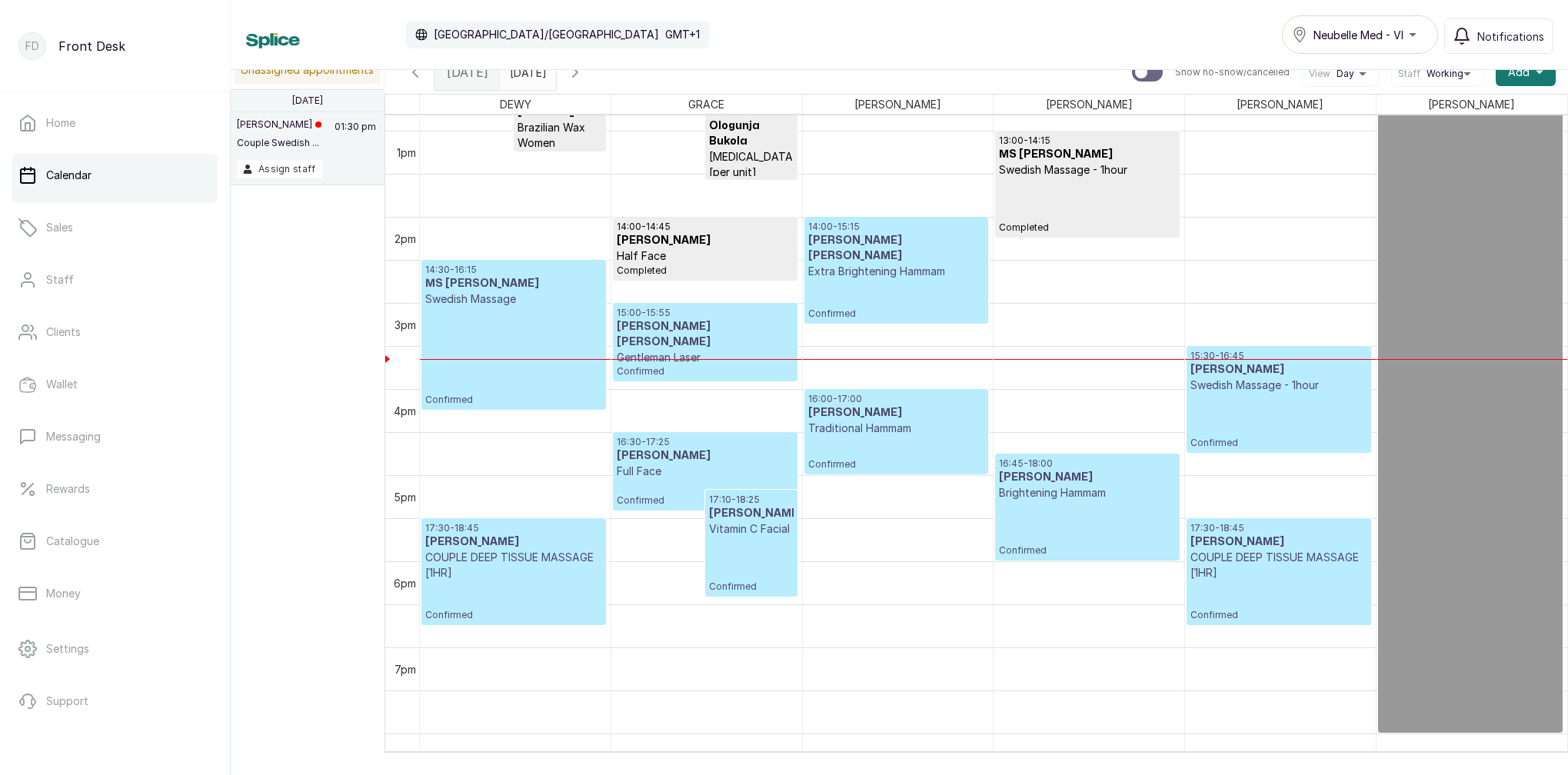
click at [733, 317] on div "11:00 - 11:45 Faith Onwe Half Face Completed 11:00 - 11:45 Faith Onwe Underarms…" at bounding box center [707, 45] width 190 height 2068
click at [828, 303] on div "14:00 - 15:15 MR BABALOLA TOMISIN Extra Brightening Hammam Confirmed" at bounding box center [896, 270] width 176 height 99
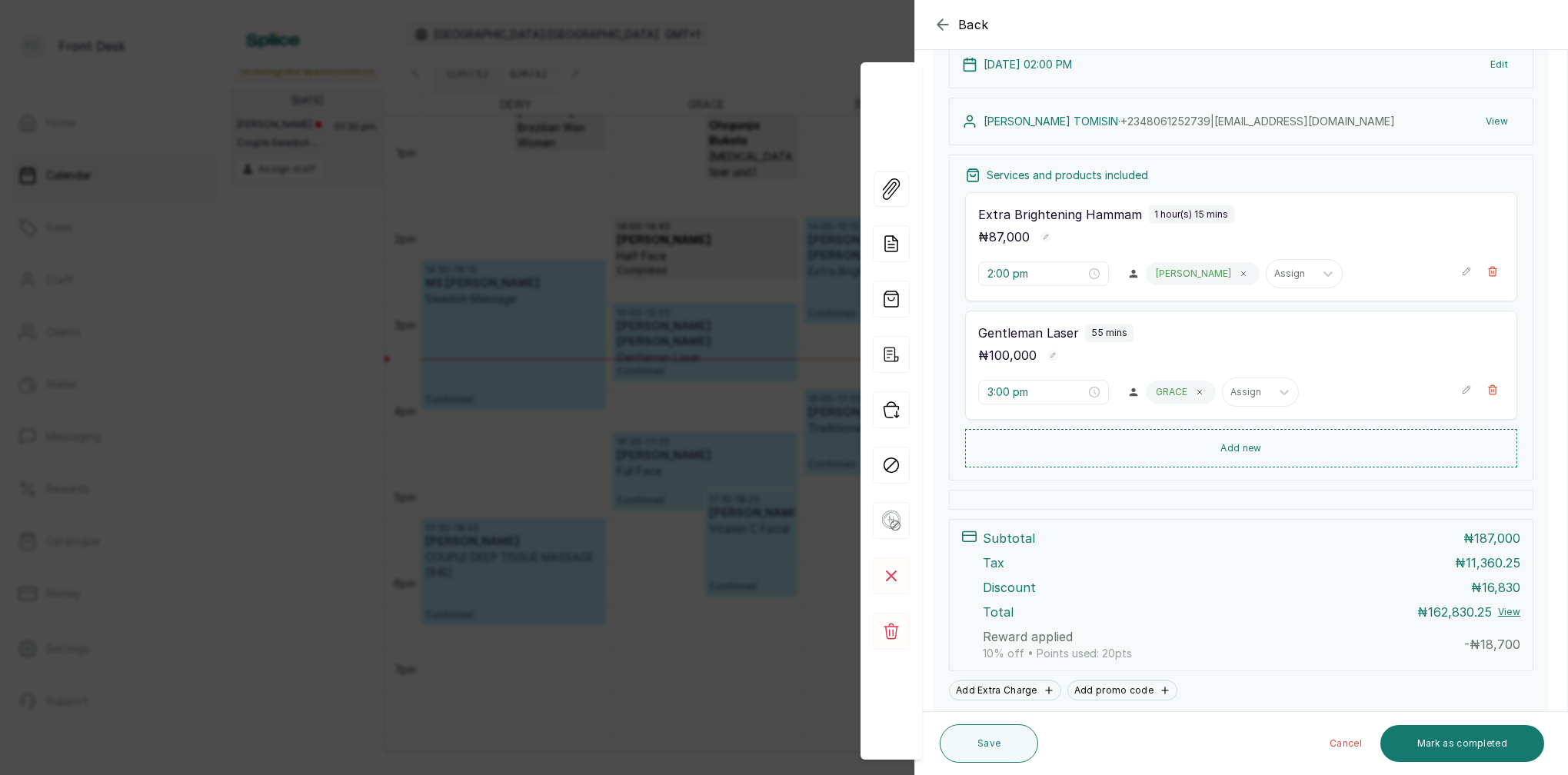
scroll to position [223, 0]
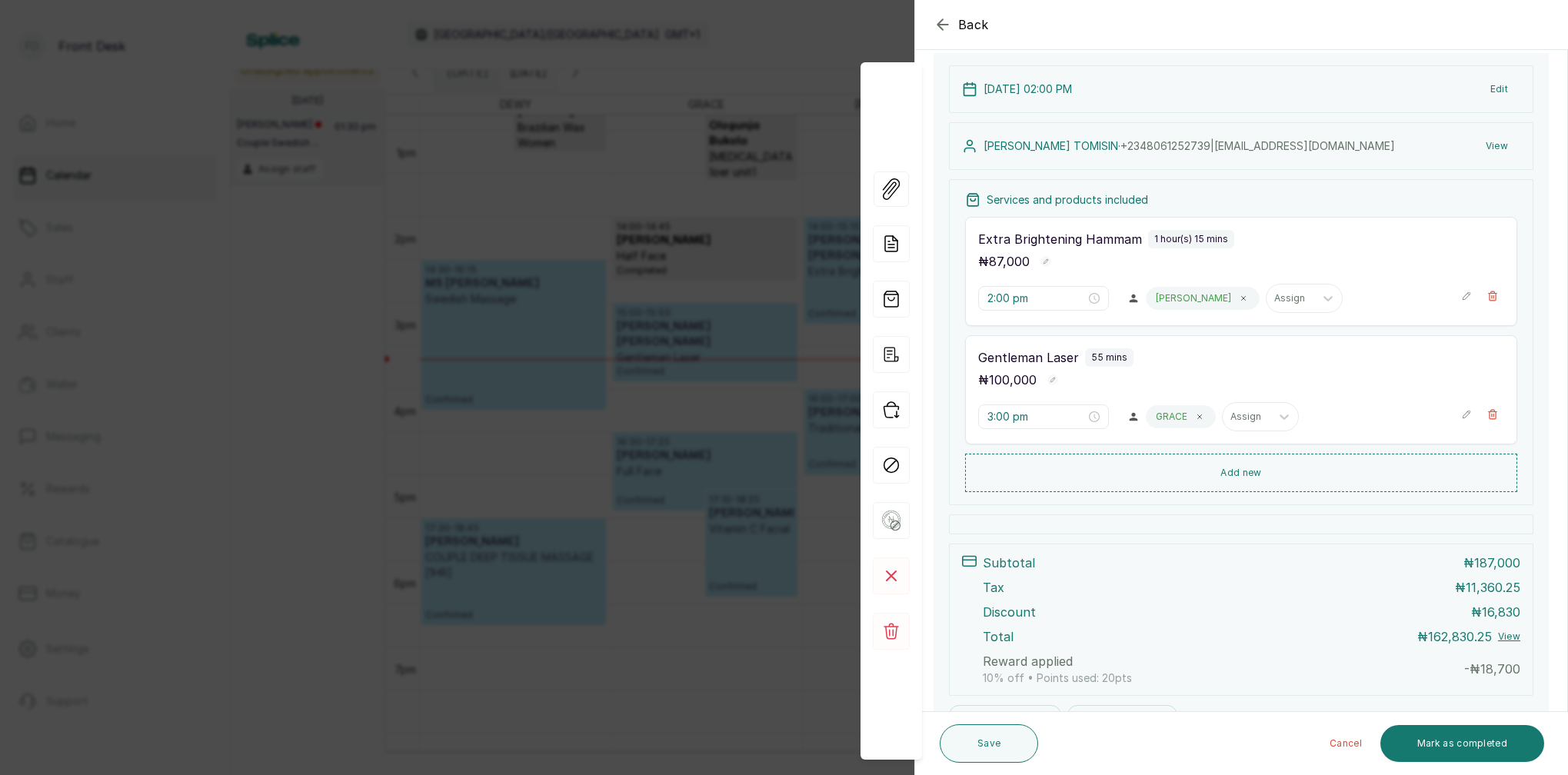
drag, startPoint x: 613, startPoint y: 161, endPoint x: 865, endPoint y: 167, distance: 252.1
click at [614, 162] on div "Back Appointment Details Edit appointment 🚶 Walk-in (booked by Front Desk) Make…" at bounding box center [784, 388] width 1568 height 775
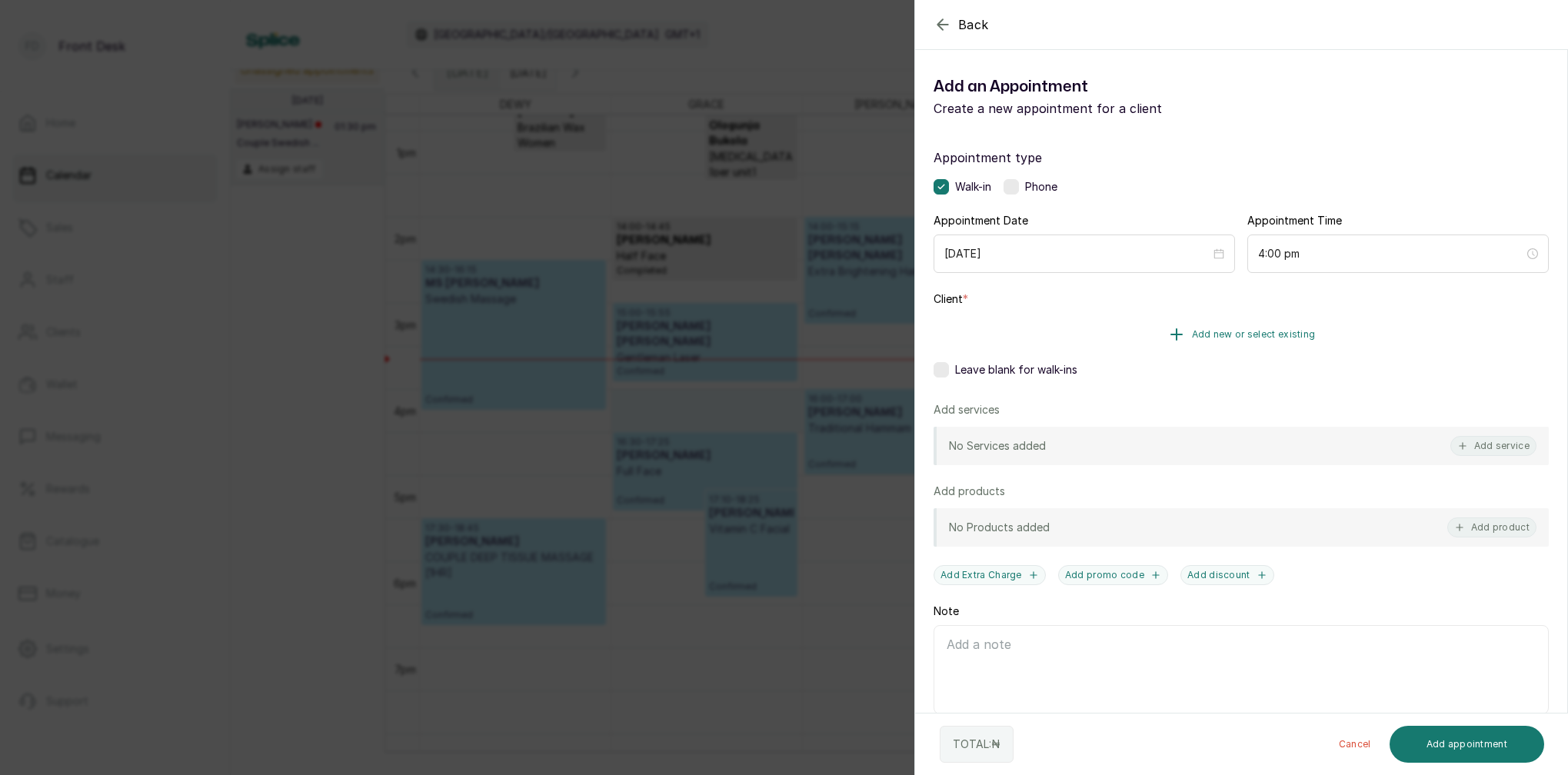
click at [1278, 334] on span "Add new or select existing" at bounding box center [1253, 334] width 124 height 13
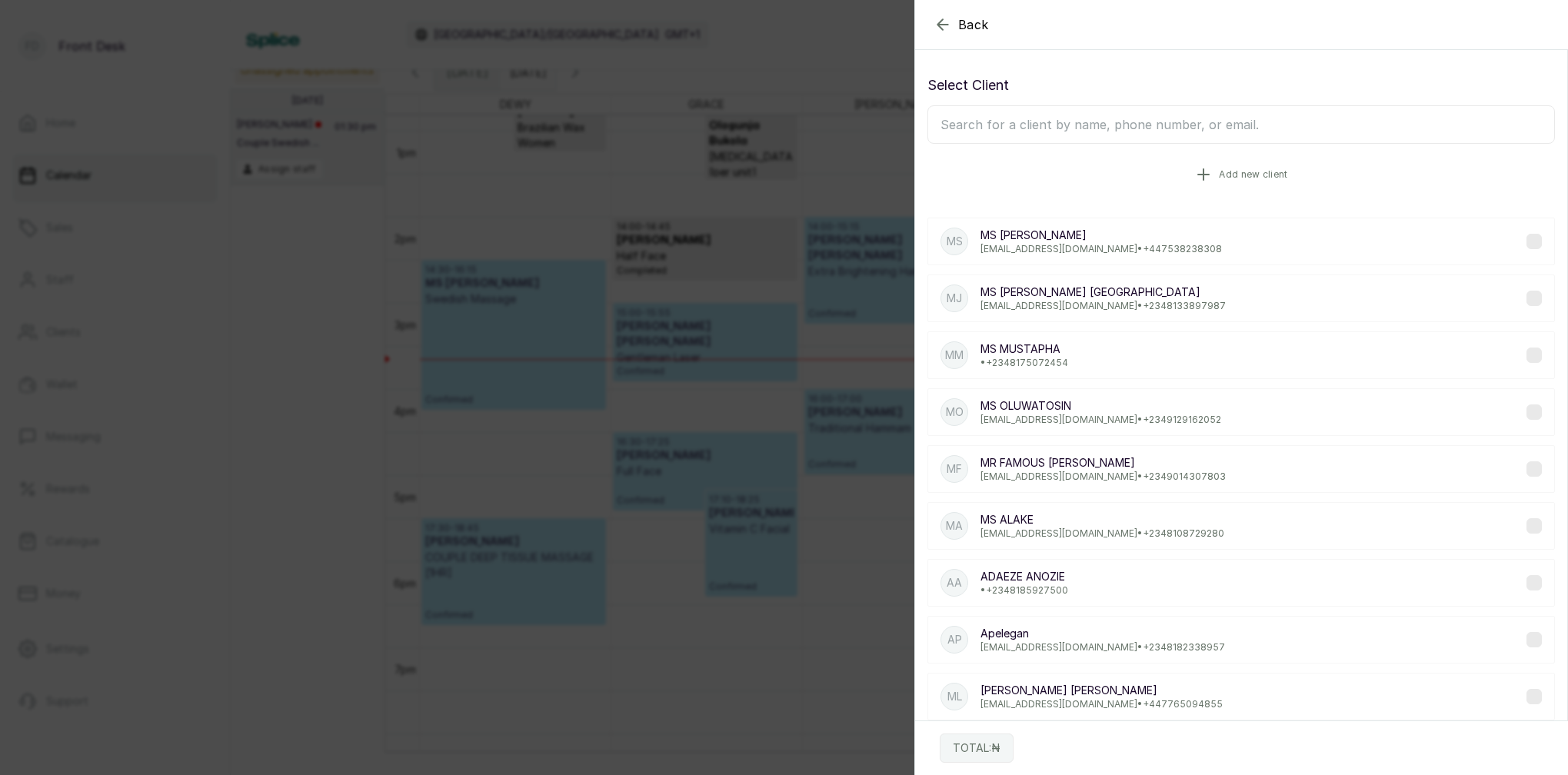
click at [1249, 174] on span "Add new client" at bounding box center [1252, 174] width 68 height 13
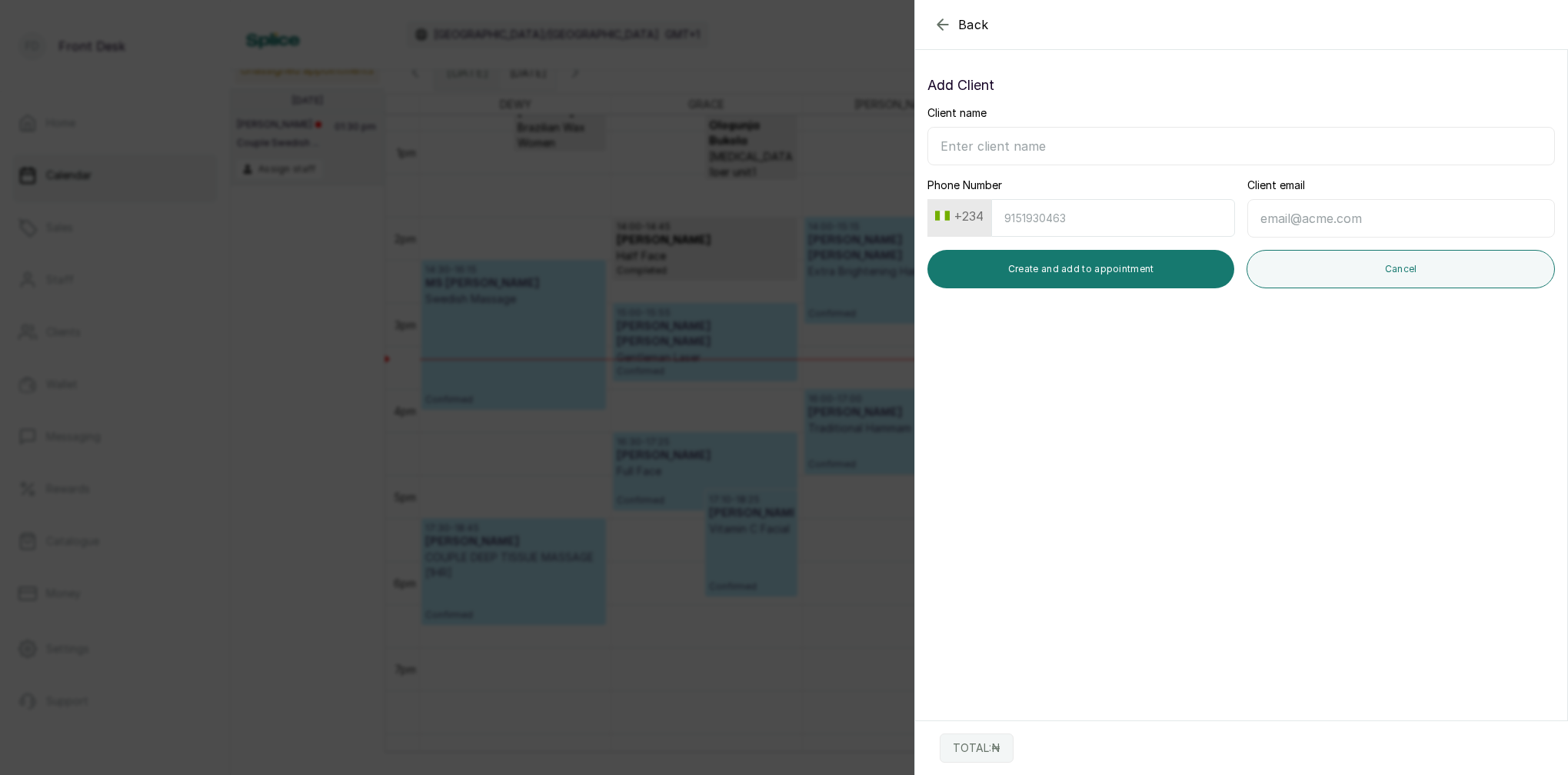
click at [941, 19] on icon "button" at bounding box center [943, 24] width 19 height 19
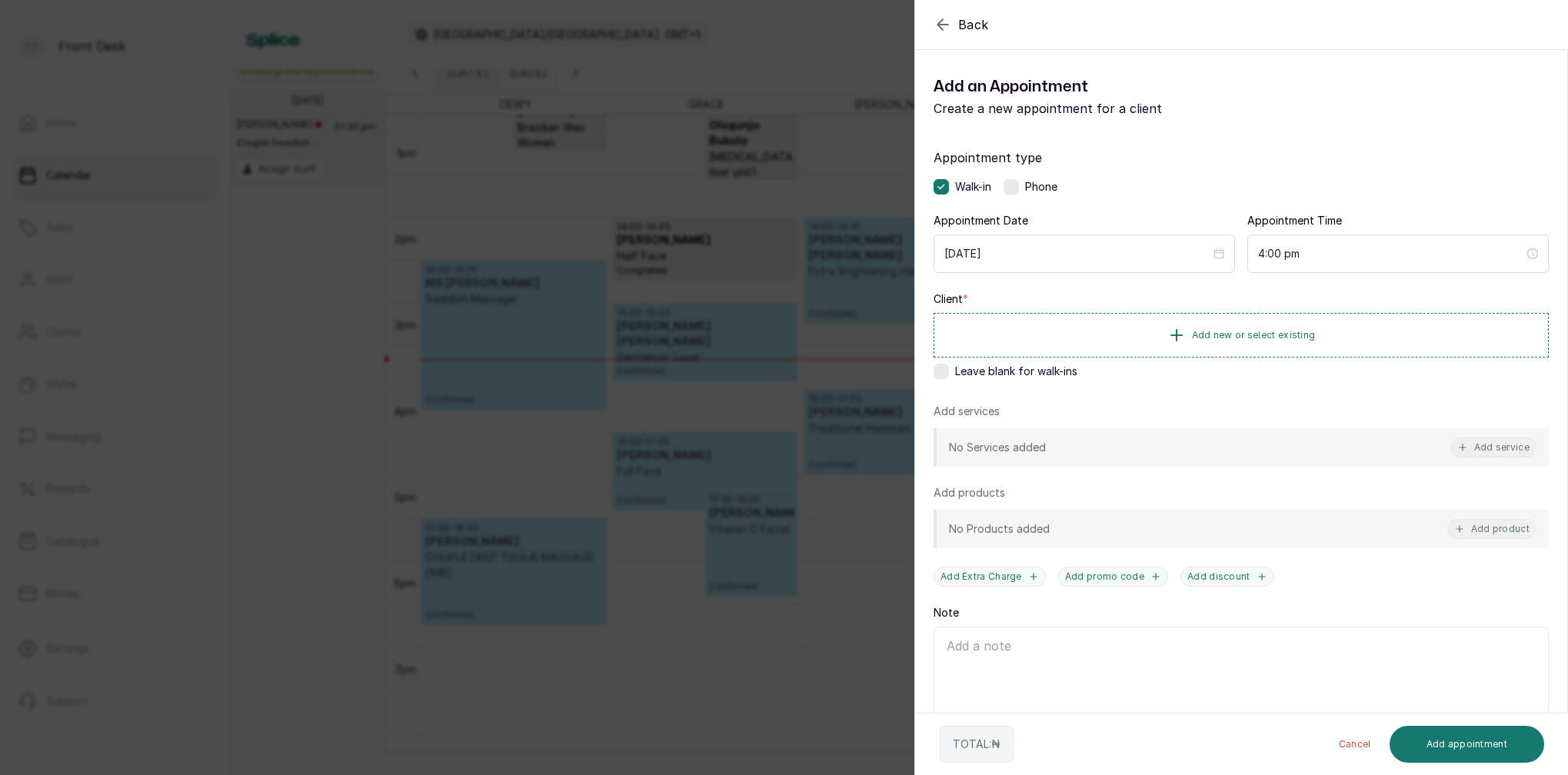
click at [941, 19] on icon "button" at bounding box center [943, 24] width 19 height 19
click at [1271, 329] on span "Add new or select existing" at bounding box center [1253, 334] width 124 height 13
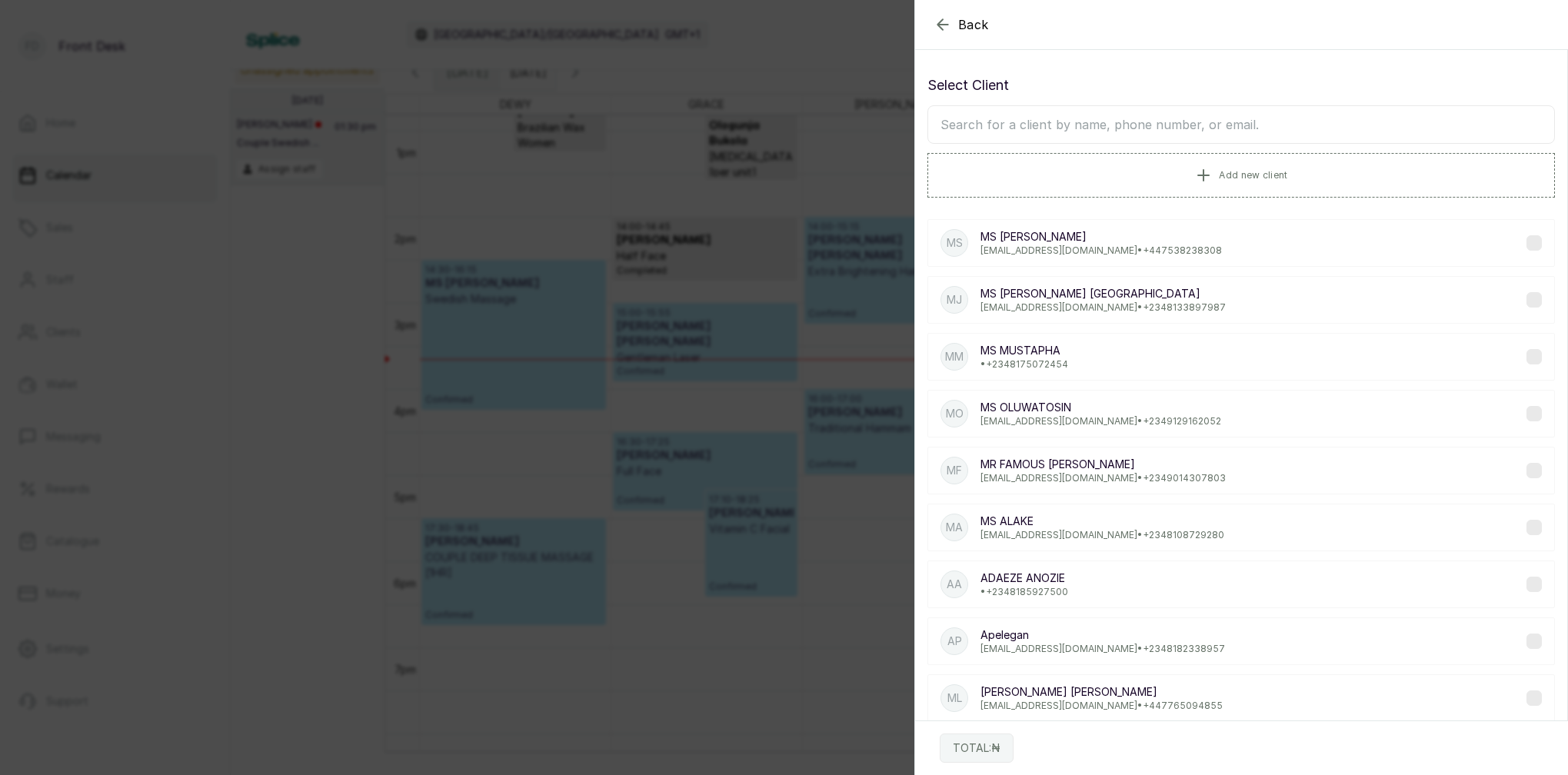
click at [1176, 137] on input "text" at bounding box center [1240, 125] width 627 height 39
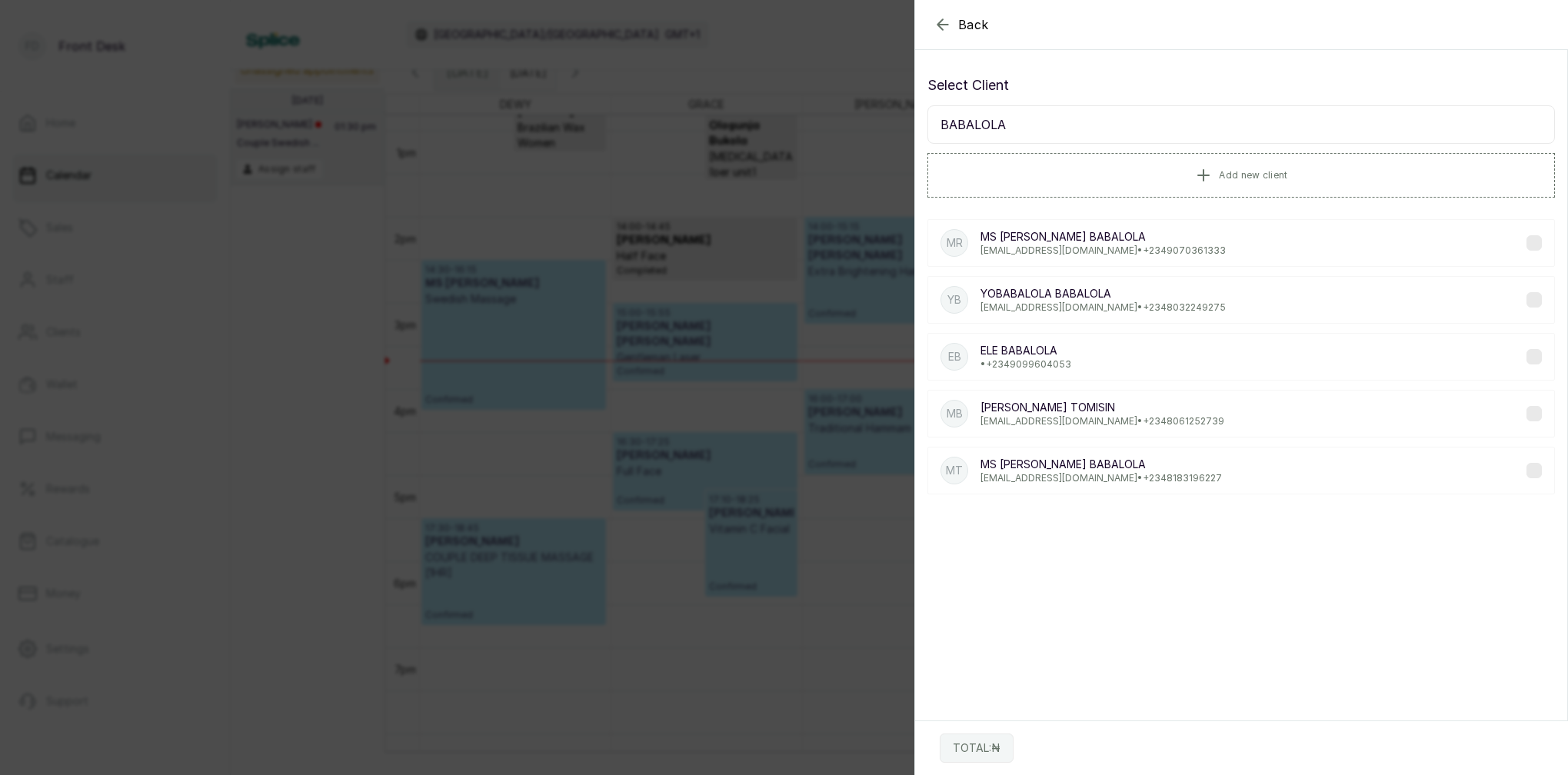
type input "BABALOLA"
click at [1193, 416] on div "MB MR BABALOLA TOMISIN holuwatomisin5@gmail.com • +234 8061252739" at bounding box center [1240, 414] width 627 height 48
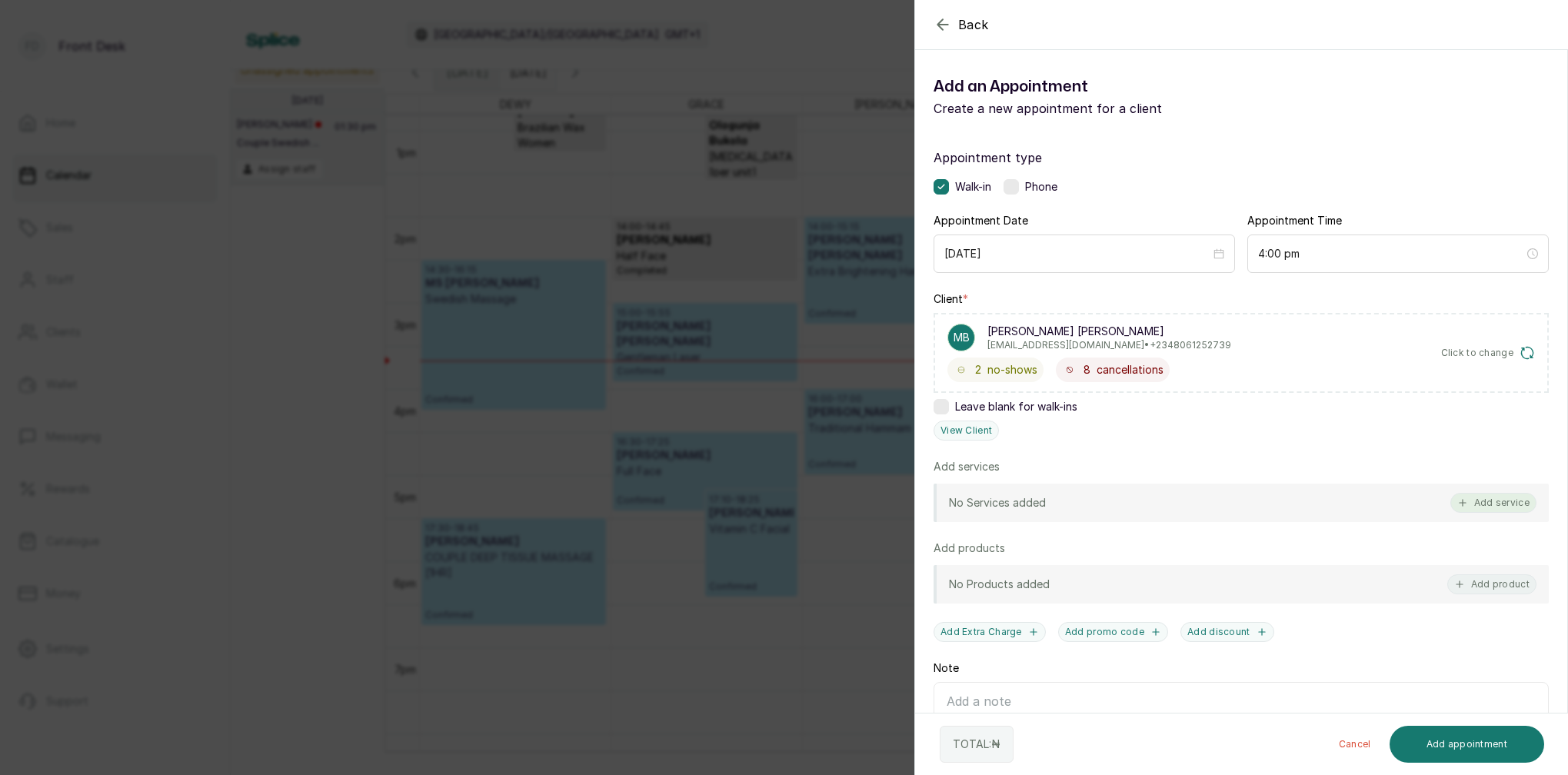
click at [1475, 500] on button "Add service" at bounding box center [1493, 503] width 86 height 20
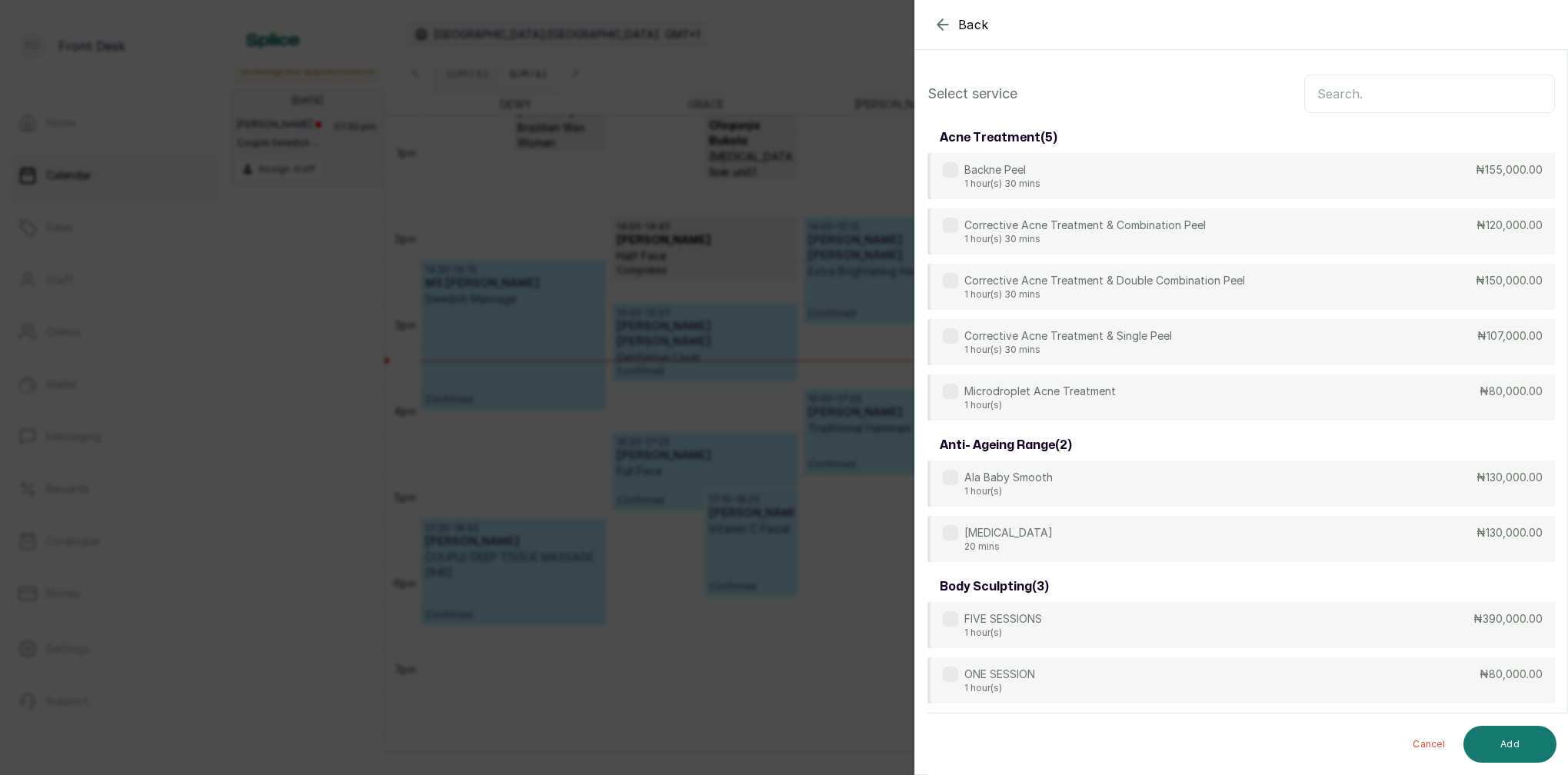
scroll to position [-2, 0]
click at [1380, 101] on input "text" at bounding box center [1430, 94] width 251 height 39
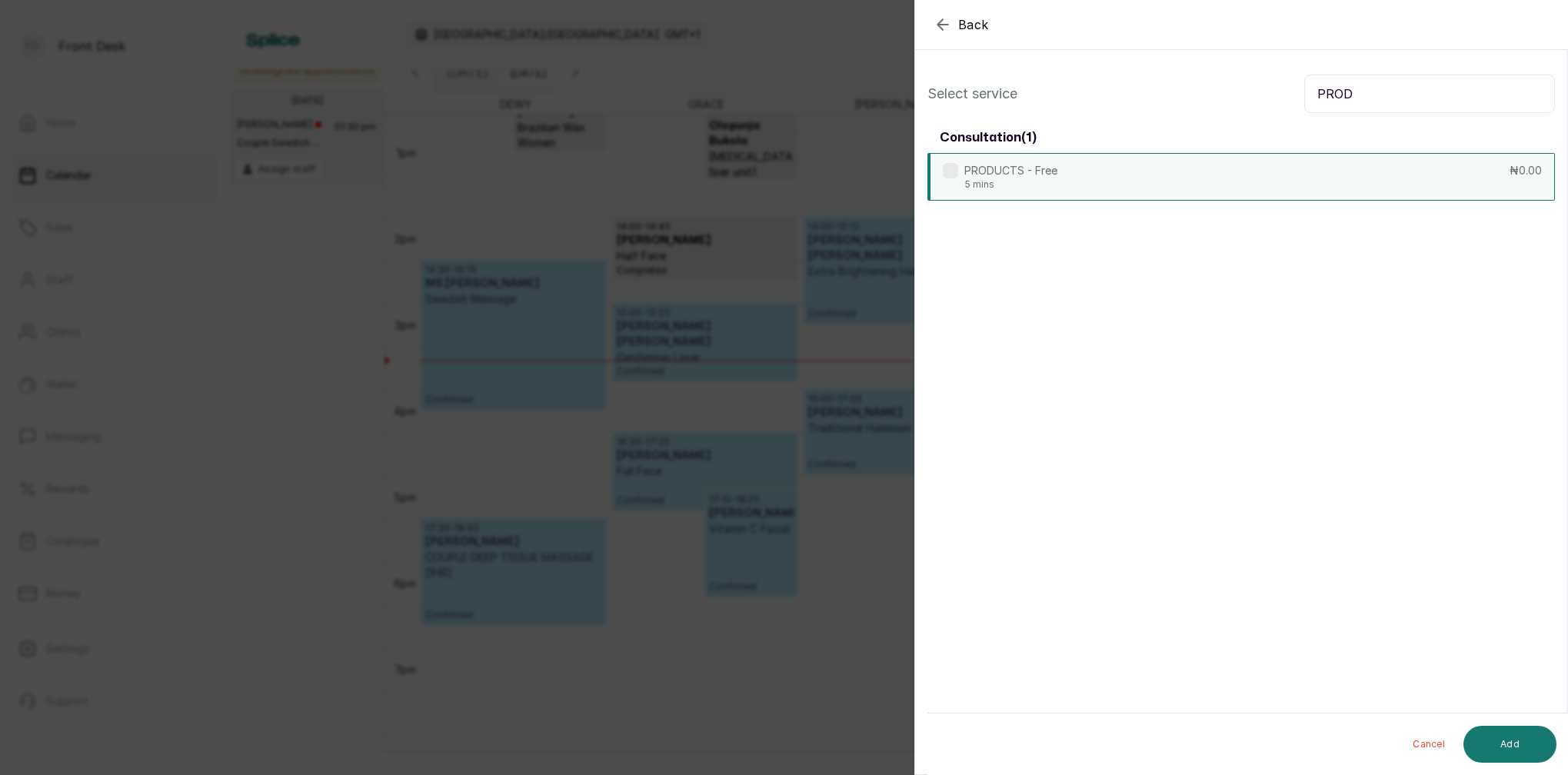
type input "PROD"
drag, startPoint x: 1011, startPoint y: 167, endPoint x: 1227, endPoint y: 359, distance: 289.0
click at [1013, 171] on p "PRODUCTS - Free" at bounding box center [1011, 170] width 93 height 15
click at [1501, 743] on button "Add" at bounding box center [1510, 745] width 93 height 37
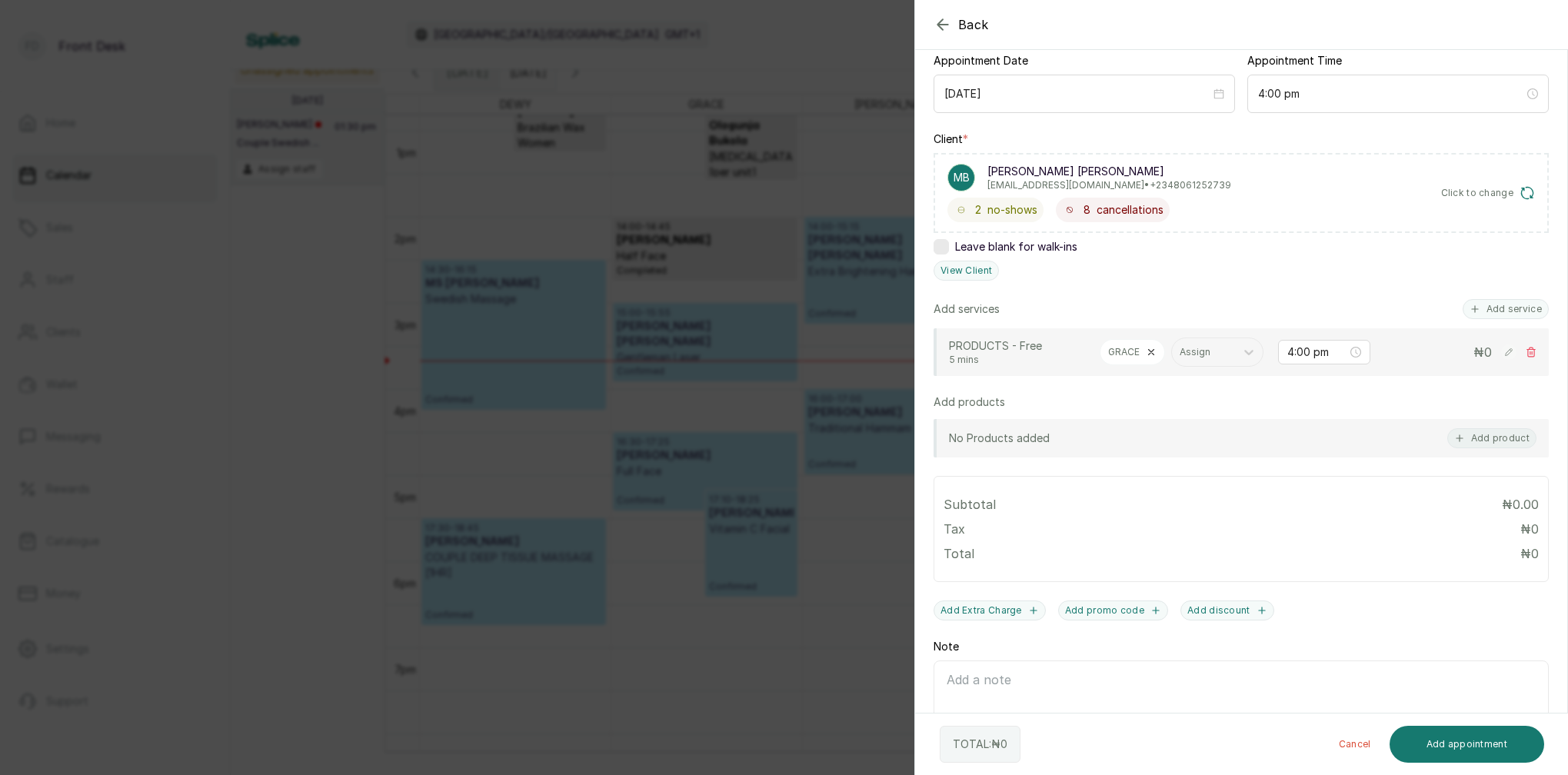
scroll to position [163, 0]
click at [1507, 439] on button "Add product" at bounding box center [1492, 436] width 89 height 20
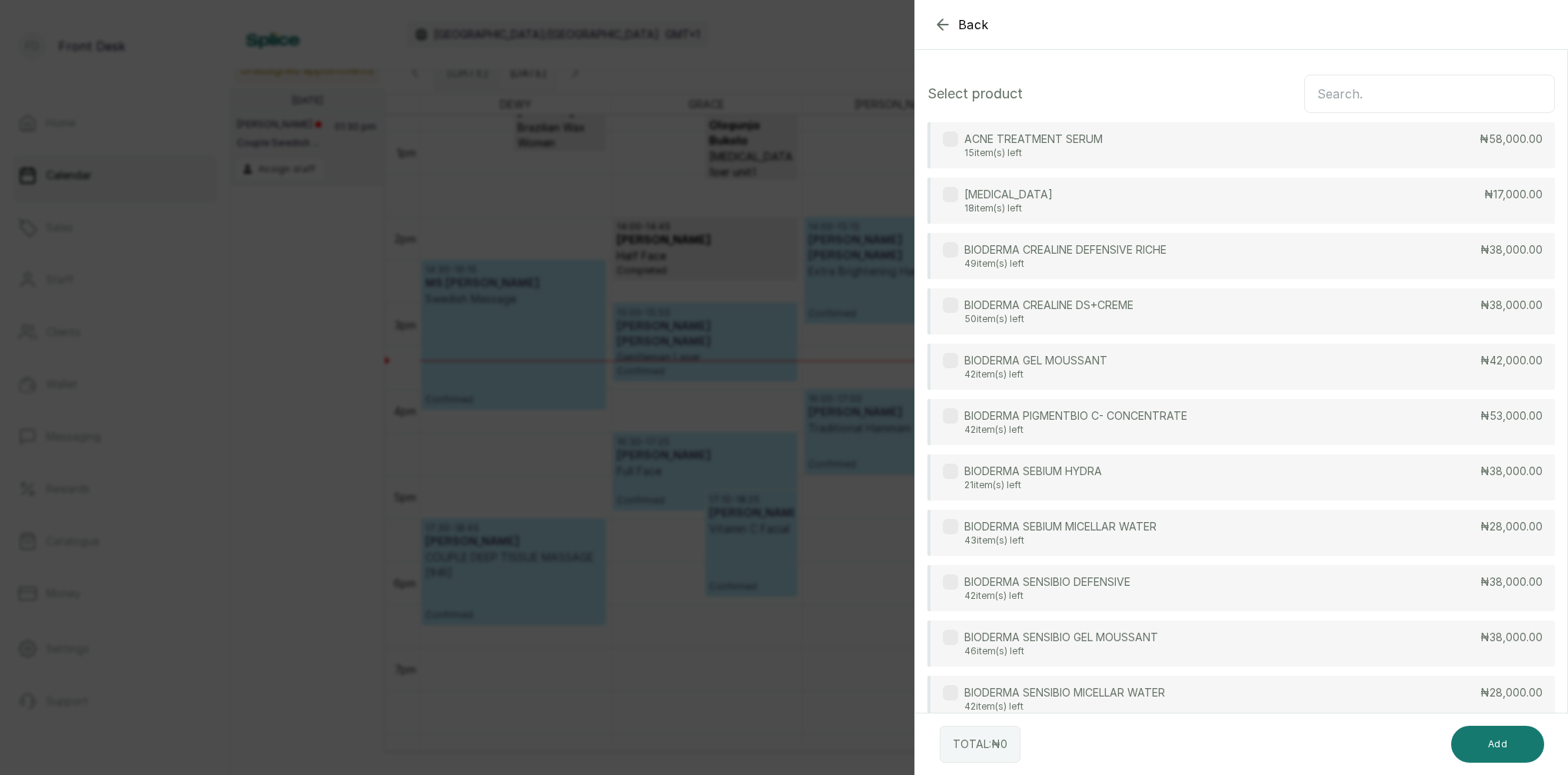
scroll to position [0, 0]
click at [1451, 92] on input "text" at bounding box center [1430, 94] width 251 height 39
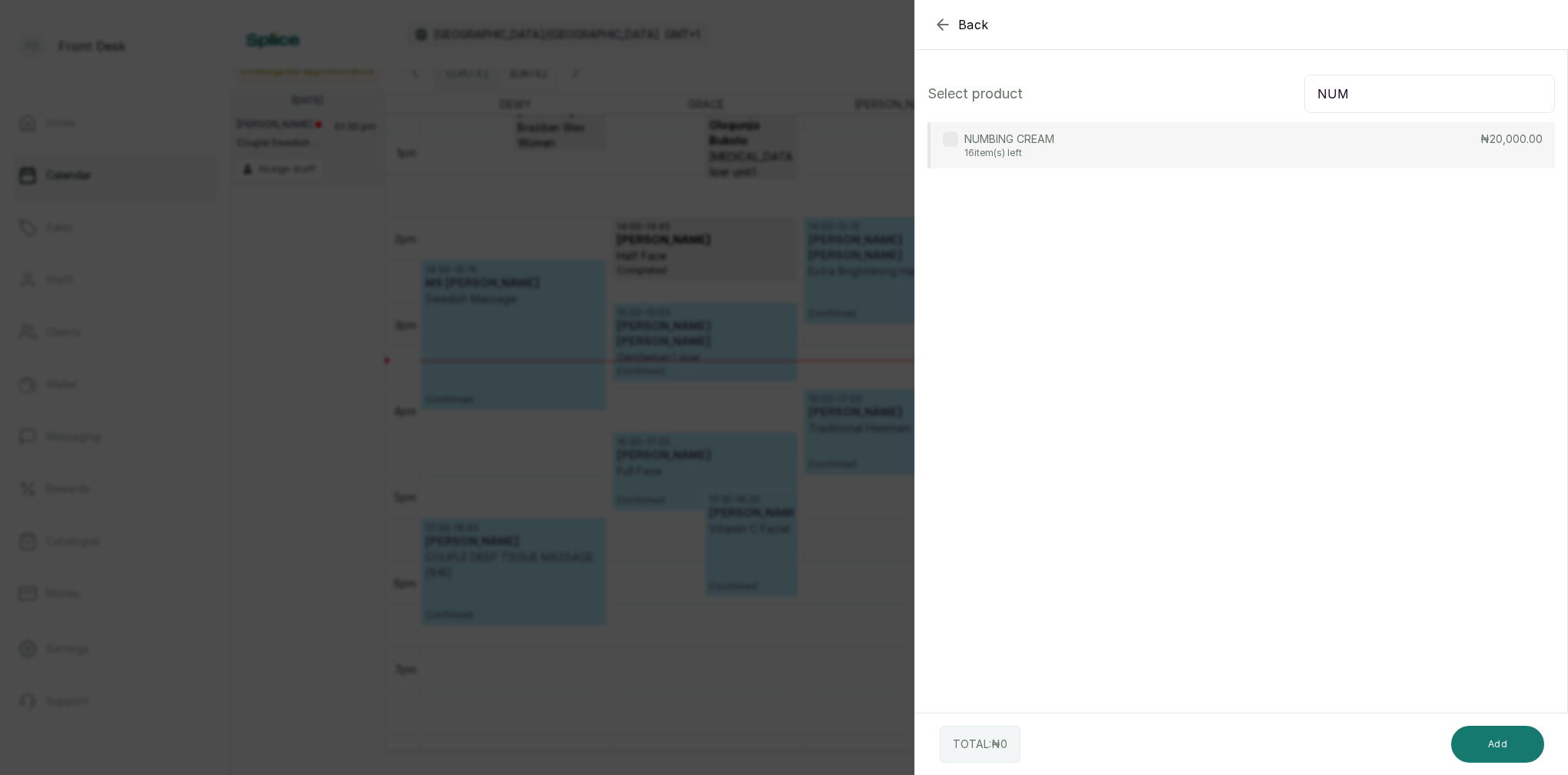
type input "NUM"
click at [1171, 158] on div "NUMBING CREAM 16 item(s) left ₦20,000.00" at bounding box center [1240, 145] width 627 height 46
click at [1477, 744] on button "Add" at bounding box center [1497, 745] width 93 height 37
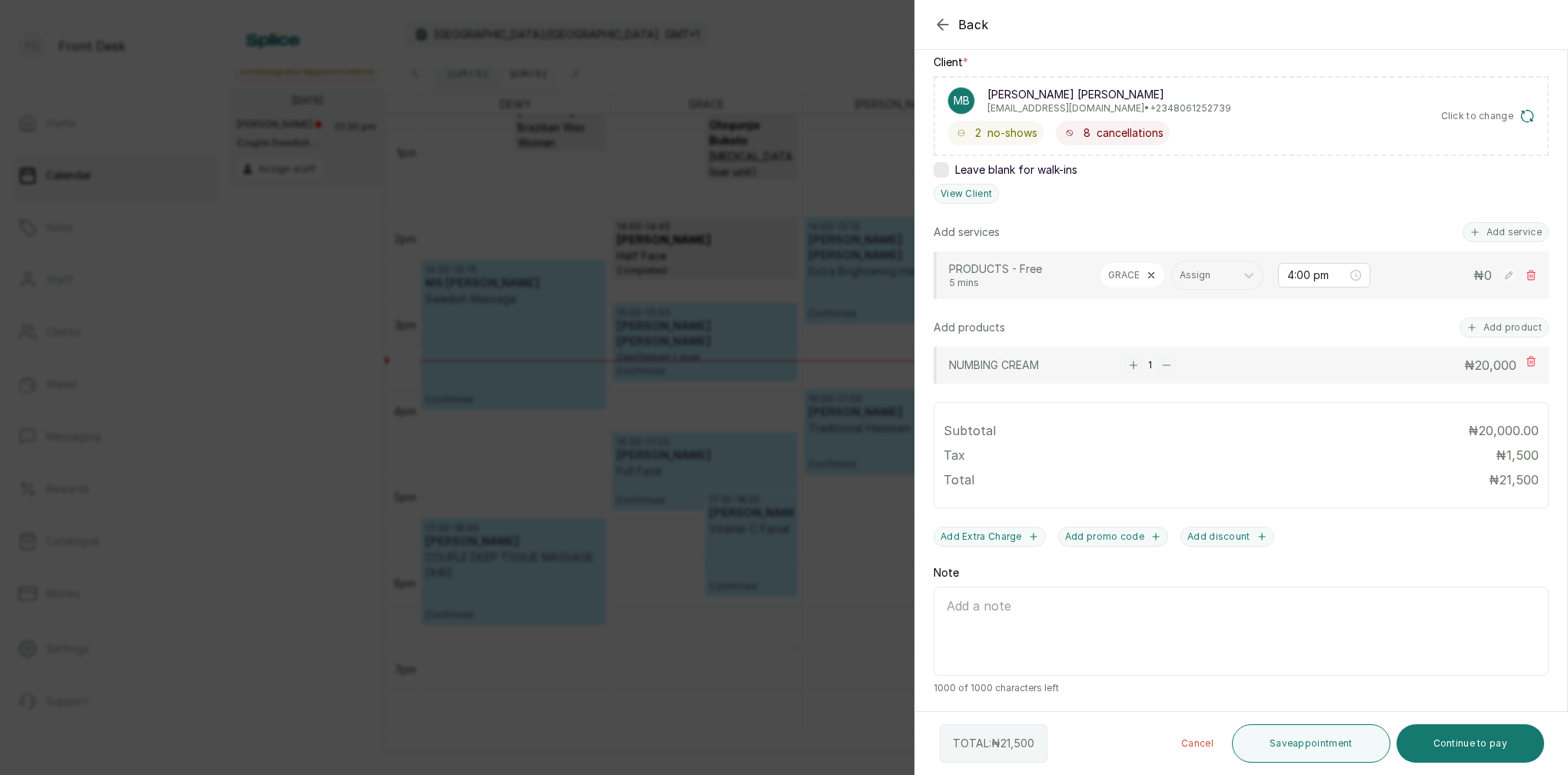
scroll to position [237, 0]
click at [1341, 756] on button "Save appointment" at bounding box center [1311, 744] width 158 height 39
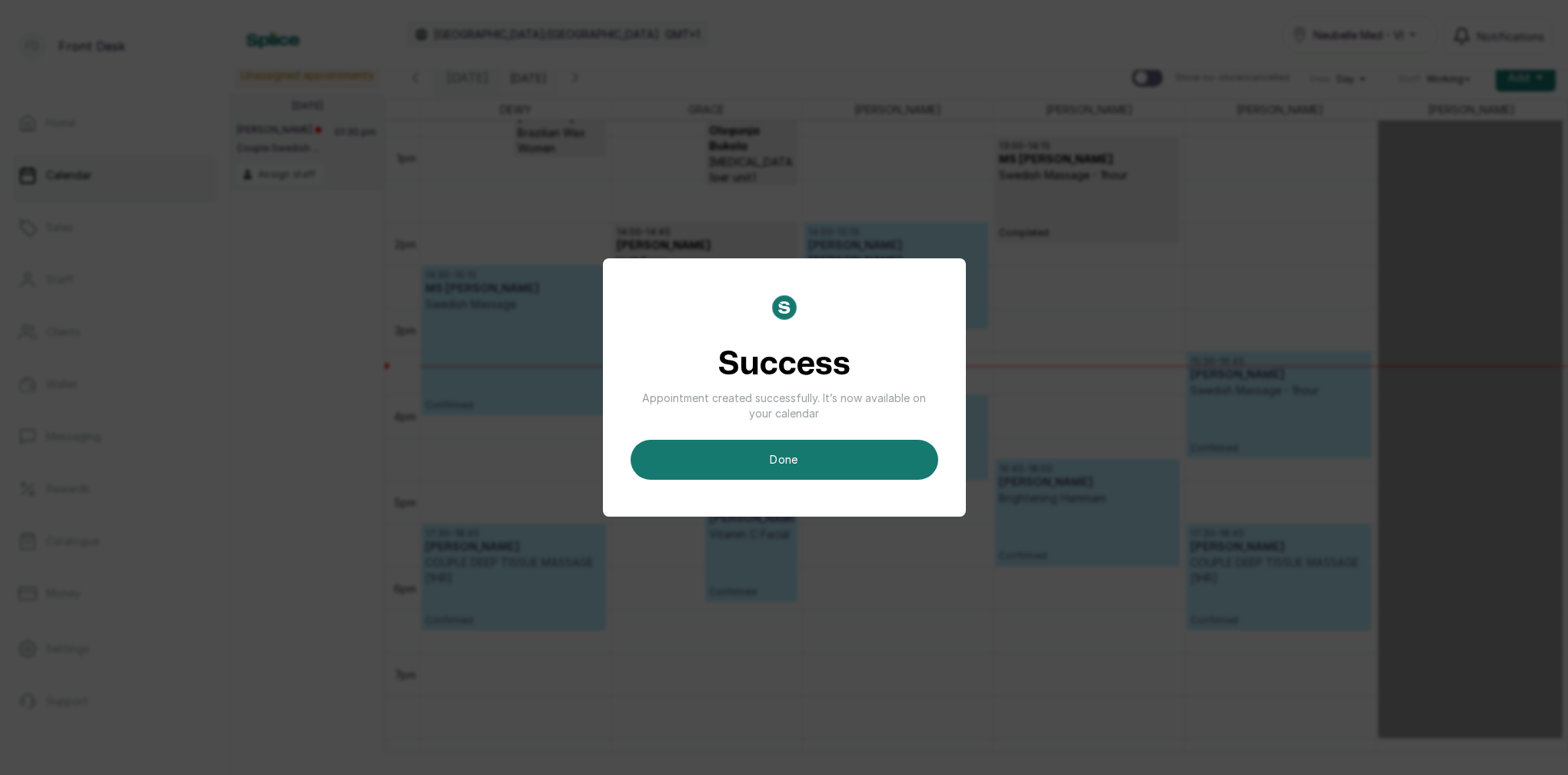
scroll to position [19, 0]
click at [903, 447] on button "done" at bounding box center [784, 459] width 307 height 40
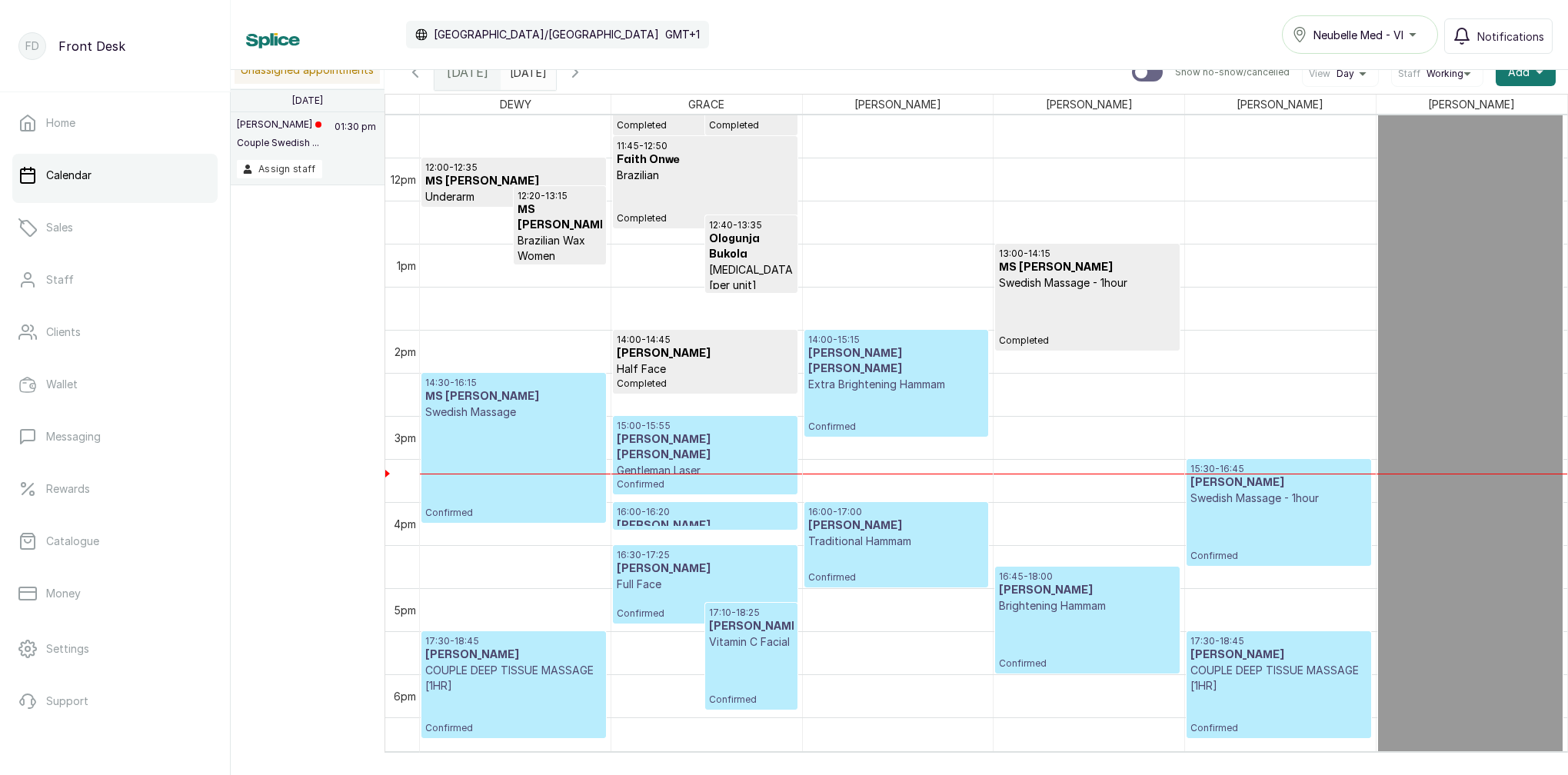
scroll to position [1059, 0]
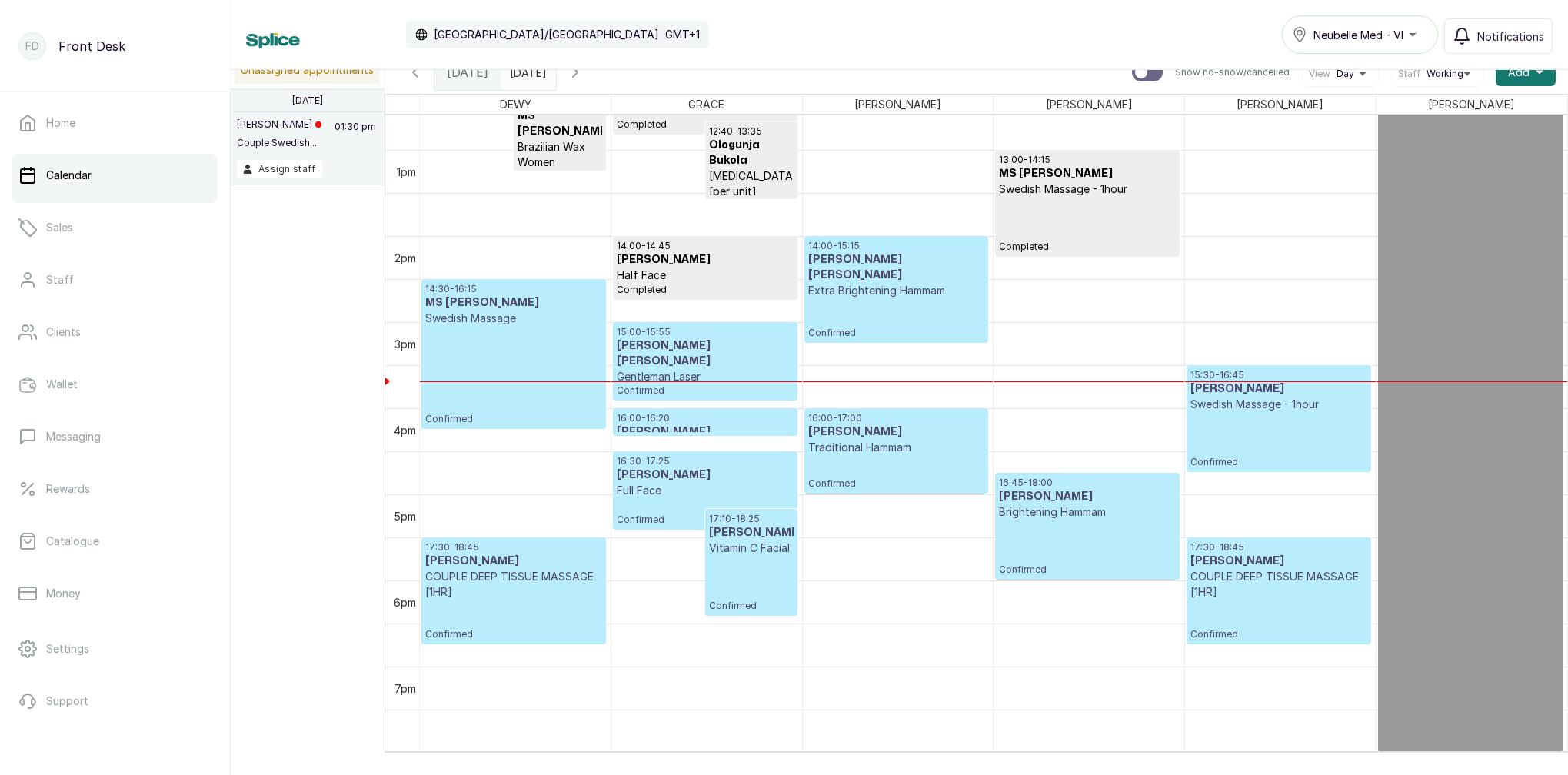
click at [775, 514] on p "17:10 - 18:25" at bounding box center [751, 519] width 84 height 13
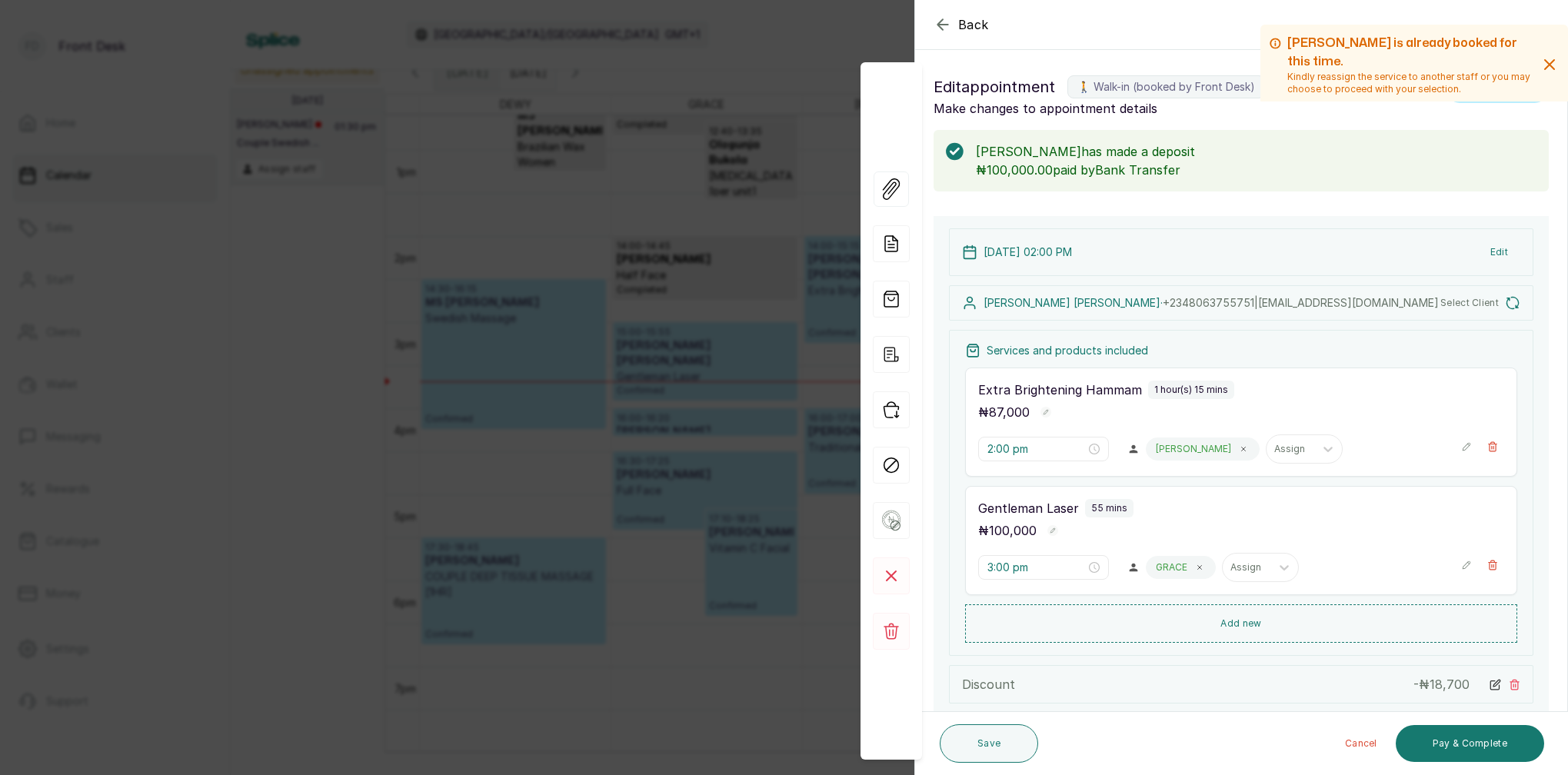
type input "3:30 pm"
type input "4:30 pm"
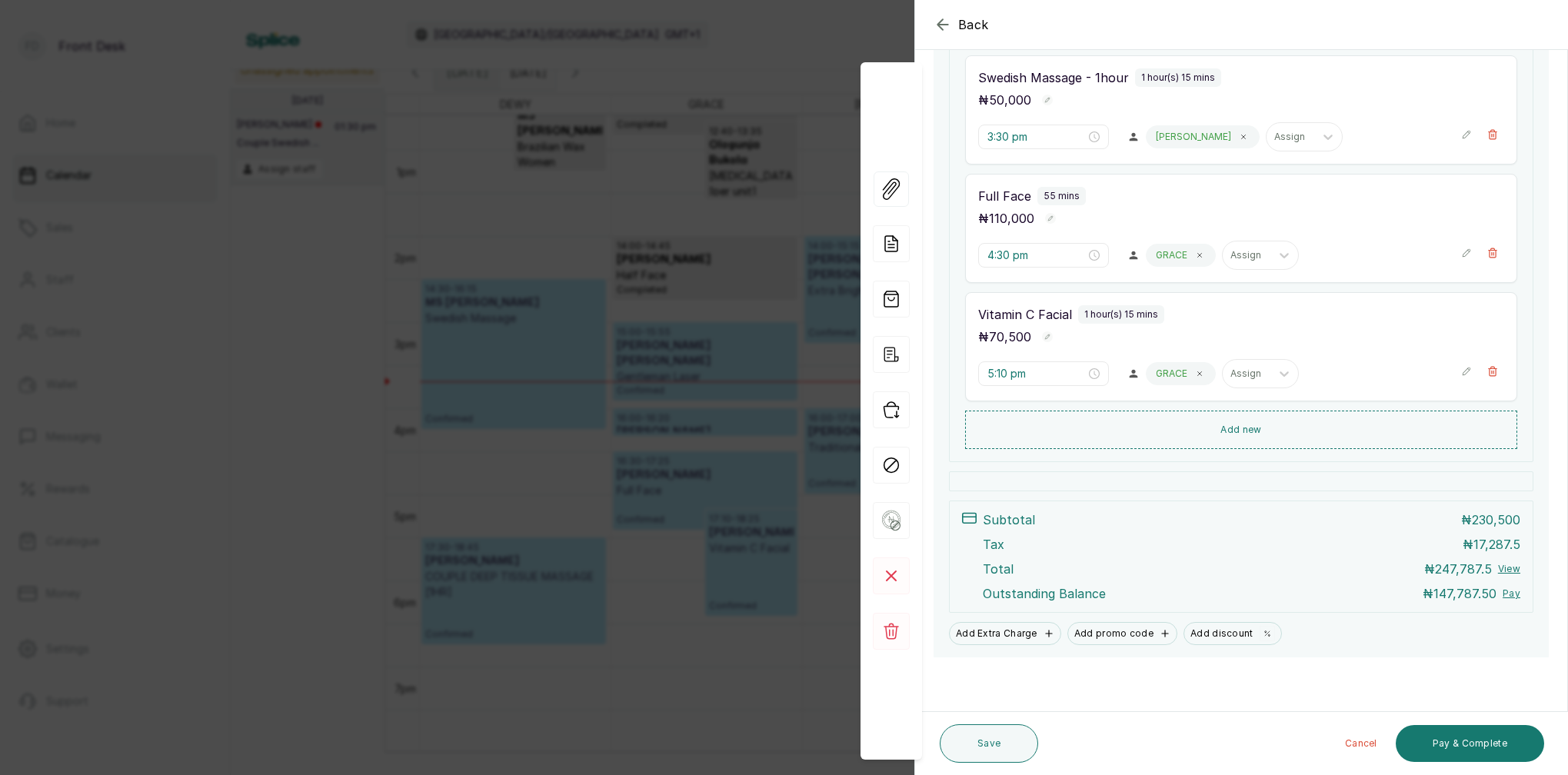
scroll to position [324, 0]
click at [688, 220] on div "Back Appointment Details Edit appointment 🚶 Walk-in (booked by Front Desk) Make…" at bounding box center [784, 388] width 1568 height 775
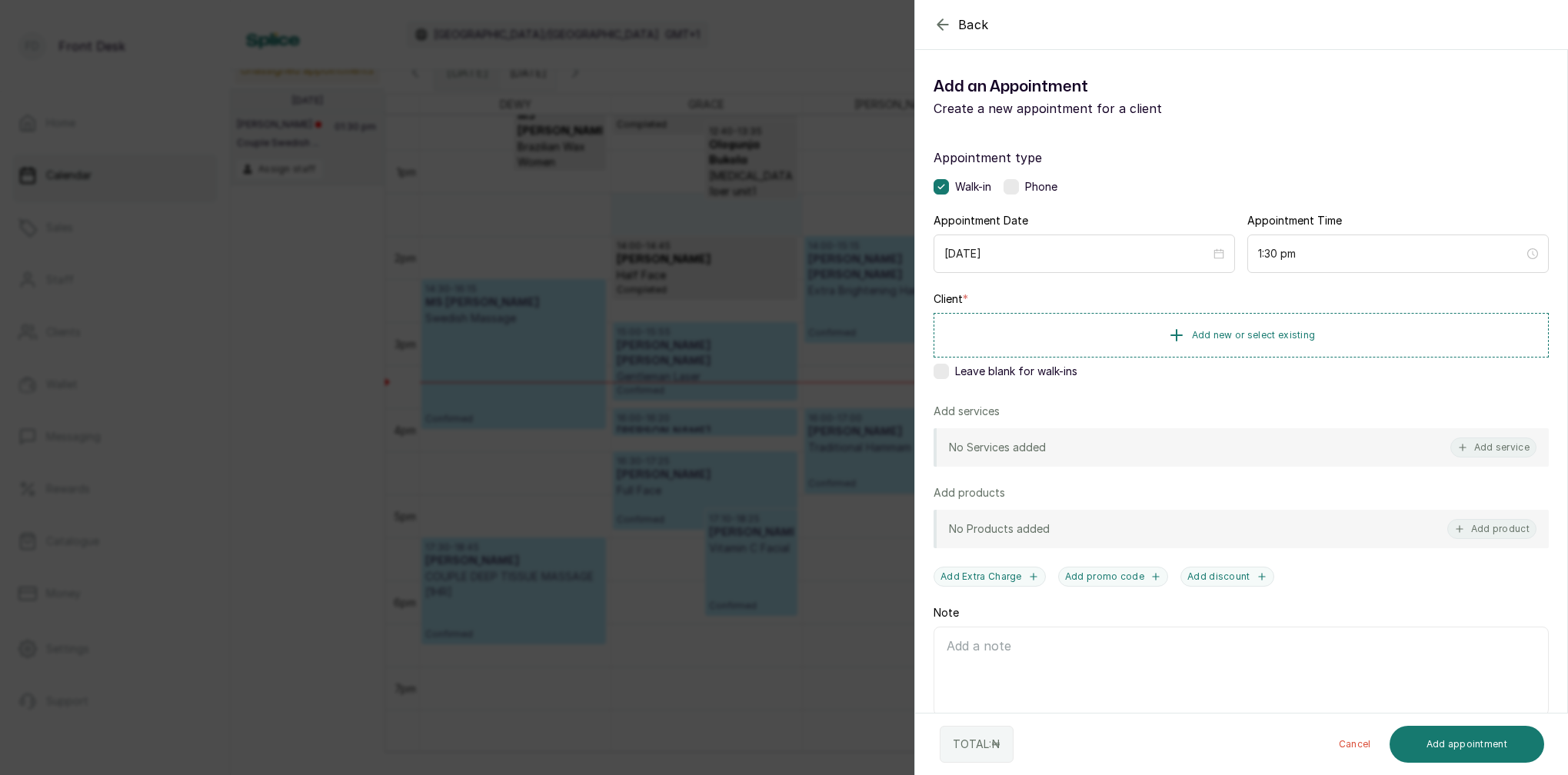
click at [710, 347] on div "Back Add Appointment Add an Appointment Create a new appointment for a client A…" at bounding box center [784, 388] width 1568 height 775
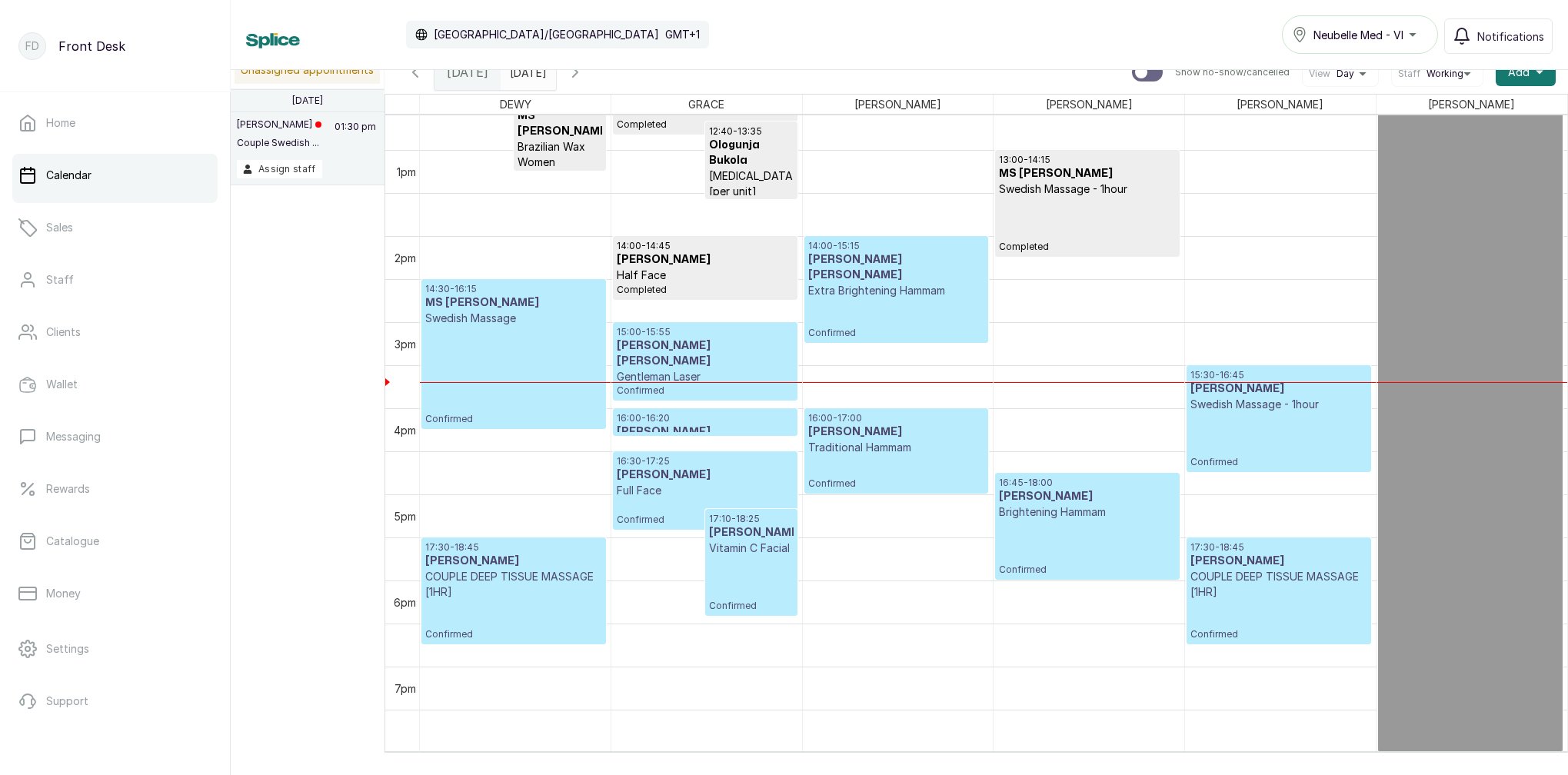
click at [712, 353] on h3 "MR BABALOLA TOMISIN" at bounding box center [704, 354] width 176 height 31
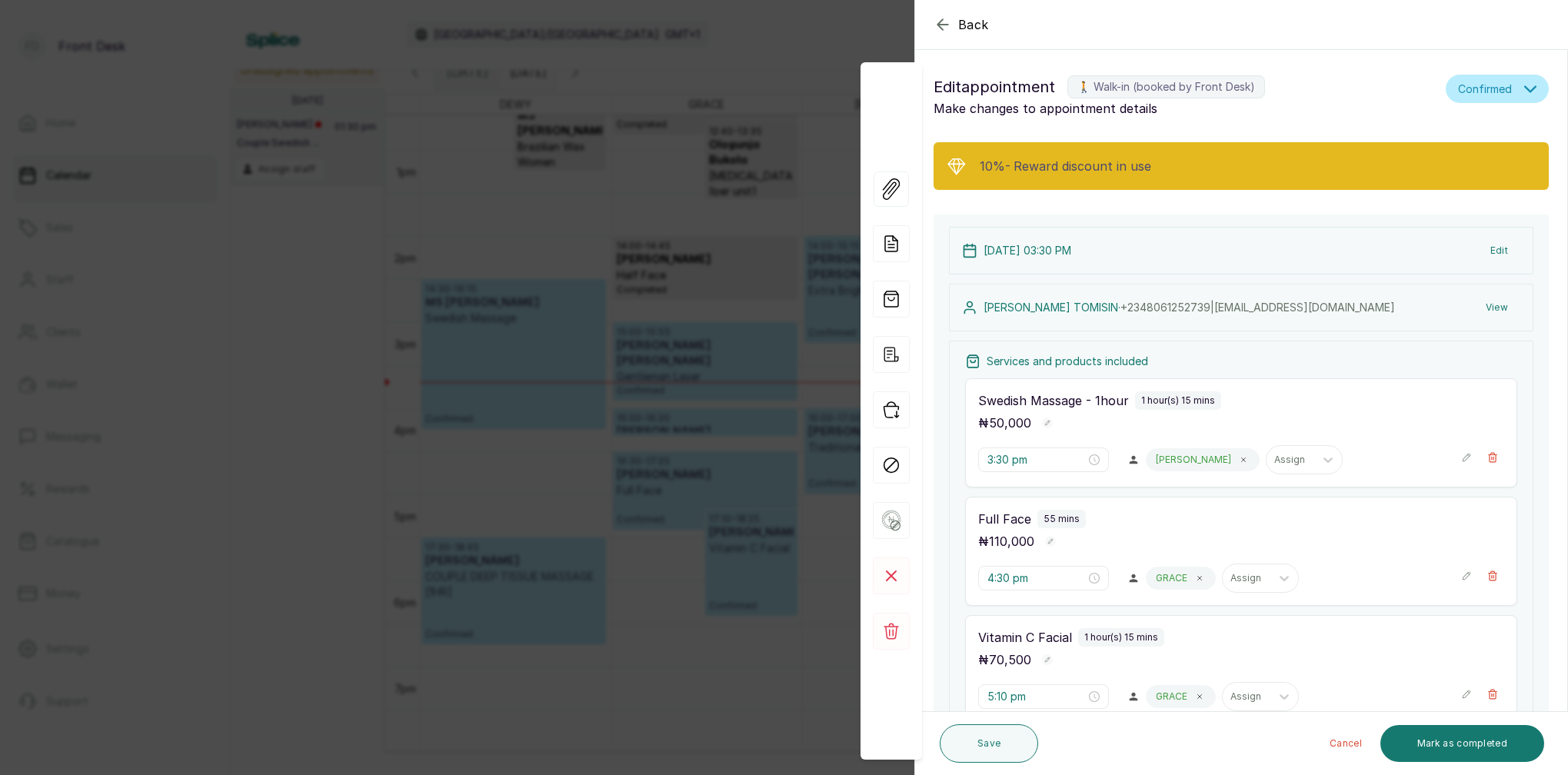
type input "2:00 pm"
type input "3:00 pm"
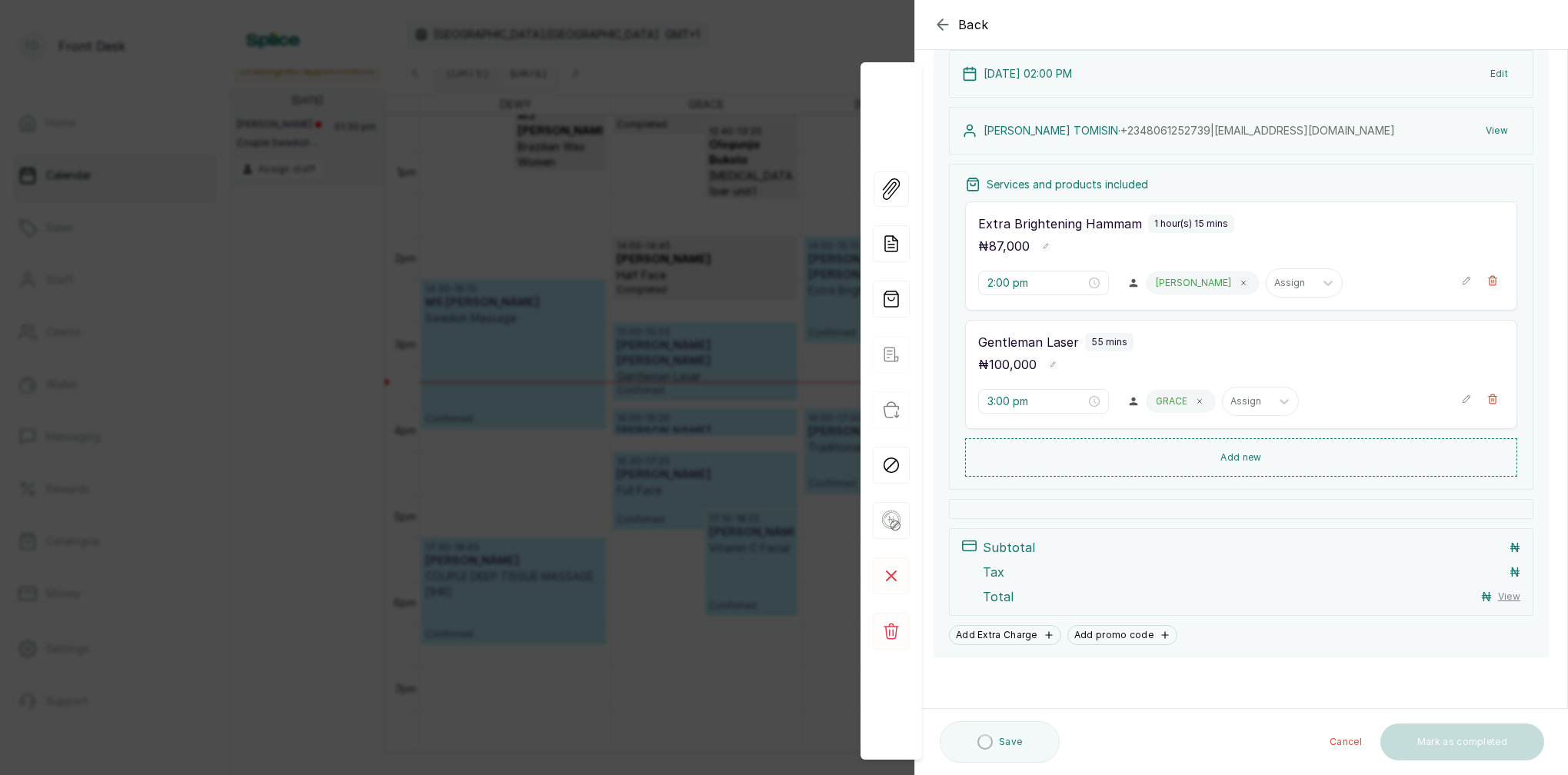
scroll to position [175, 0]
click at [632, 240] on div "Back Appointment Details Edit appointment 🚶 Walk-in (booked by Front Desk) Make…" at bounding box center [784, 388] width 1568 height 775
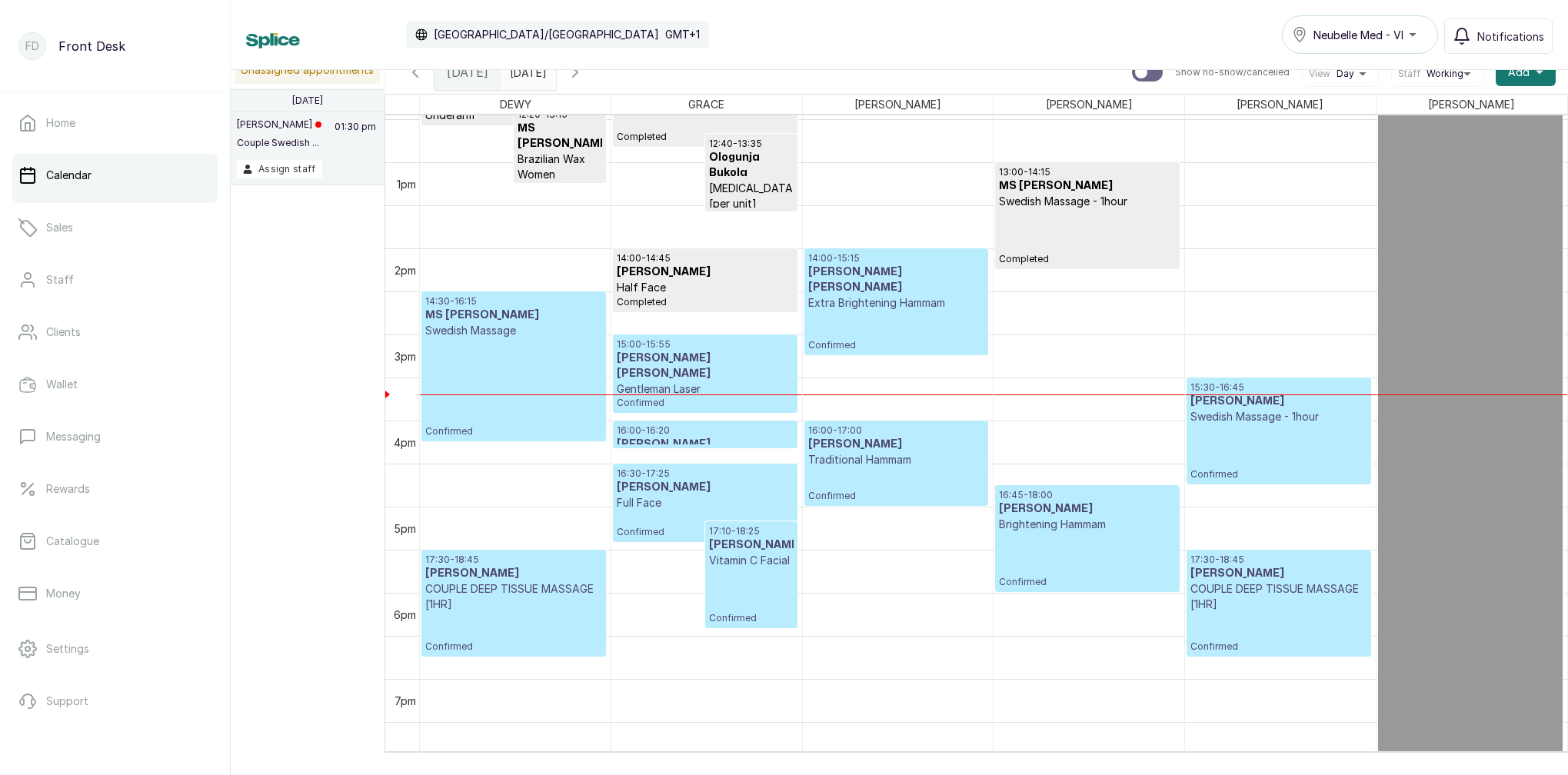
click at [722, 382] on p "Gentleman Laser" at bounding box center [704, 389] width 176 height 15
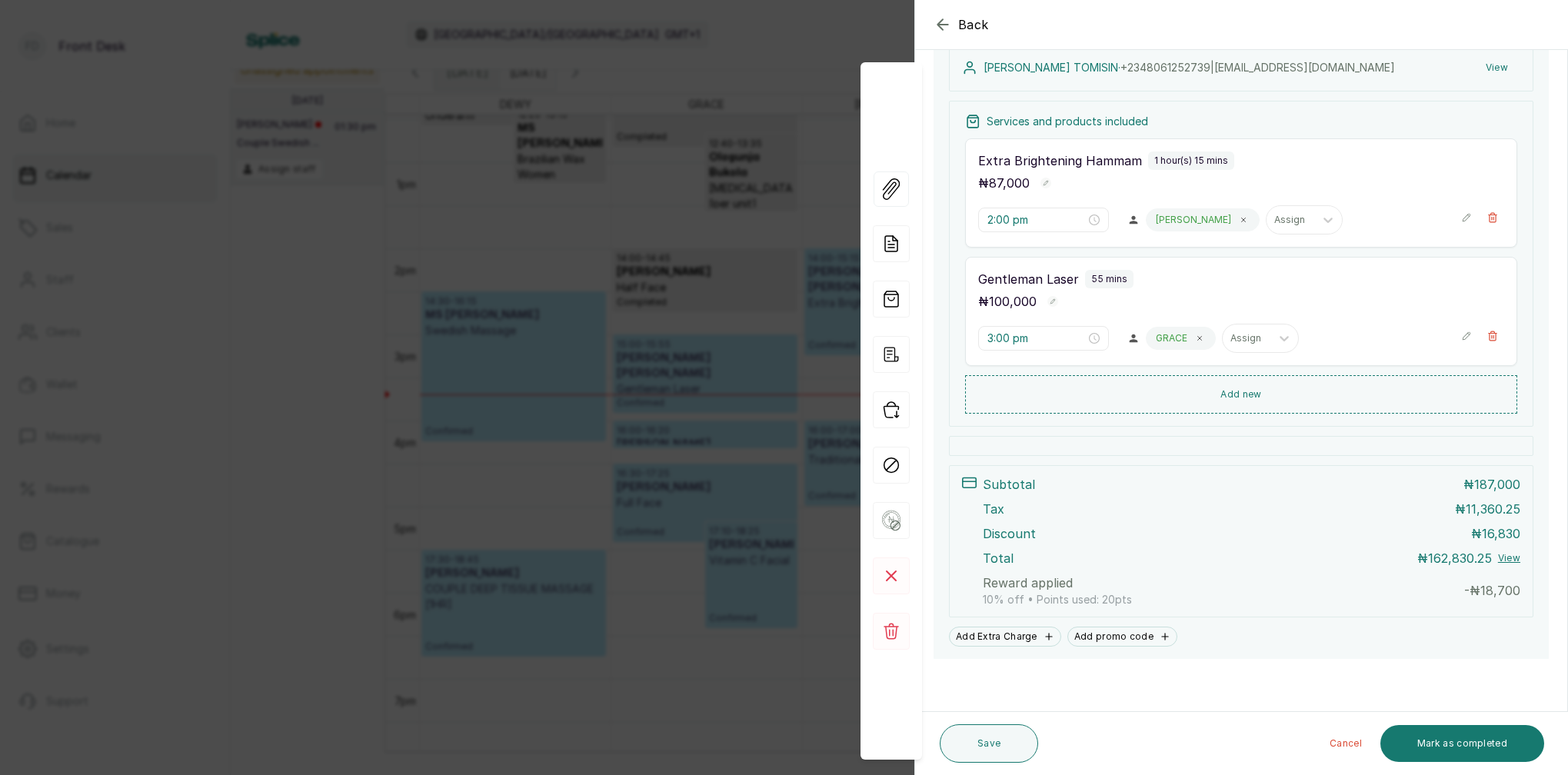
scroll to position [303, 0]
click at [1493, 589] on span "18,700" at bounding box center [1500, 589] width 40 height 15
click at [1487, 591] on span "18,700" at bounding box center [1500, 589] width 40 height 15
click at [1481, 593] on p "- ₦ 18,700" at bounding box center [1492, 590] width 56 height 19
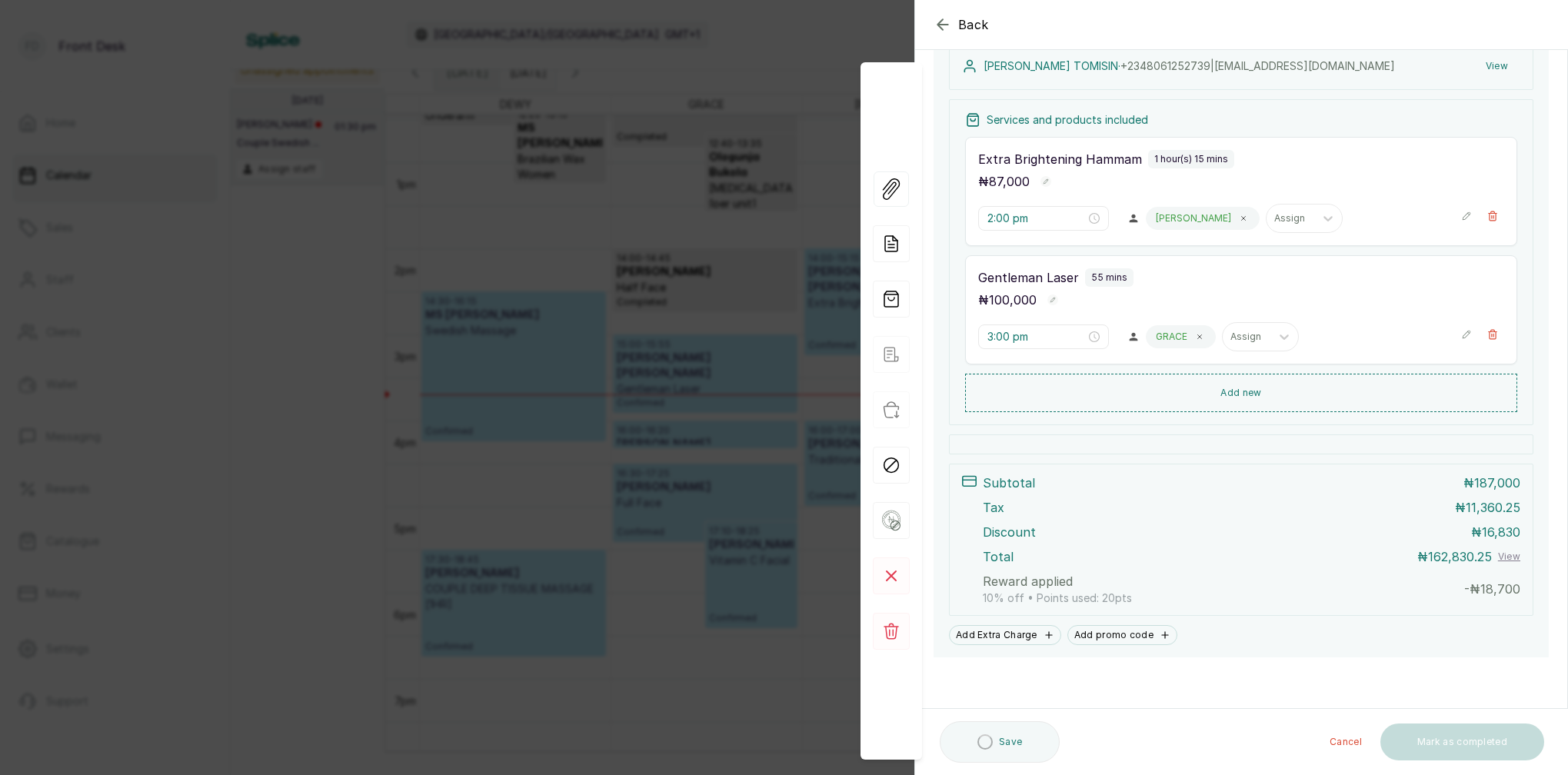
click at [594, 433] on div "Back Appointment Details Edit appointment 🚶 Walk-in (booked by Front Desk) Make…" at bounding box center [784, 388] width 1568 height 775
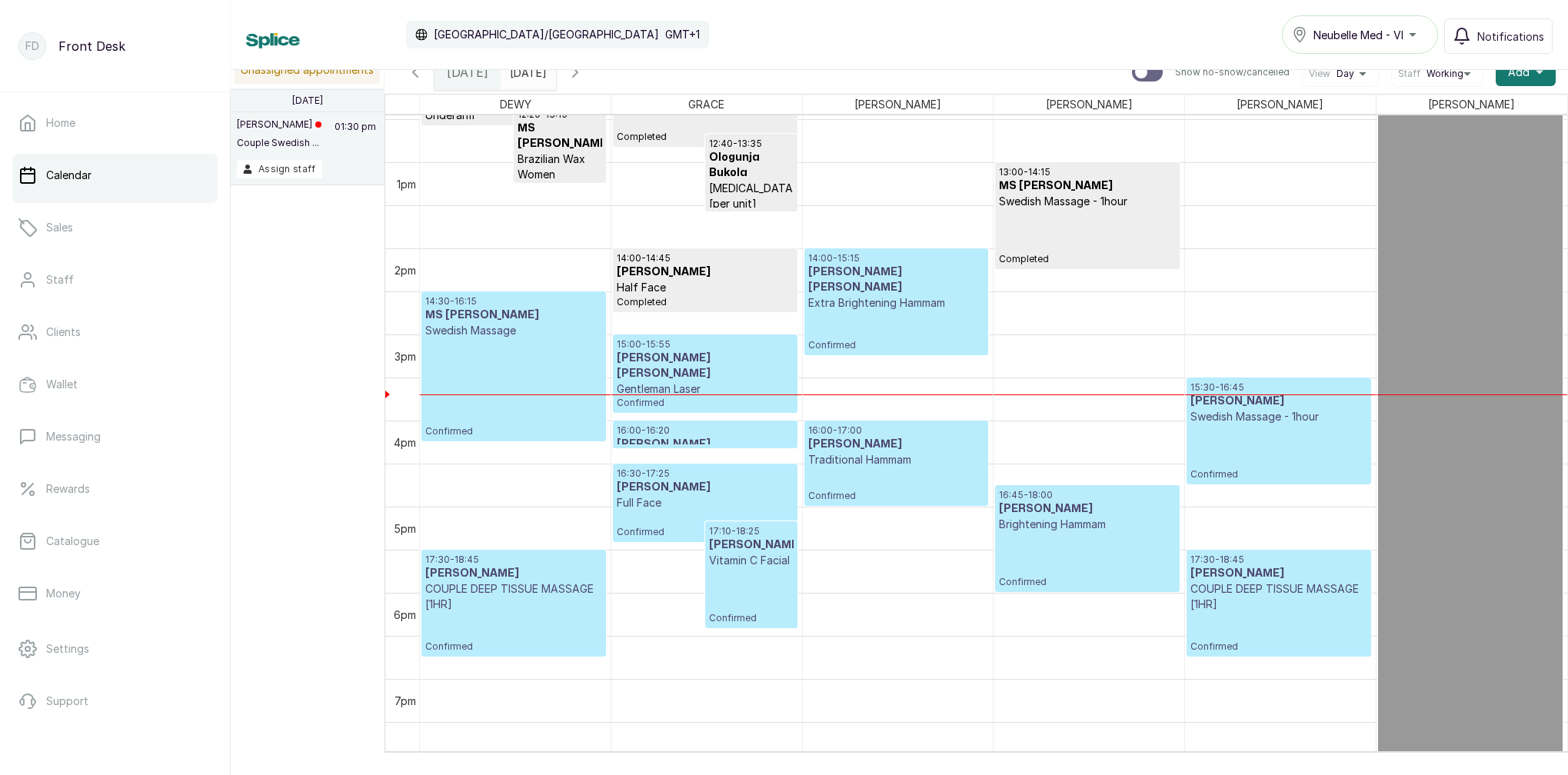
click at [739, 385] on div "15:00 - 15:55 MR BABALOLA TOMISIN Gentleman Laser Confirmed" at bounding box center [704, 374] width 176 height 71
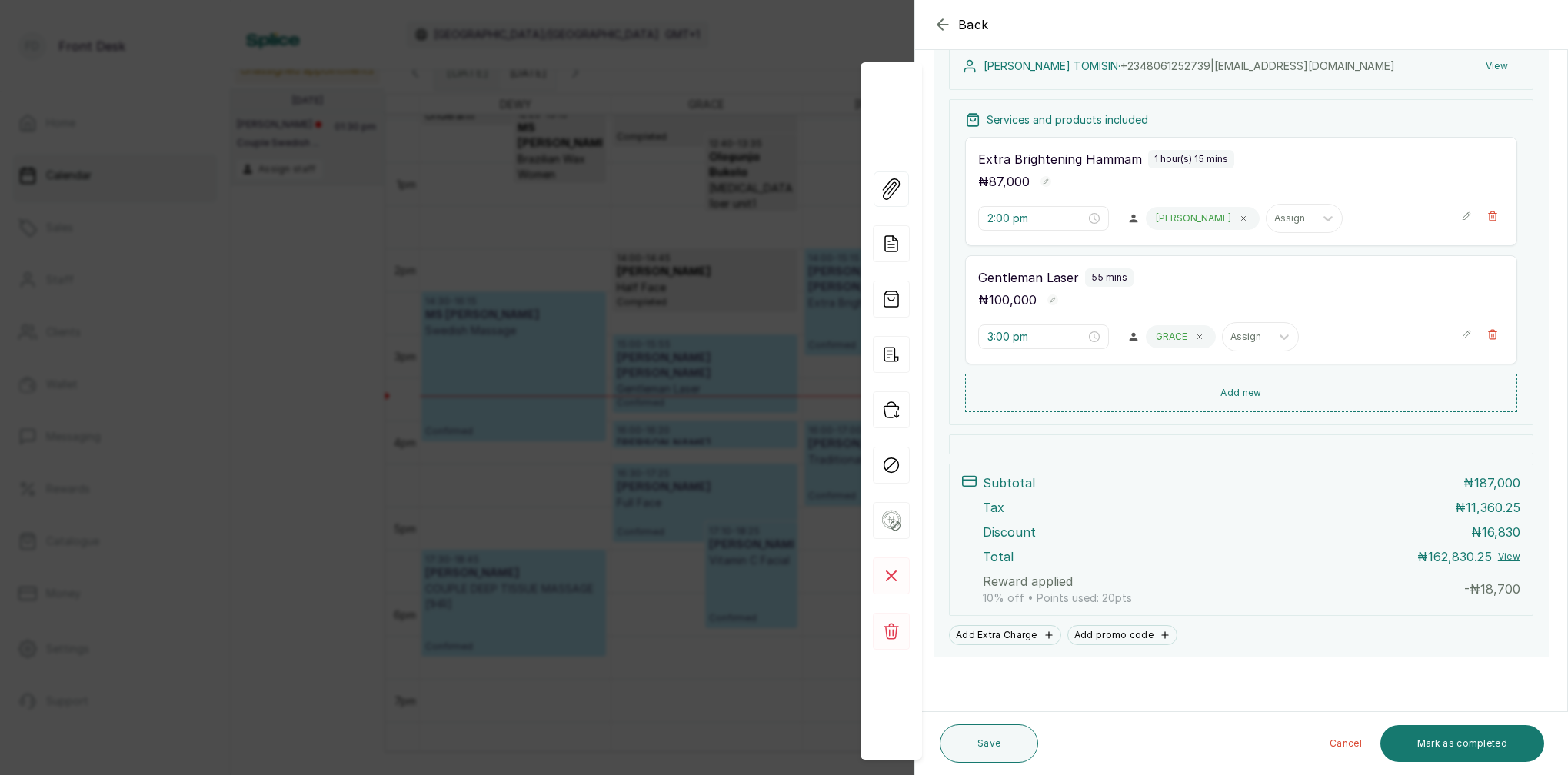
click at [1517, 557] on button "View" at bounding box center [1509, 557] width 22 height 13
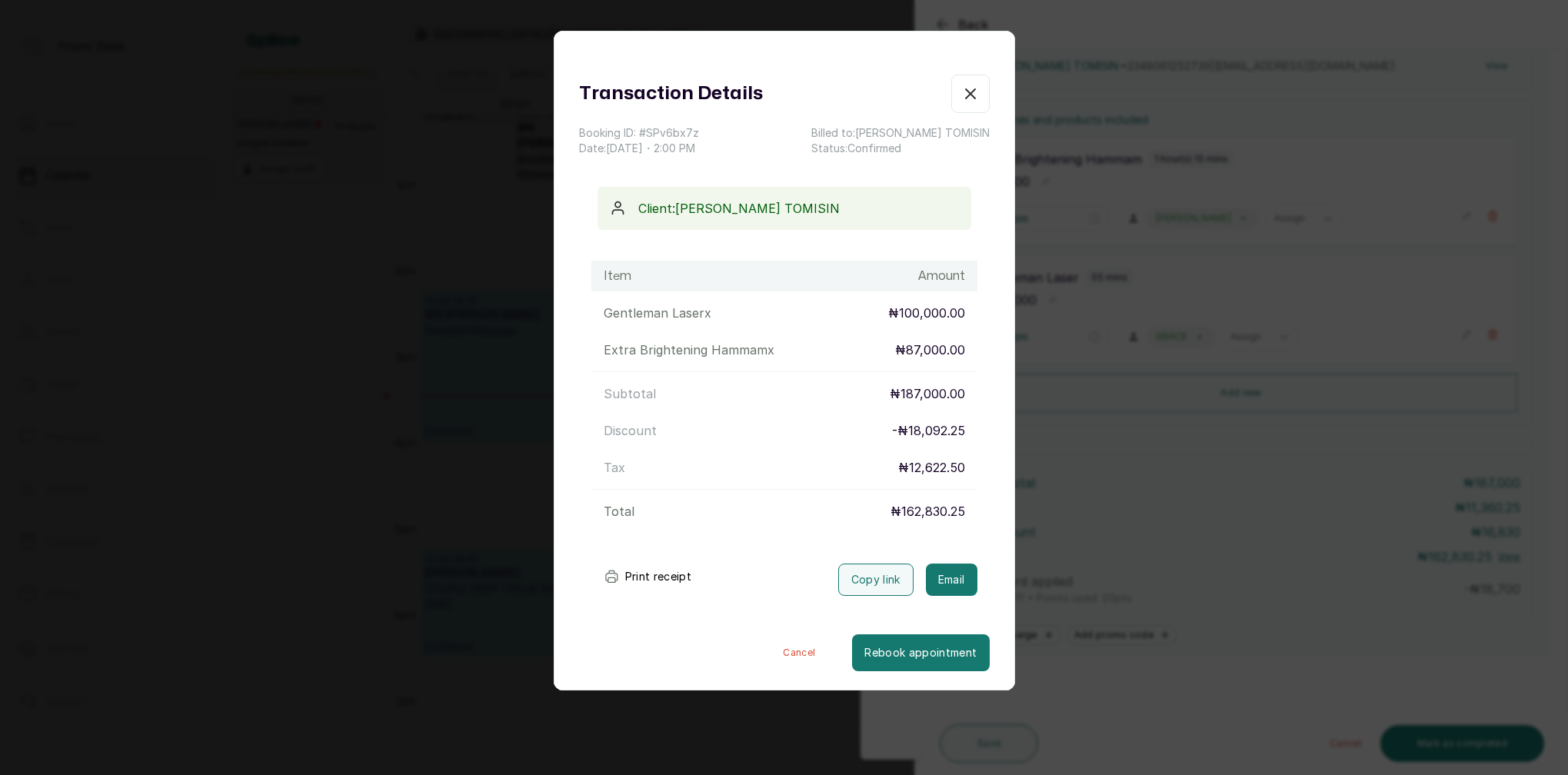
click at [1241, 469] on div "Transaction Details Booking ID: # SPv6bx7z Date: 19 Aug, 2025 ・ 2:00 PM Billed …" at bounding box center [784, 388] width 1568 height 775
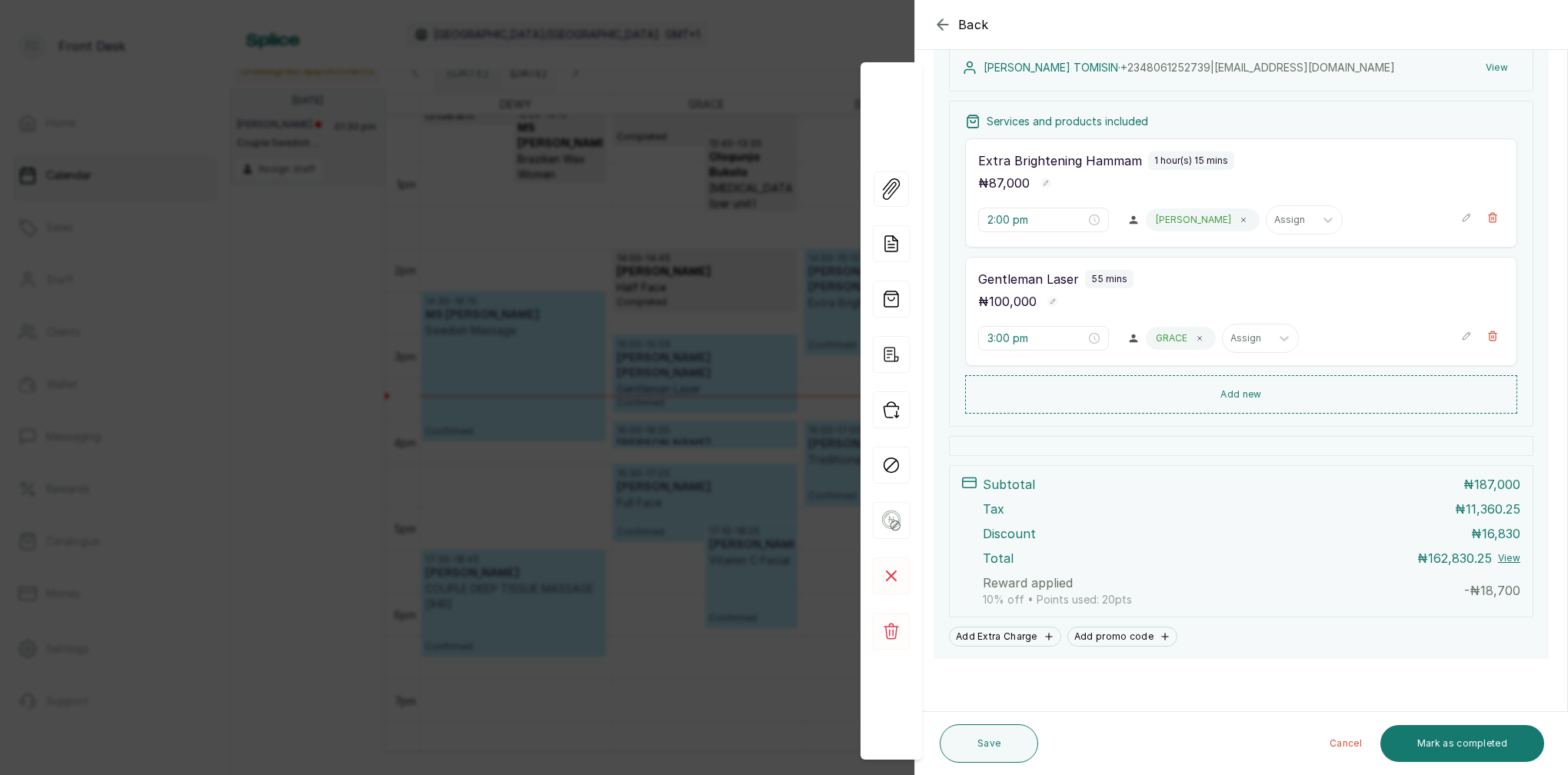
scroll to position [0, 0]
click at [660, 185] on div "Back Appointment Details Edit appointment 🚶 Walk-in (booked by Front Desk) Make…" at bounding box center [784, 388] width 1568 height 775
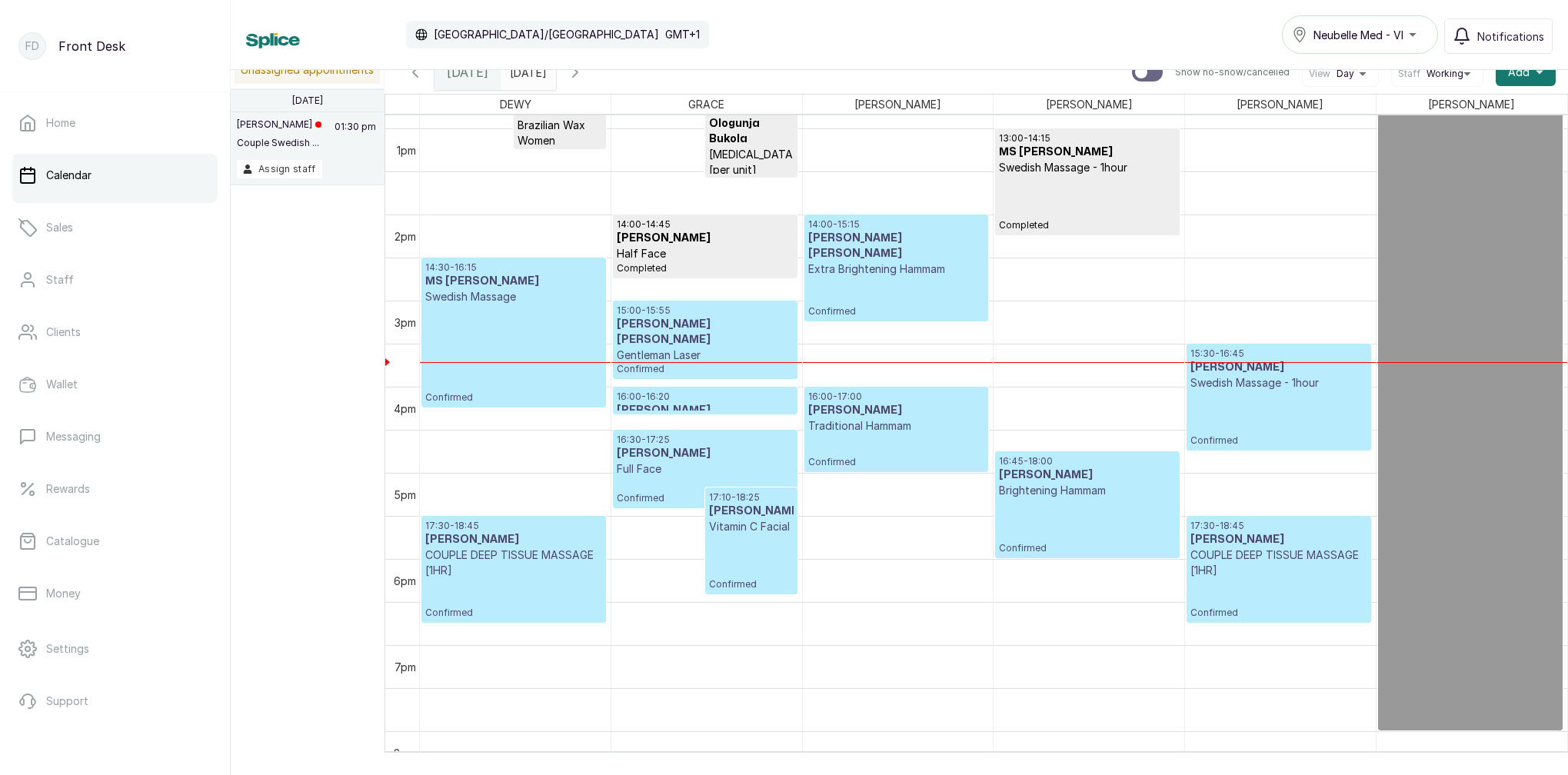
scroll to position [1107, 0]
click at [1325, 587] on div "17:30 - 18:45 Adebowale David COUPLE DEEP TISSUE MASSAGE [1HR] Confirmed" at bounding box center [1278, 569] width 176 height 99
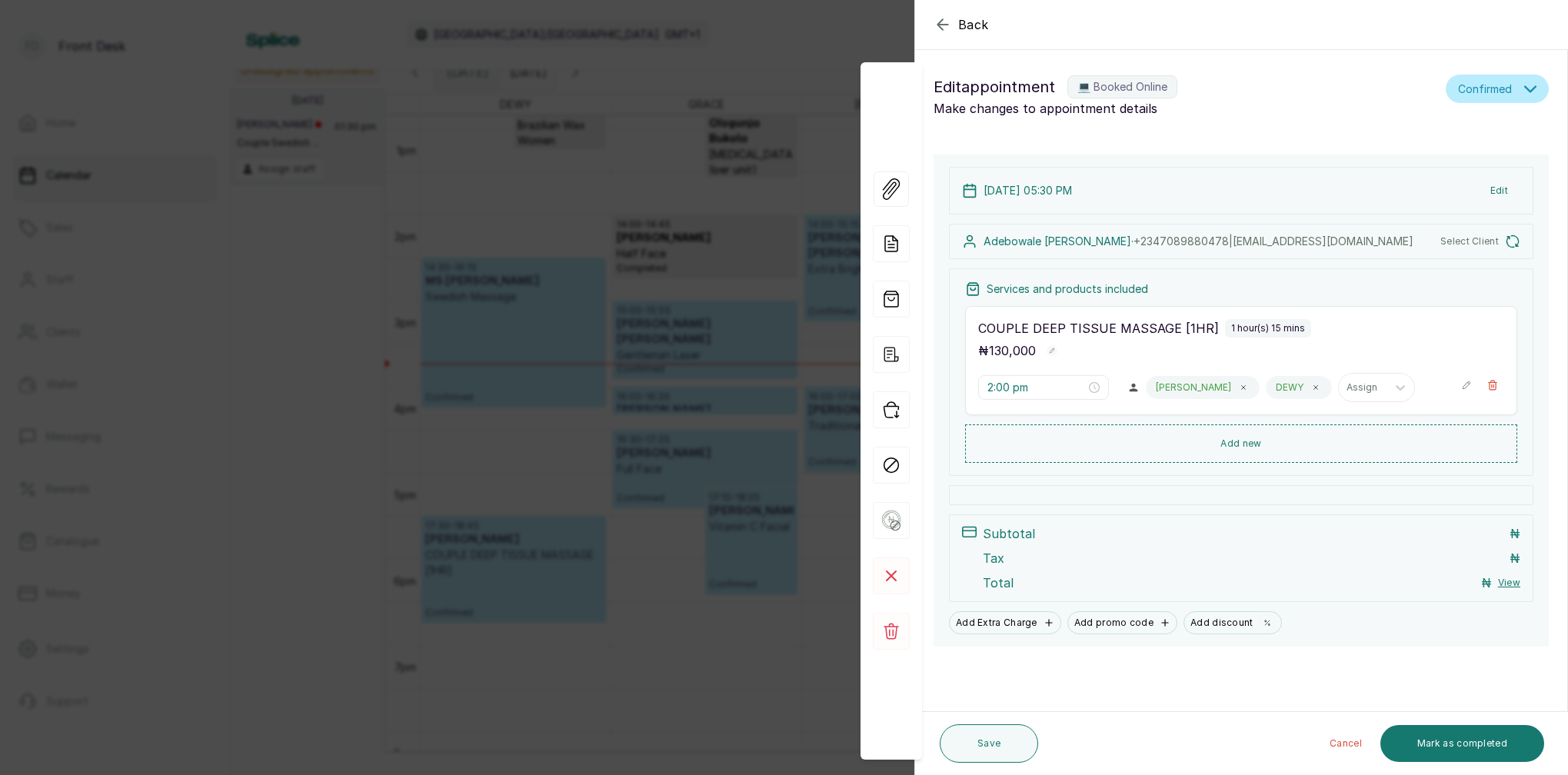
type input "5:30 pm"
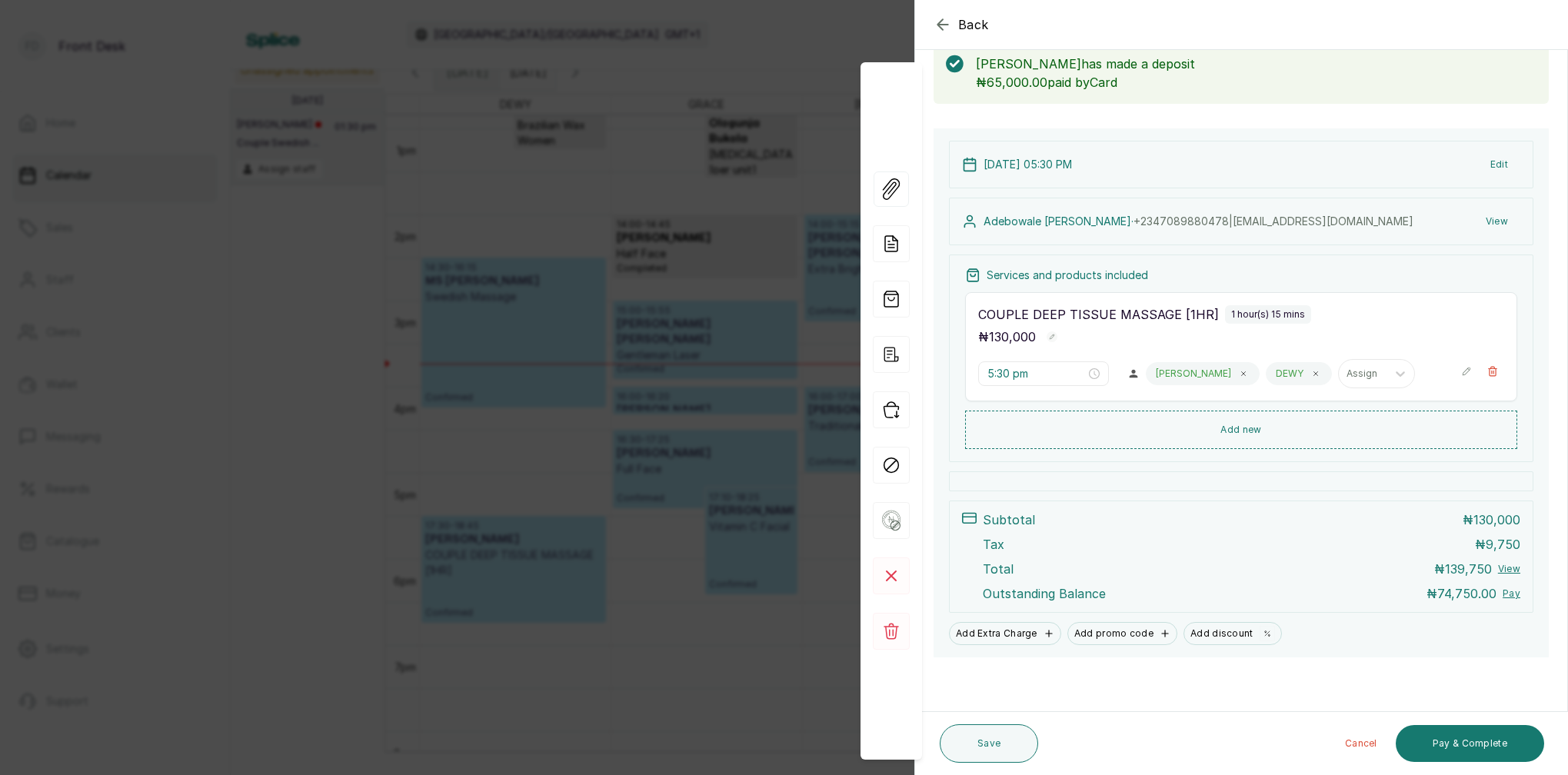
scroll to position [88, 0]
click at [705, 241] on div "Back Appointment Details Edit appointment 💻 Booked Online Make changes to appoi…" at bounding box center [784, 388] width 1568 height 775
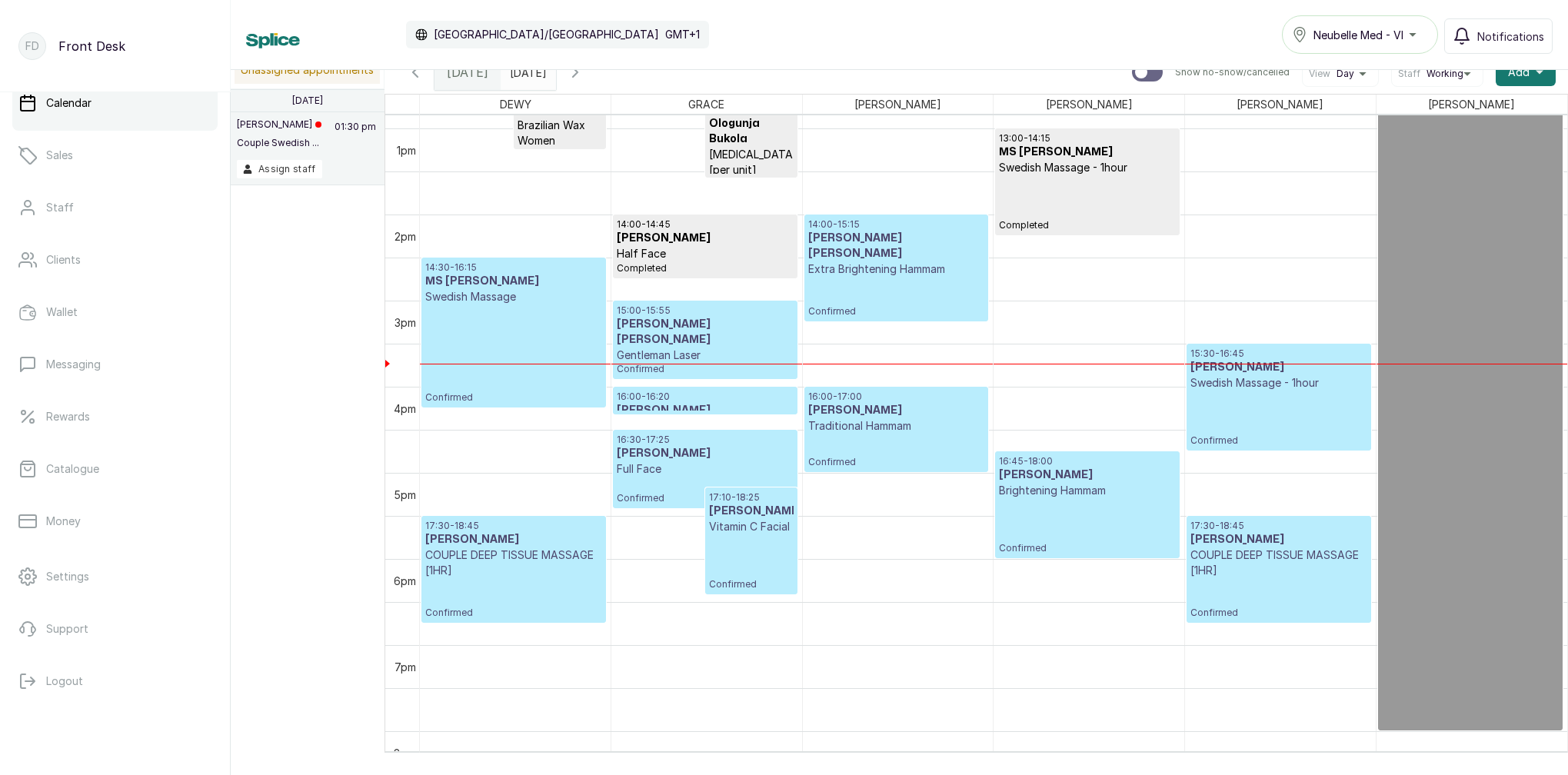
scroll to position [72, 0]
click at [77, 692] on button "Logout" at bounding box center [115, 681] width 205 height 43
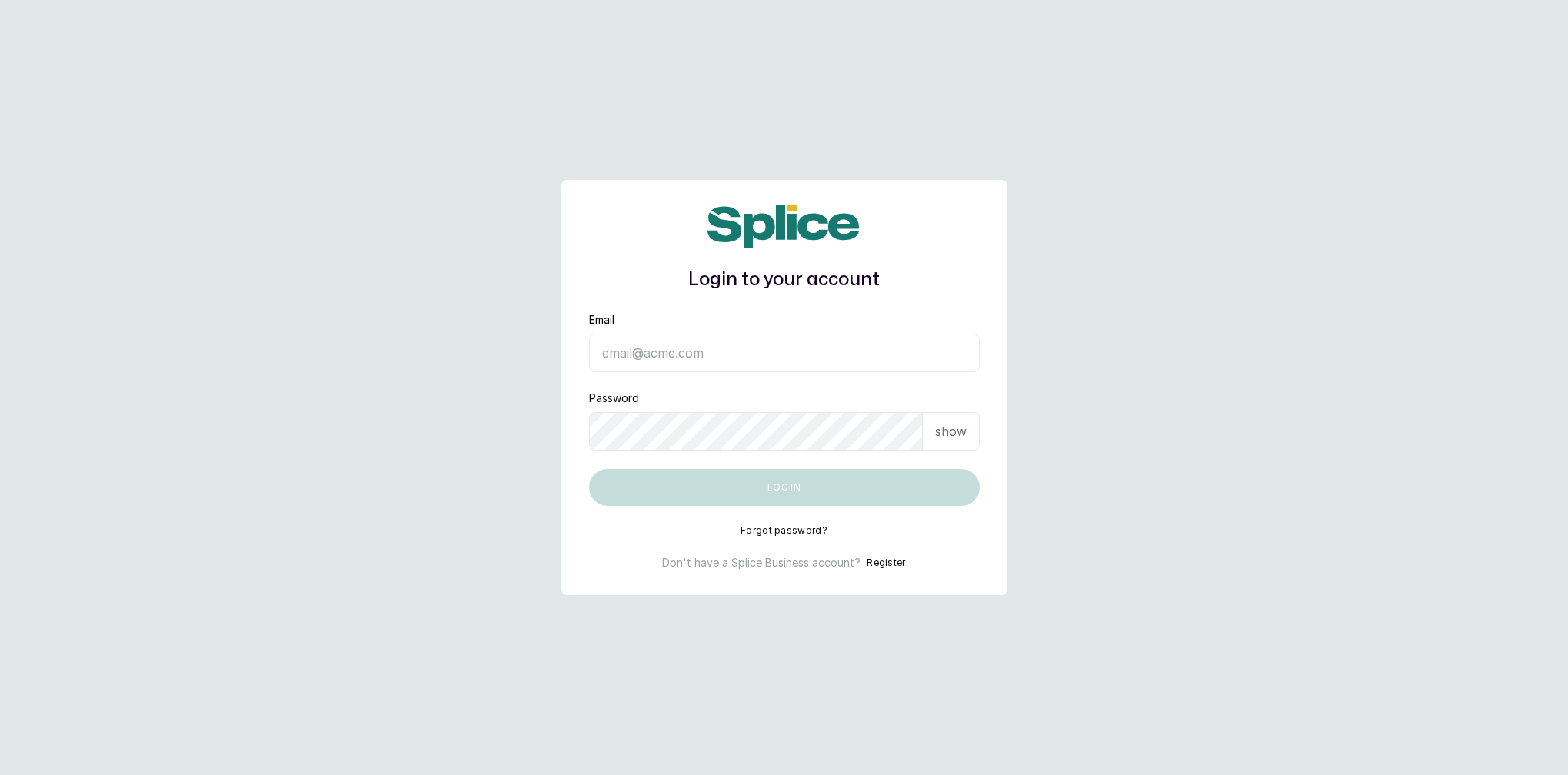
click at [708, 355] on input "Email" at bounding box center [784, 353] width 391 height 39
type input "[EMAIL_ADDRESS][DOMAIN_NAME]"
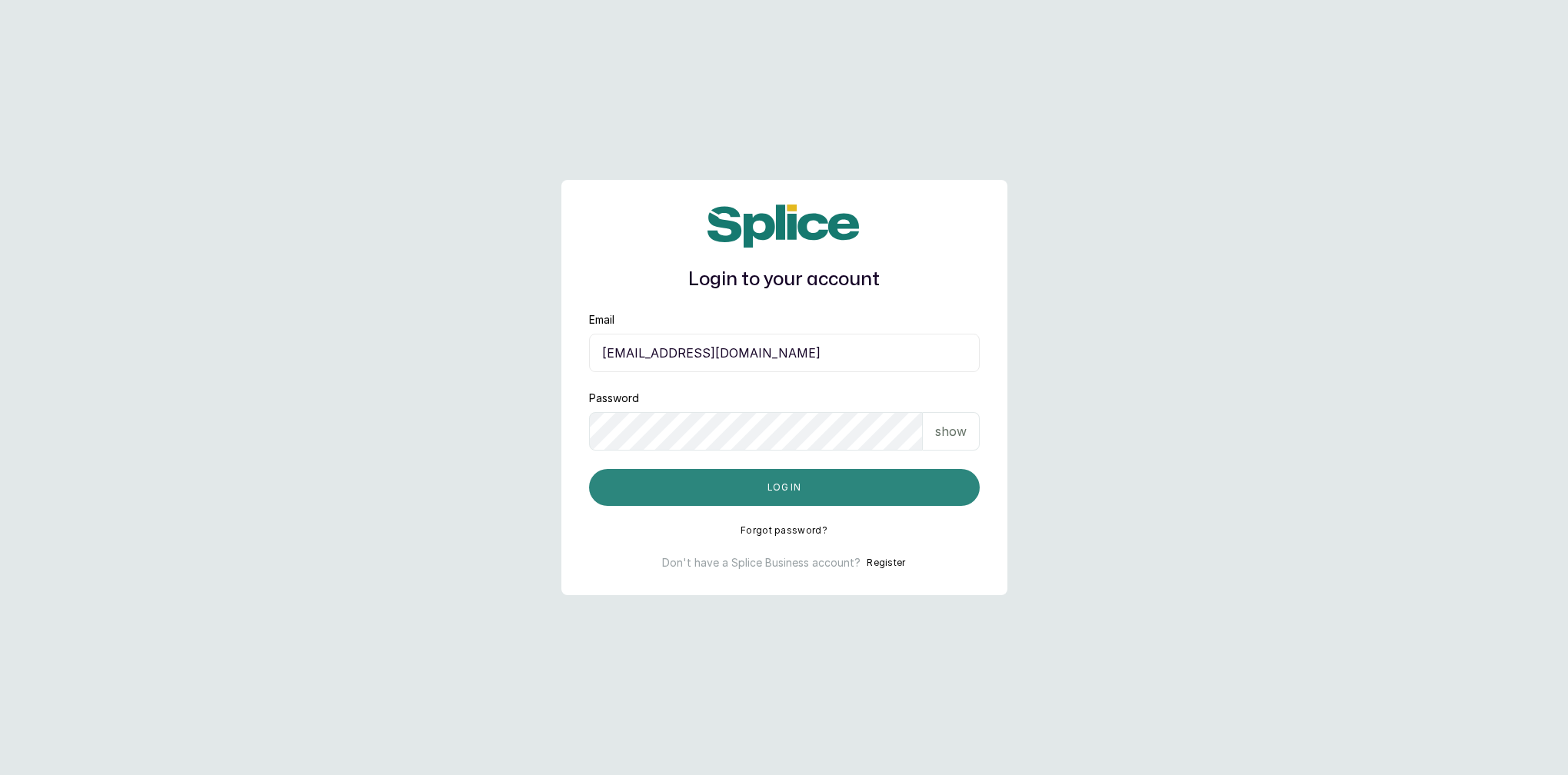
click at [731, 496] on button "Log in" at bounding box center [784, 488] width 391 height 37
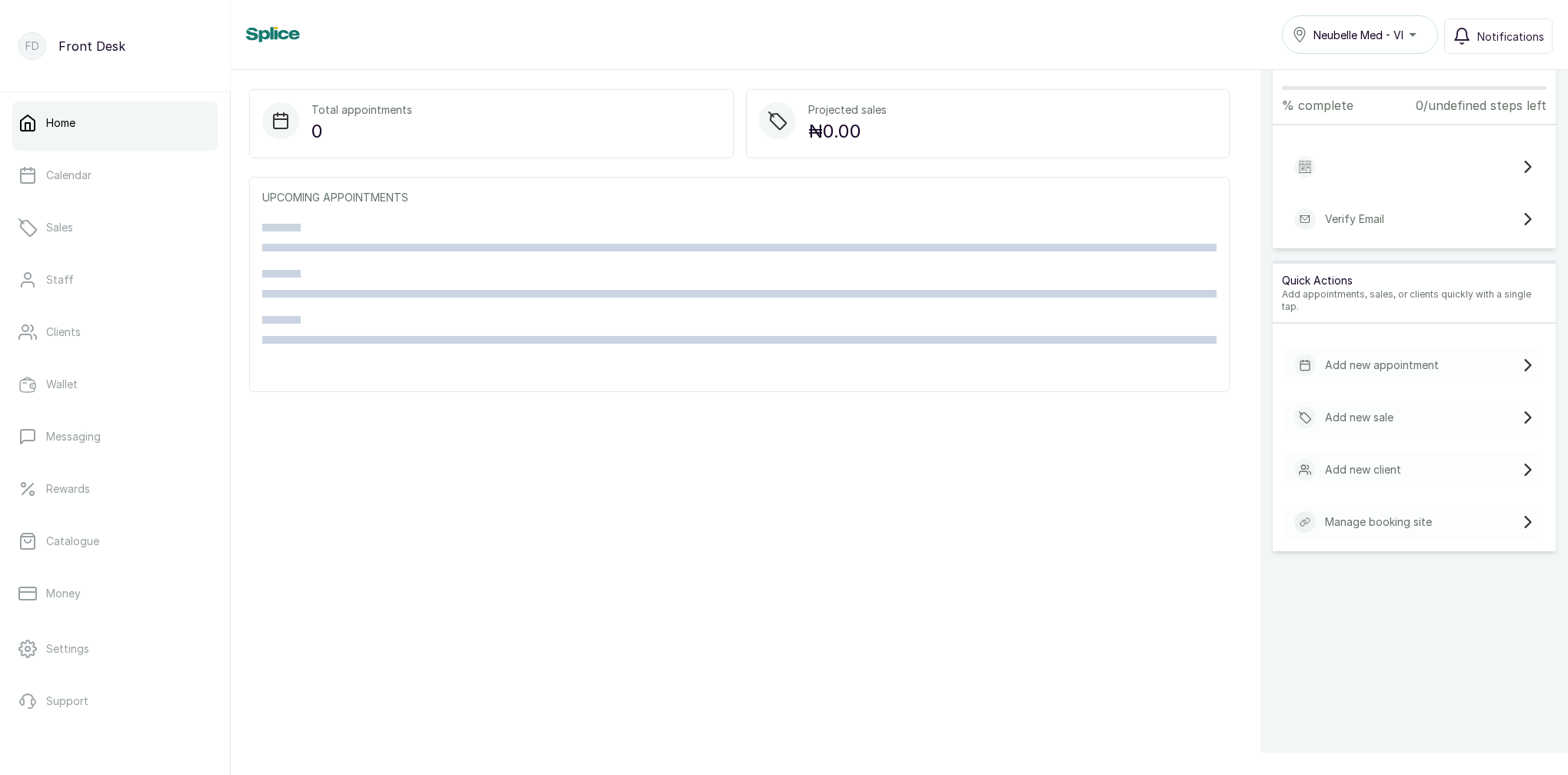
scroll to position [93, 0]
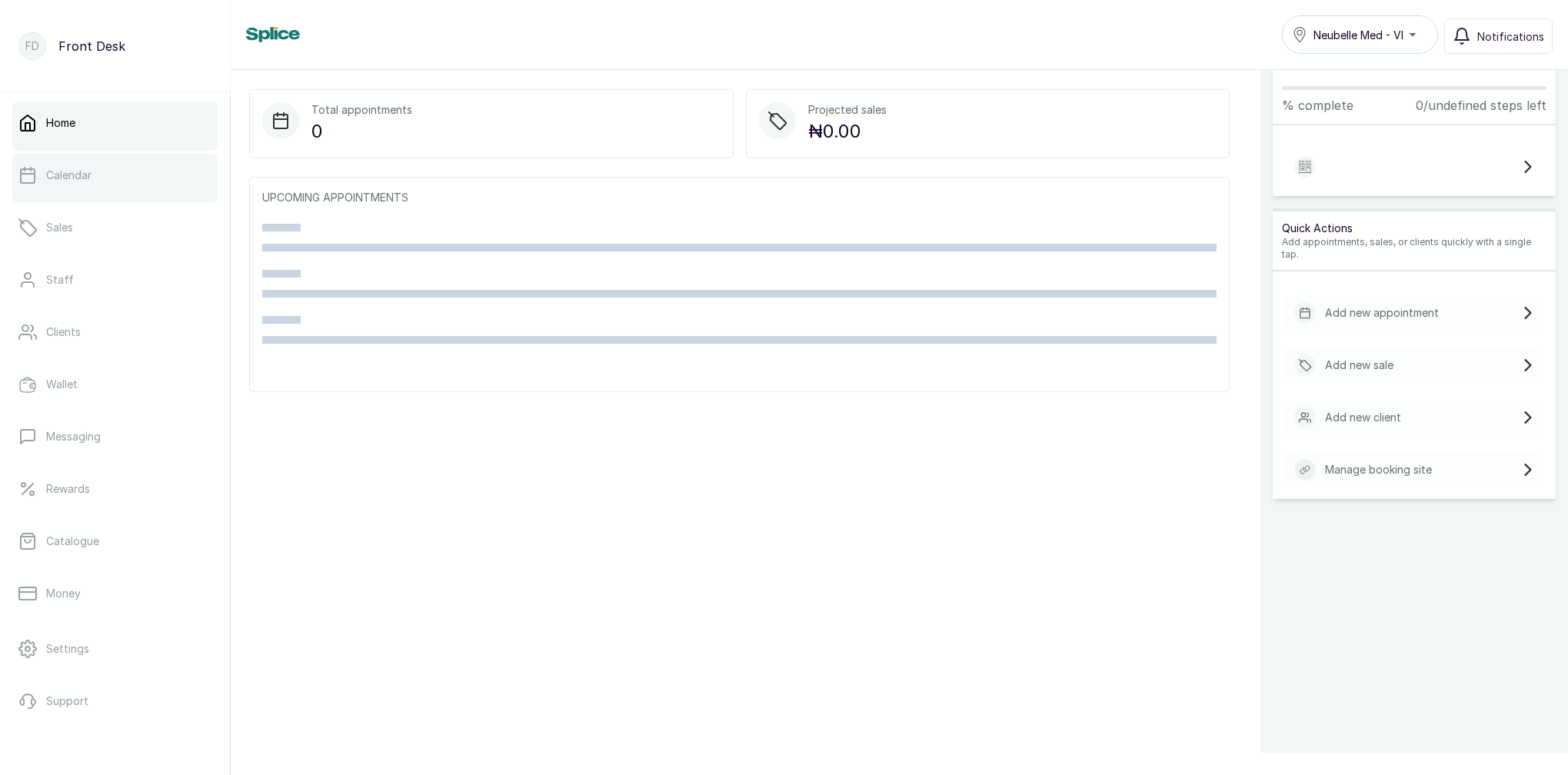
click at [89, 181] on p "Calendar" at bounding box center [69, 175] width 45 height 15
